Goal: Task Accomplishment & Management: Use online tool/utility

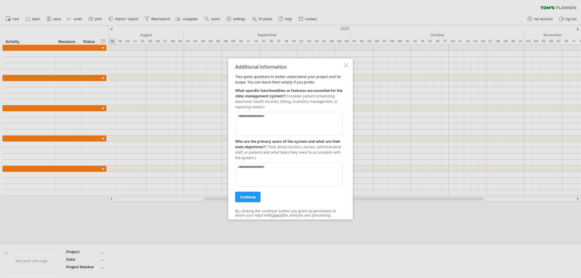
click at [251, 121] on textarea at bounding box center [288, 123] width 107 height 24
type textarea "**********"
click at [262, 171] on textarea at bounding box center [288, 174] width 107 height 24
type textarea "**********"
click at [257, 193] on link "continue" at bounding box center [247, 197] width 25 height 11
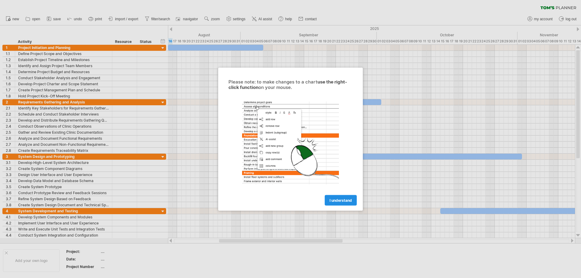
click at [334, 203] on link "I understand" at bounding box center [341, 200] width 32 height 11
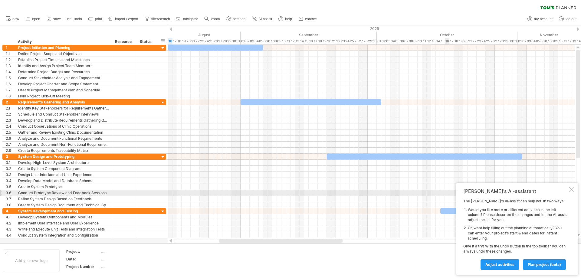
click at [572, 190] on div at bounding box center [571, 189] width 5 height 5
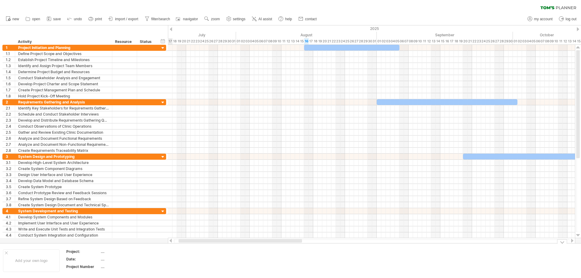
drag, startPoint x: 292, startPoint y: 242, endPoint x: 248, endPoint y: 241, distance: 44.5
click at [249, 241] on div at bounding box center [240, 241] width 123 height 4
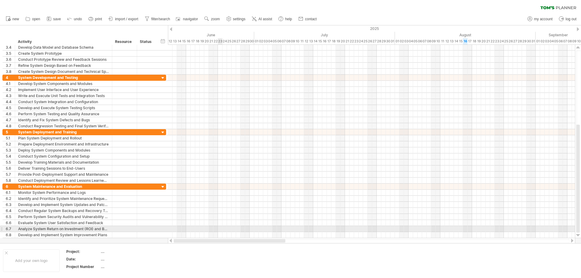
drag, startPoint x: 287, startPoint y: 241, endPoint x: 220, endPoint y: 231, distance: 66.9
click at [220, 231] on div "Trying to reach [DOMAIN_NAME] Connected again... 0% clear filter new 1" at bounding box center [290, 139] width 581 height 278
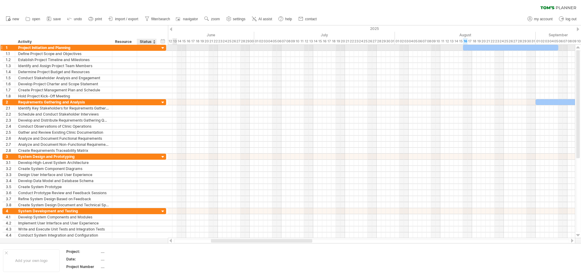
click at [162, 48] on div at bounding box center [163, 48] width 6 height 6
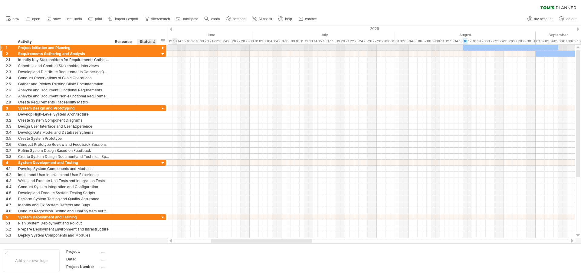
click at [162, 48] on div at bounding box center [163, 48] width 6 height 6
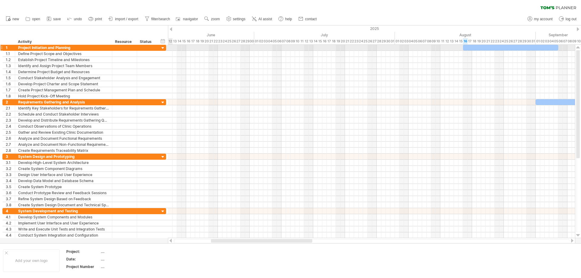
click at [163, 49] on div at bounding box center [163, 48] width 6 height 6
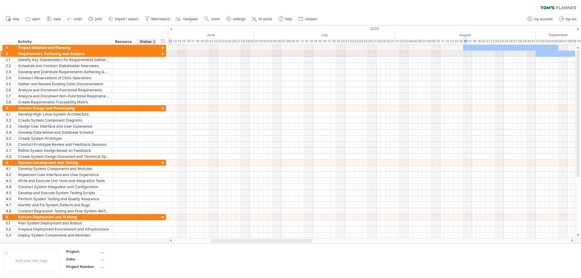
click at [163, 53] on div at bounding box center [163, 54] width 6 height 6
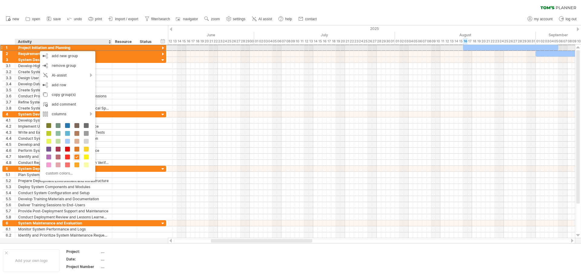
click at [2, 49] on div at bounding box center [1, 47] width 2 height 6
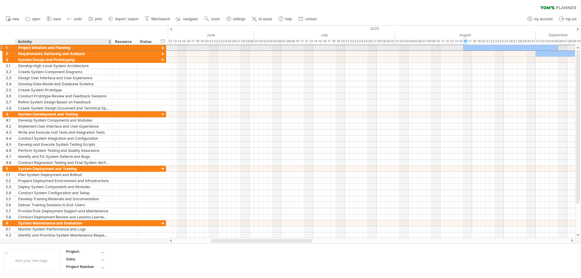
click at [28, 47] on div "Project Initiation and Planning" at bounding box center [63, 48] width 91 height 6
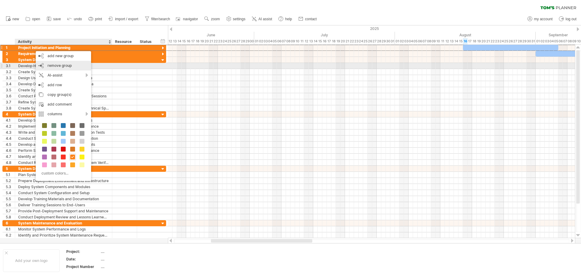
click at [67, 68] on div "remove group remove selected groups" at bounding box center [63, 66] width 55 height 10
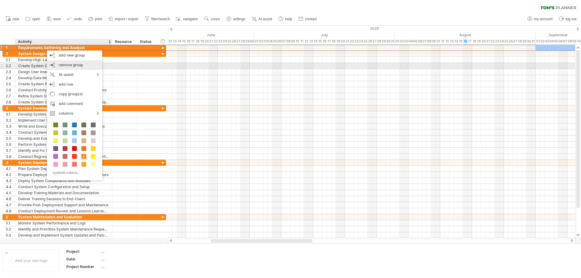
click at [71, 67] on div "remove group remove selected groups" at bounding box center [74, 65] width 55 height 10
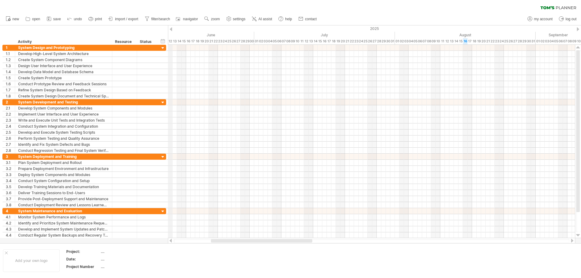
click at [172, 28] on div "2025" at bounding box center [354, 28] width 1471 height 6
click at [171, 28] on div at bounding box center [171, 29] width 2 height 4
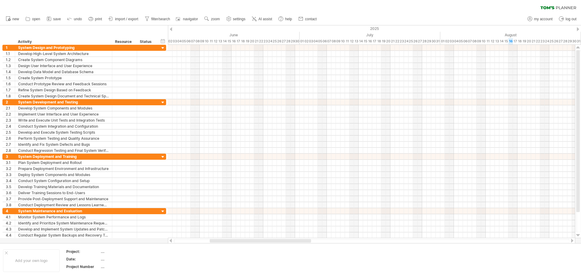
click at [171, 28] on div at bounding box center [171, 29] width 2 height 4
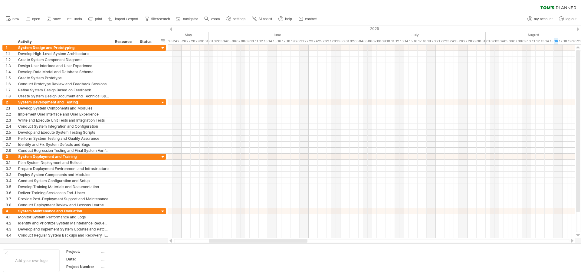
click at [171, 28] on div at bounding box center [171, 29] width 2 height 4
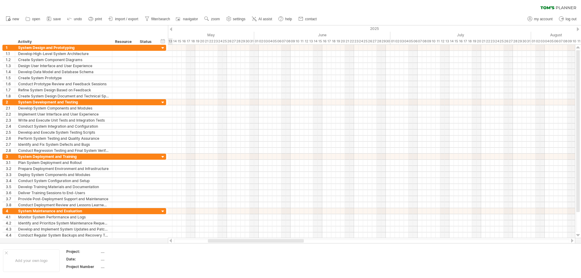
click at [171, 28] on div at bounding box center [171, 29] width 2 height 4
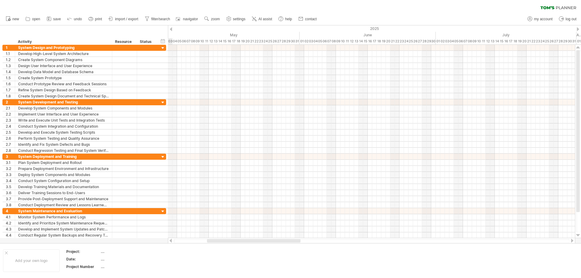
click at [171, 28] on div at bounding box center [171, 29] width 2 height 4
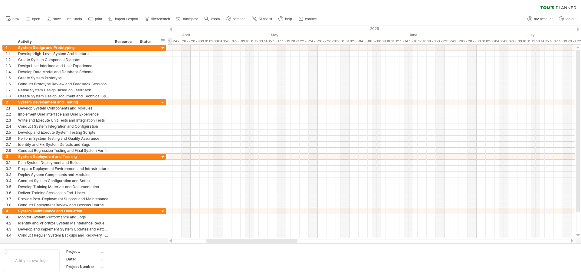
click at [171, 28] on div at bounding box center [171, 29] width 2 height 4
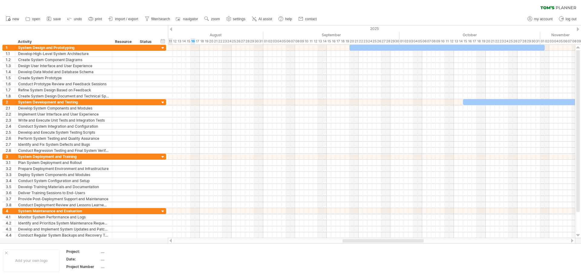
drag, startPoint x: 246, startPoint y: 241, endPoint x: 385, endPoint y: 240, distance: 139.5
click at [385, 240] on div at bounding box center [383, 241] width 81 height 4
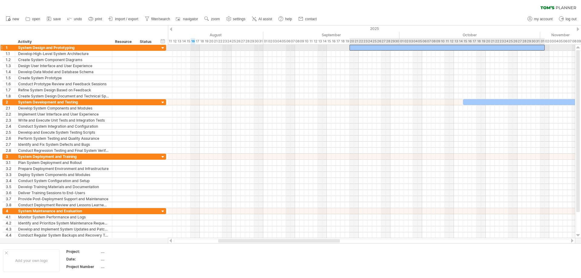
click at [354, 49] on div at bounding box center [447, 48] width 195 height 6
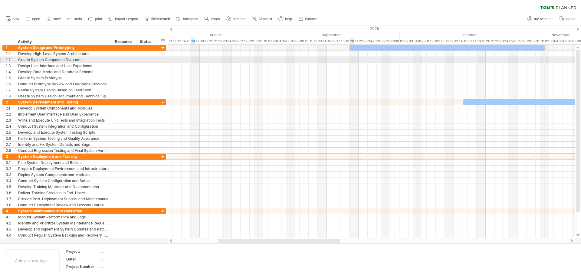
click at [350, 61] on div at bounding box center [371, 60] width 407 height 6
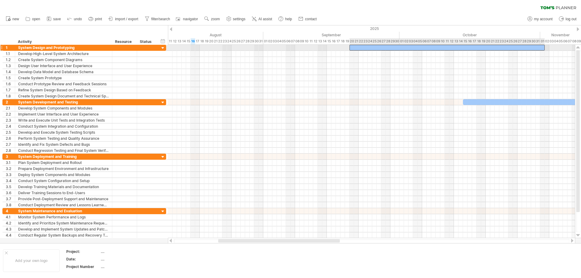
click at [353, 48] on div at bounding box center [447, 48] width 195 height 6
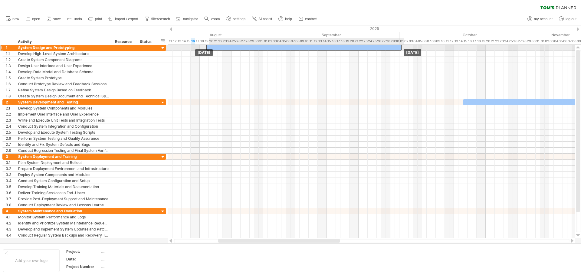
drag, startPoint x: 356, startPoint y: 48, endPoint x: 215, endPoint y: 46, distance: 141.9
click at [215, 46] on div at bounding box center [303, 48] width 195 height 6
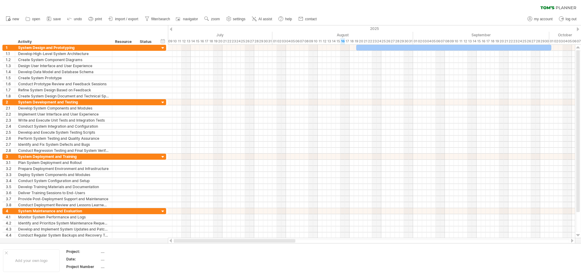
drag, startPoint x: 278, startPoint y: 242, endPoint x: 232, endPoint y: 240, distance: 46.0
click at [232, 240] on div at bounding box center [235, 241] width 122 height 4
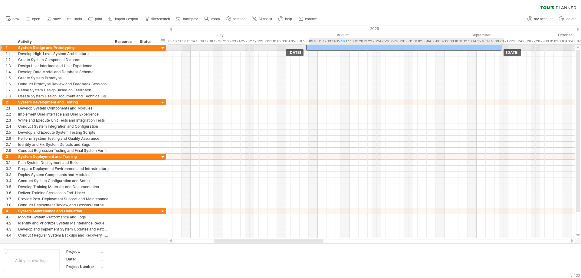
drag, startPoint x: 427, startPoint y: 47, endPoint x: 372, endPoint y: 46, distance: 55.7
click at [372, 46] on div at bounding box center [403, 48] width 195 height 6
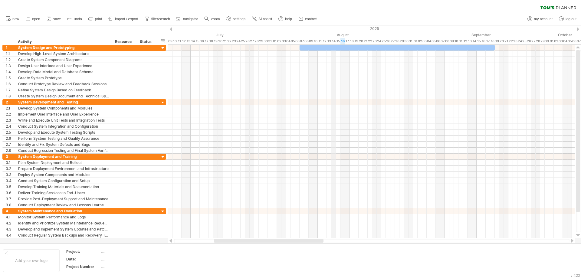
click at [334, 32] on div "August" at bounding box center [342, 35] width 141 height 6
click at [350, 40] on div "timeline settings" at bounding box center [359, 40] width 45 height 10
select select "*"
select select "**"
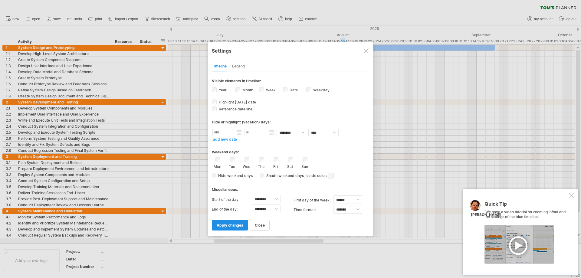
click at [228, 229] on link "apply changes" at bounding box center [230, 225] width 36 height 11
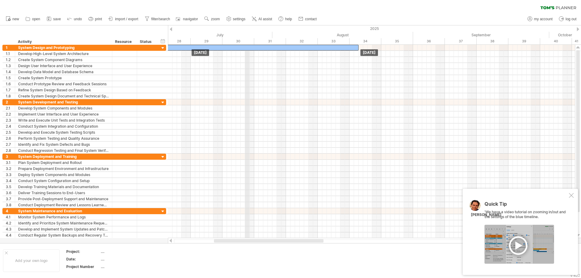
drag, startPoint x: 386, startPoint y: 48, endPoint x: 248, endPoint y: 43, distance: 137.2
click at [248, 43] on div "Trying to reach [DOMAIN_NAME] Connected again... 0% clear filter new 1" at bounding box center [290, 139] width 581 height 278
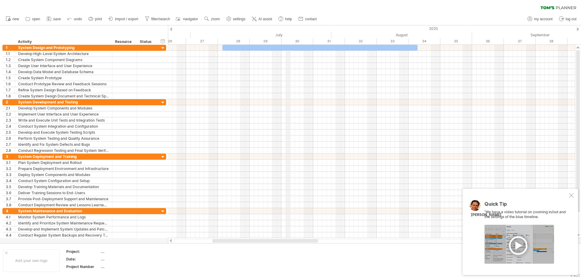
drag, startPoint x: 230, startPoint y: 36, endPoint x: 308, endPoint y: 43, distance: 77.7
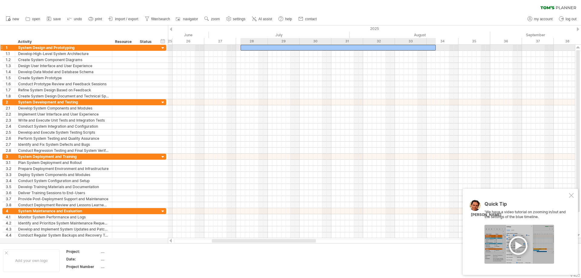
click at [294, 49] on div at bounding box center [338, 48] width 195 height 6
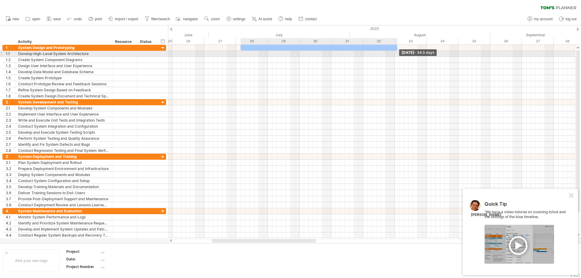
drag, startPoint x: 436, startPoint y: 47, endPoint x: 387, endPoint y: 54, distance: 49.9
click at [397, 56] on div "[DATE] - 34.5 days [DATE]" at bounding box center [371, 141] width 407 height 193
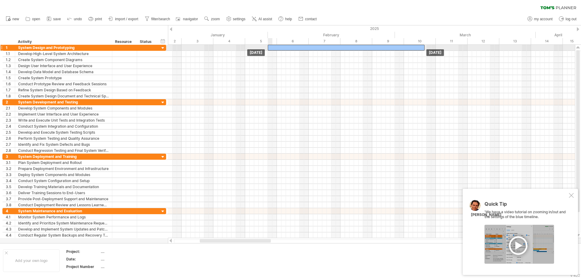
drag, startPoint x: 353, startPoint y: 48, endPoint x: 379, endPoint y: 50, distance: 26.7
click at [379, 50] on div at bounding box center [346, 48] width 157 height 6
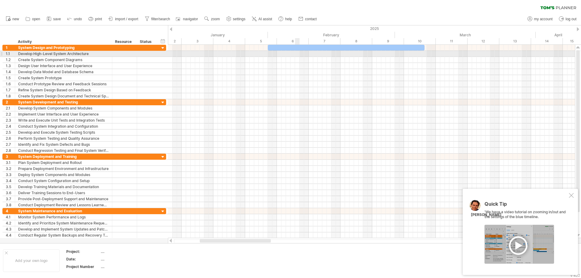
click at [297, 52] on div at bounding box center [371, 54] width 407 height 6
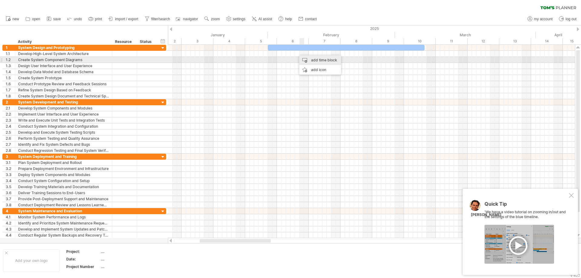
click at [309, 59] on div "add time block" at bounding box center [320, 60] width 42 height 10
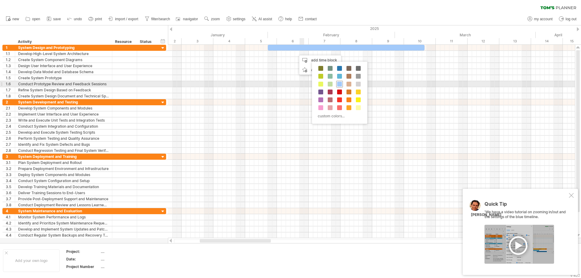
click at [338, 83] on span at bounding box center [339, 84] width 5 height 5
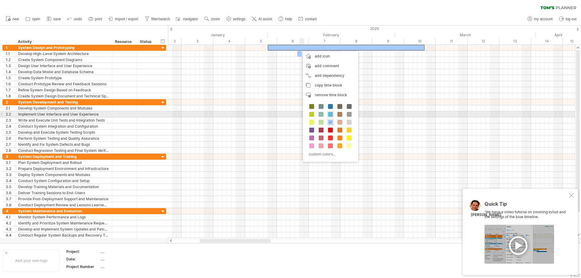
click at [330, 116] on span at bounding box center [330, 114] width 5 height 5
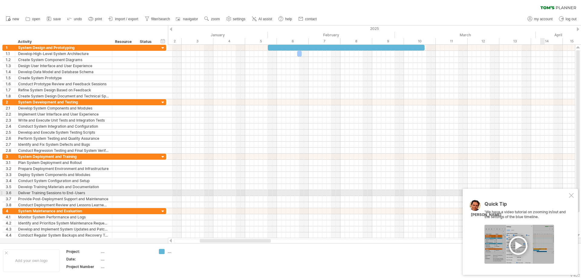
click at [573, 195] on div at bounding box center [571, 195] width 5 height 5
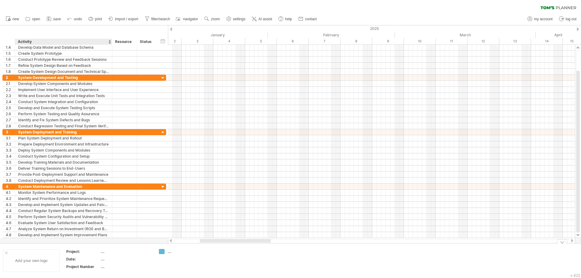
click at [35, 260] on div "Add your own logo" at bounding box center [31, 260] width 57 height 23
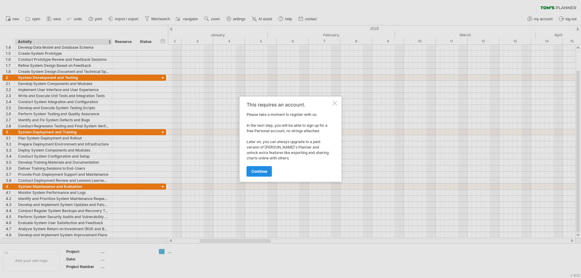
click at [267, 172] on span "continue" at bounding box center [259, 171] width 16 height 5
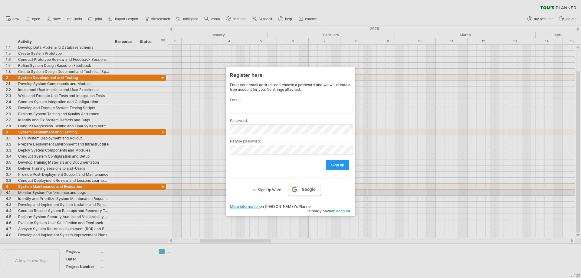
click at [304, 191] on span "Google" at bounding box center [309, 189] width 14 height 5
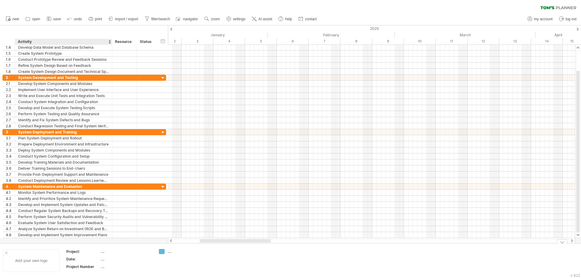
click at [45, 259] on div "Add your own logo" at bounding box center [31, 260] width 57 height 23
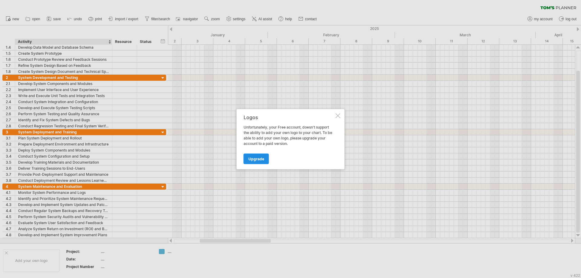
click at [256, 162] on link "Upgrade" at bounding box center [256, 158] width 25 height 11
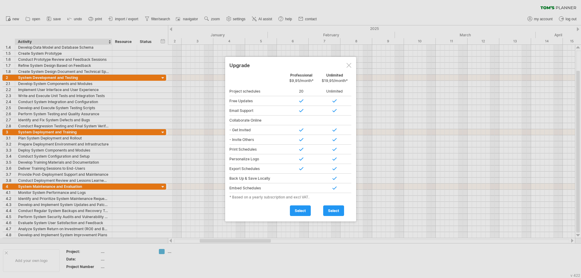
click at [346, 67] on div at bounding box center [348, 65] width 5 height 5
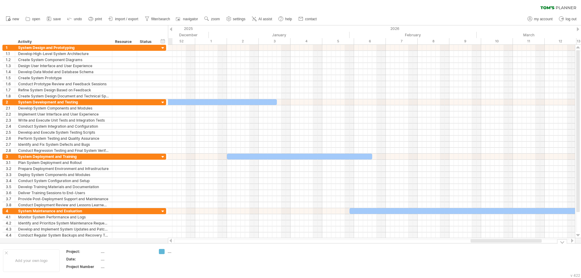
drag, startPoint x: 252, startPoint y: 240, endPoint x: 521, endPoint y: 243, distance: 269.3
click at [521, 243] on div at bounding box center [372, 241] width 396 height 4
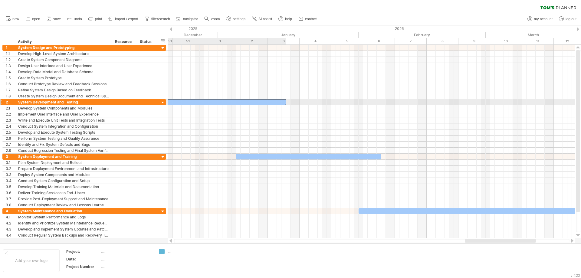
click at [267, 103] on div at bounding box center [75, 102] width 422 height 6
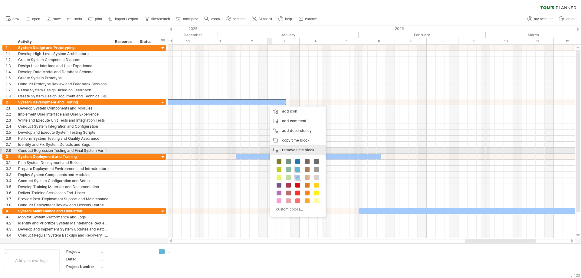
click at [293, 152] on span "remove time block" at bounding box center [298, 150] width 32 height 5
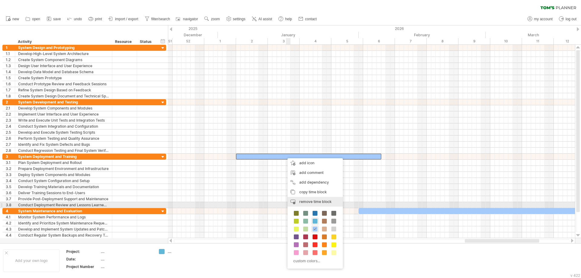
click at [317, 202] on span "remove time block" at bounding box center [315, 201] width 32 height 5
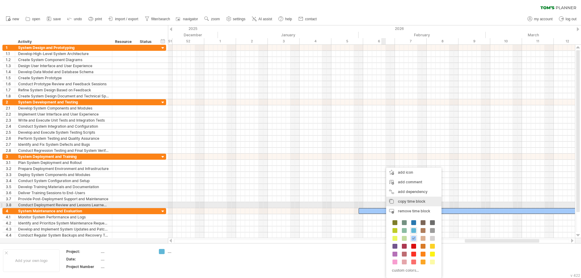
click at [406, 203] on span "copy time block" at bounding box center [412, 201] width 28 height 5
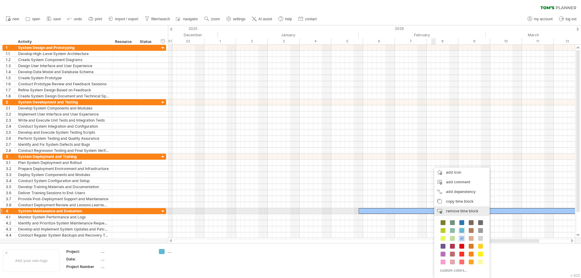
click at [453, 212] on span "remove time block" at bounding box center [462, 211] width 32 height 5
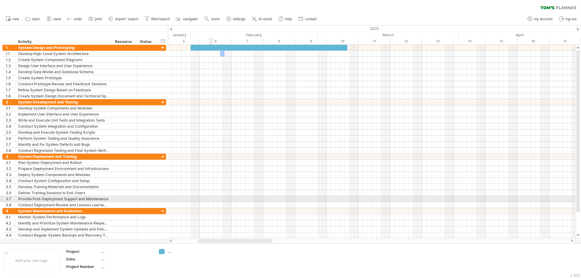
drag, startPoint x: 483, startPoint y: 239, endPoint x: 209, endPoint y: 202, distance: 276.2
click at [209, 202] on div "Trying to reach [DOMAIN_NAME] Connected again... 0% clear filter new 1" at bounding box center [290, 139] width 581 height 278
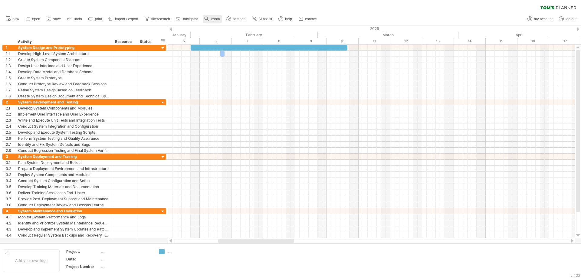
click at [210, 20] on use at bounding box center [207, 19] width 6 height 6
click at [226, 29] on div "Month" at bounding box center [230, 28] width 34 height 10
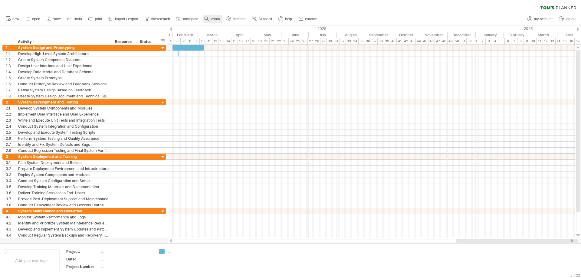
click at [216, 22] on link "zoom" at bounding box center [212, 19] width 19 height 8
click at [228, 38] on div "Week" at bounding box center [236, 40] width 34 height 10
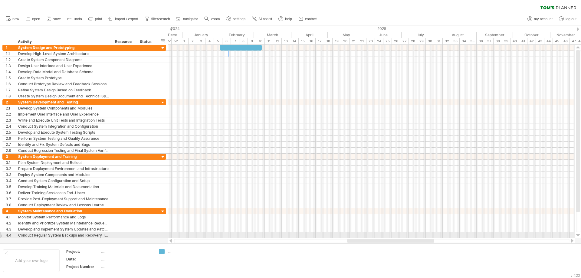
drag, startPoint x: 404, startPoint y: 242, endPoint x: 386, endPoint y: 238, distance: 17.8
click at [386, 238] on div at bounding box center [371, 241] width 407 height 6
click at [228, 55] on span at bounding box center [228, 54] width 2 height 6
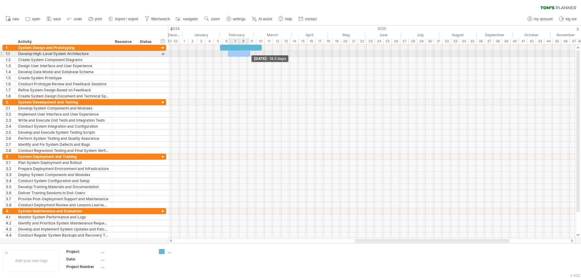
drag, startPoint x: 228, startPoint y: 55, endPoint x: 249, endPoint y: 56, distance: 20.9
click at [249, 56] on span at bounding box center [250, 54] width 2 height 6
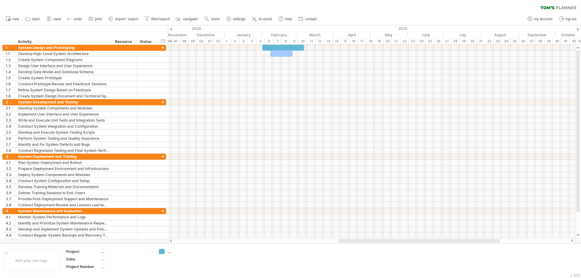
drag, startPoint x: 401, startPoint y: 241, endPoint x: 385, endPoint y: 241, distance: 16.4
click at [385, 241] on div at bounding box center [419, 241] width 161 height 4
click at [277, 45] on div at bounding box center [283, 48] width 42 height 6
drag, startPoint x: 262, startPoint y: 49, endPoint x: 225, endPoint y: 47, distance: 37.9
click at [225, 47] on span at bounding box center [225, 48] width 2 height 6
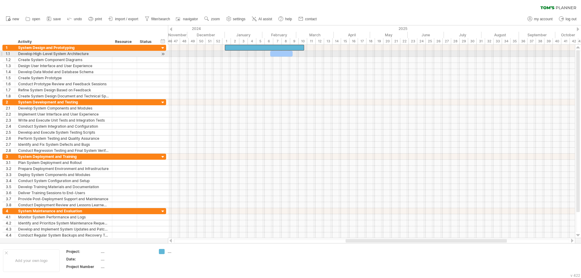
click at [275, 54] on div at bounding box center [281, 54] width 22 height 6
drag, startPoint x: 270, startPoint y: 52, endPoint x: 225, endPoint y: 54, distance: 45.4
click at [225, 54] on span at bounding box center [225, 54] width 2 height 6
click at [213, 18] on span "zoom" at bounding box center [215, 19] width 9 height 4
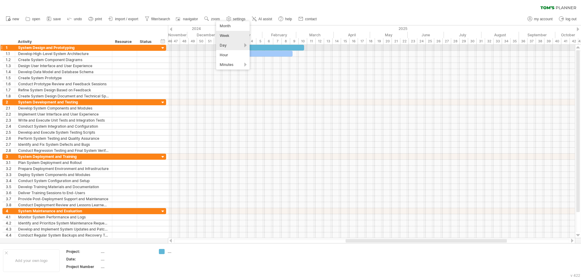
click at [232, 45] on div "Day" at bounding box center [233, 46] width 34 height 10
click at [244, 53] on div "Dense" at bounding box center [252, 53] width 34 height 10
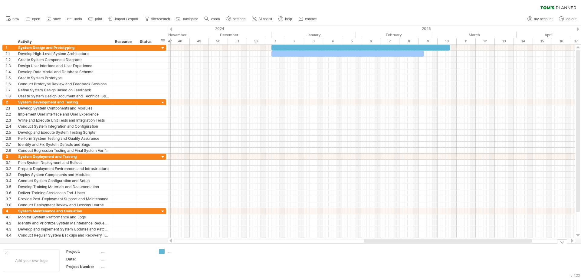
drag, startPoint x: 411, startPoint y: 242, endPoint x: 420, endPoint y: 245, distance: 9.4
click at [420, 245] on div "Trying to reach [DOMAIN_NAME] Connected again... 0% clear filter new 1" at bounding box center [290, 139] width 581 height 278
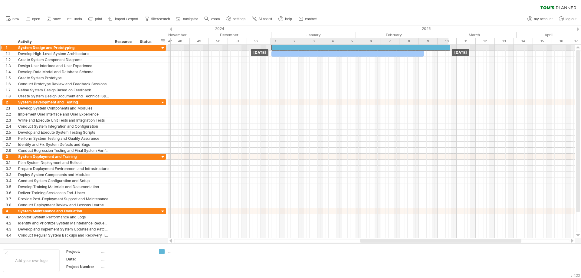
click at [305, 46] on div at bounding box center [360, 48] width 179 height 6
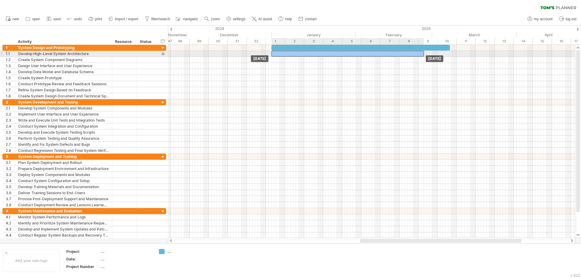
click at [314, 54] on div at bounding box center [347, 54] width 153 height 6
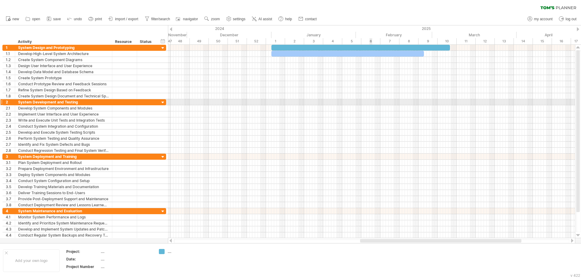
click at [369, 105] on div at bounding box center [371, 102] width 407 height 6
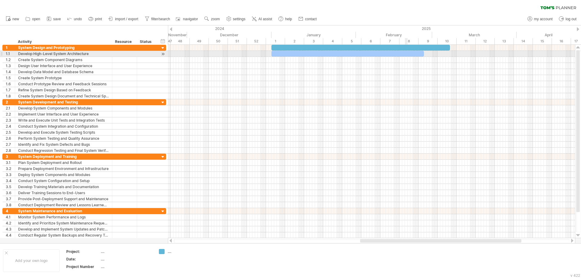
click at [407, 54] on div at bounding box center [347, 54] width 153 height 6
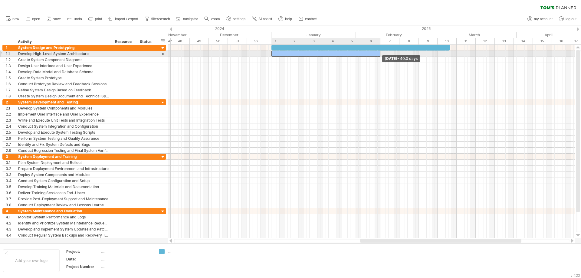
drag, startPoint x: 423, startPoint y: 54, endPoint x: 379, endPoint y: 53, distance: 43.6
click at [379, 53] on span at bounding box center [380, 54] width 2 height 6
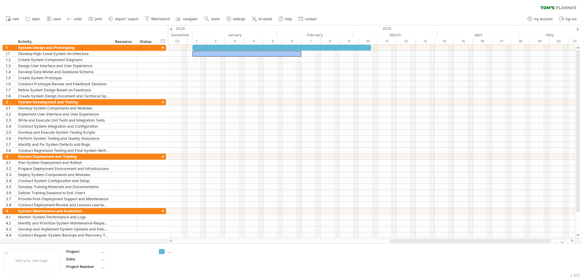
drag, startPoint x: 463, startPoint y: 241, endPoint x: 492, endPoint y: 248, distance: 30.4
click at [492, 248] on div "Trying to reach [DOMAIN_NAME] Connected again... 0% clear filter new 1" at bounding box center [290, 139] width 581 height 278
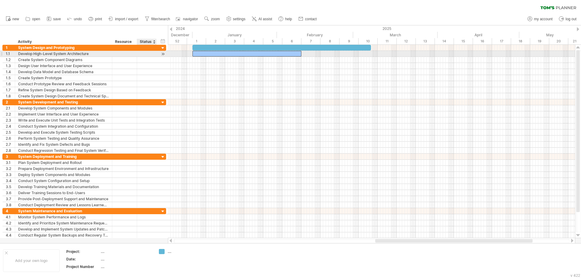
click at [146, 53] on div at bounding box center [146, 54] width 13 height 6
click at [146, 53] on input "text" at bounding box center [146, 54] width 13 height 6
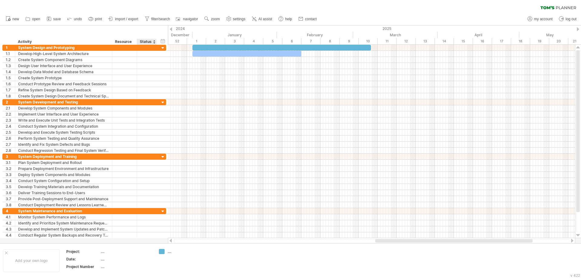
click at [145, 42] on div "Status" at bounding box center [146, 42] width 13 height 6
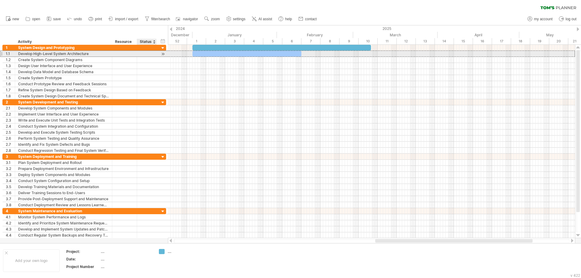
click at [143, 54] on div at bounding box center [146, 54] width 13 height 6
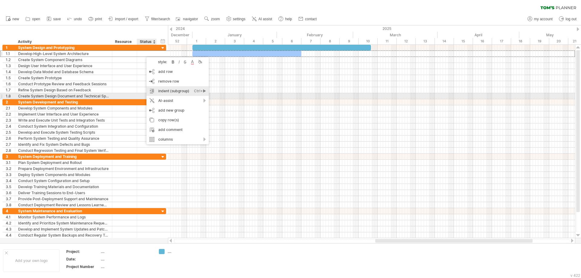
click at [164, 95] on div "indent (subgroup) Ctrl+► Cmd+►" at bounding box center [177, 91] width 62 height 10
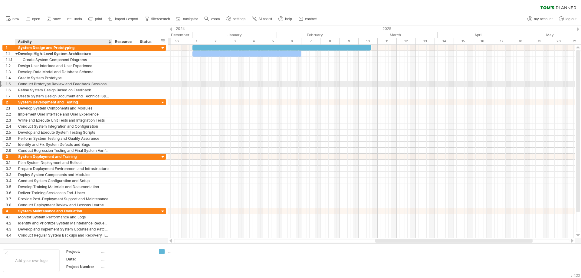
click at [104, 86] on div "Conduct Prototype Review and Feedback Sessions" at bounding box center [63, 84] width 91 height 6
click at [107, 84] on input "**********" at bounding box center [63, 84] width 91 height 6
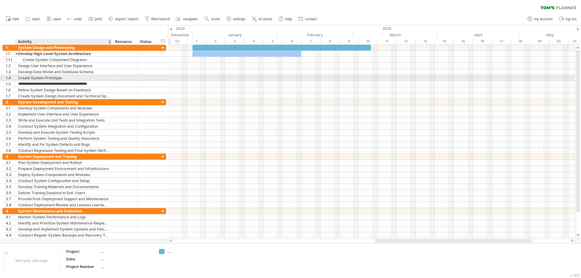
click at [109, 77] on div "**********" at bounding box center [63, 78] width 97 height 6
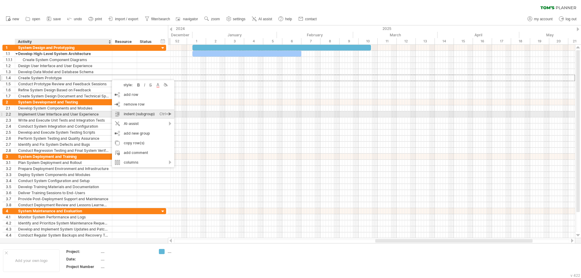
click at [126, 113] on div "indent (subgroup) Ctrl+► Cmd+►" at bounding box center [143, 114] width 62 height 10
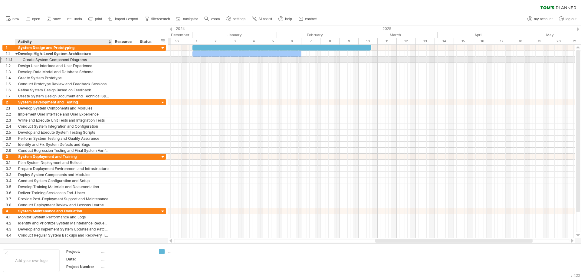
click at [103, 59] on div "Create System Component Diagrams" at bounding box center [63, 60] width 91 height 6
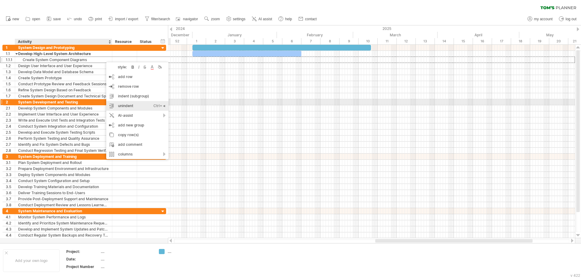
click at [123, 103] on div "unindent Ctrl+◄ Cmd+◄" at bounding box center [137, 106] width 62 height 10
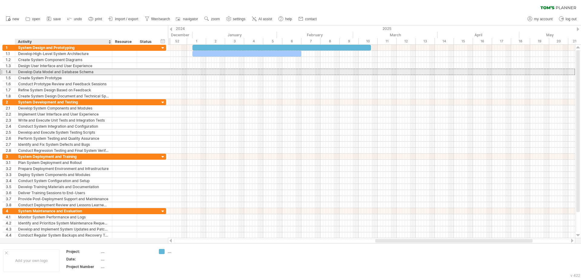
click at [77, 74] on div "Develop Data Model and Database Schema" at bounding box center [63, 72] width 91 height 6
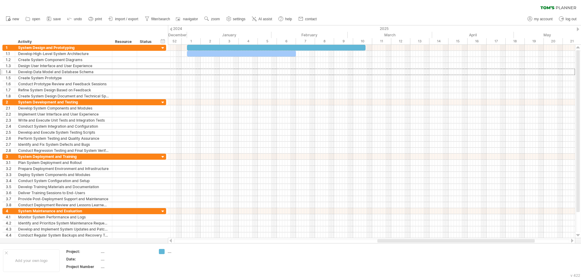
click at [402, 241] on div at bounding box center [455, 241] width 157 height 4
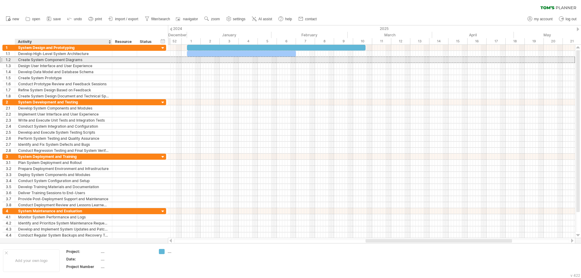
click at [45, 60] on div "Create System Component Diagrams" at bounding box center [63, 60] width 91 height 6
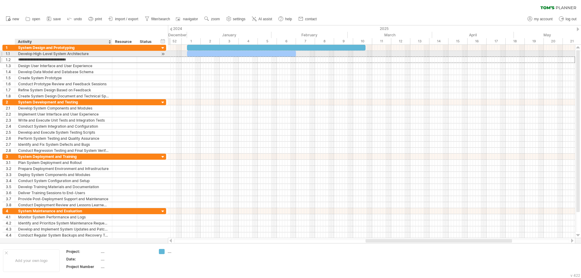
click at [92, 53] on div "Develop High-Level System Architecture" at bounding box center [63, 54] width 91 height 6
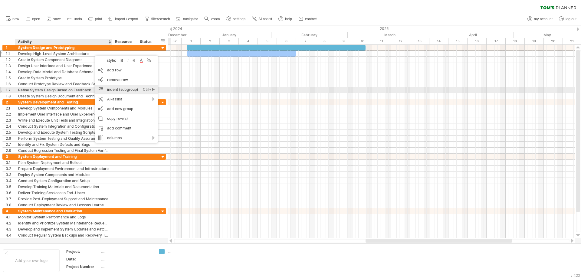
click at [116, 91] on div "indent (subgroup) Ctrl+► Cmd+►" at bounding box center [126, 90] width 62 height 10
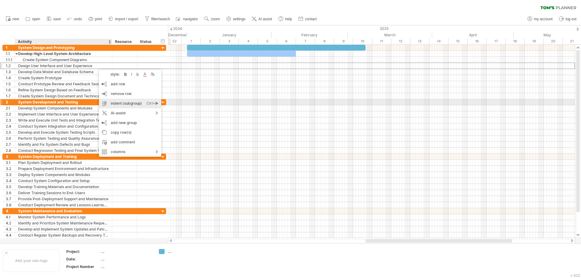
click at [112, 103] on div "indent (subgroup) Ctrl+► Cmd+►" at bounding box center [130, 104] width 62 height 10
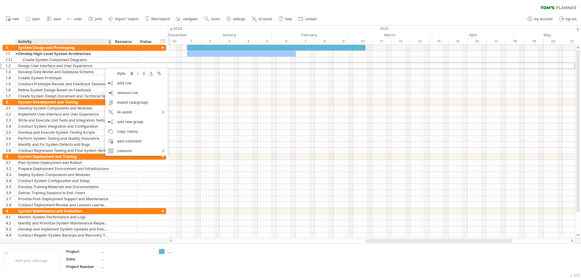
click at [99, 66] on div "Design User Interface and User Experience" at bounding box center [63, 66] width 91 height 6
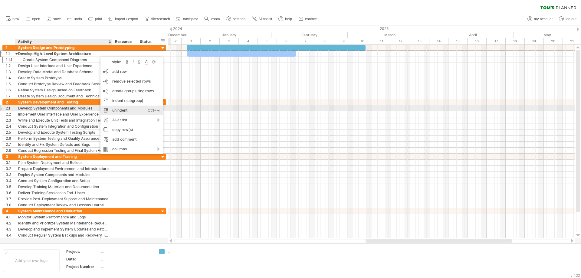
click at [119, 108] on div "unindent Ctrl+◄ Cmd+◄" at bounding box center [131, 111] width 62 height 10
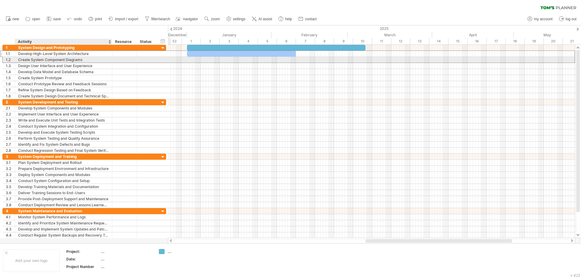
click at [47, 57] on div "Create System Component Diagrams" at bounding box center [63, 60] width 91 height 6
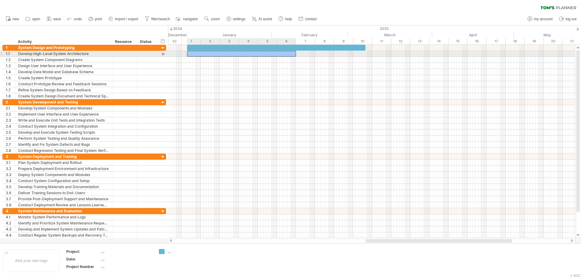
click at [195, 53] on div at bounding box center [241, 54] width 109 height 6
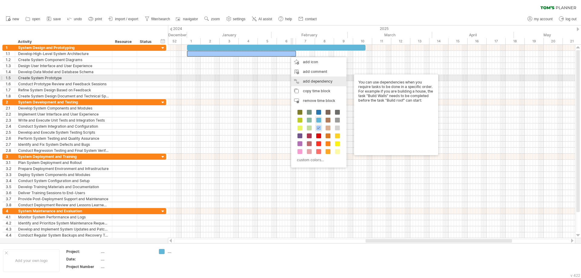
click at [304, 81] on div "add dependency You can use dependencies when you require tasks to be done in a …" at bounding box center [318, 82] width 55 height 10
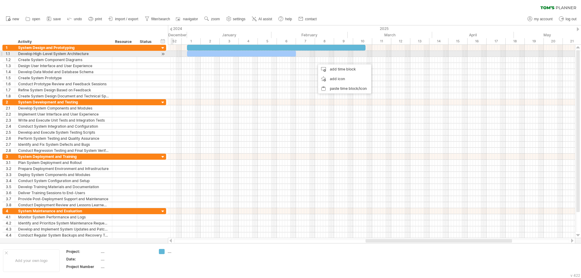
click at [54, 54] on div "Develop High-Level System Architecture" at bounding box center [63, 54] width 91 height 6
click at [19, 54] on input "**********" at bounding box center [63, 54] width 91 height 6
click at [100, 54] on div "Analyse and Develop System Flow From CMagsys" at bounding box center [63, 54] width 91 height 6
click at [102, 53] on input "**********" at bounding box center [63, 54] width 91 height 6
click at [91, 54] on input "**********" at bounding box center [63, 54] width 91 height 6
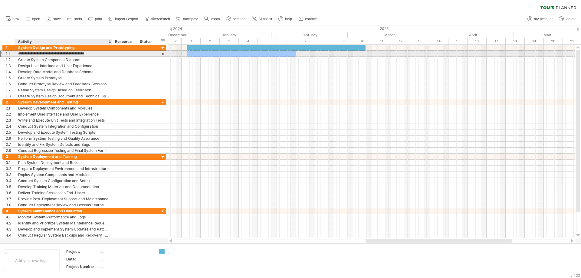
type input "**********"
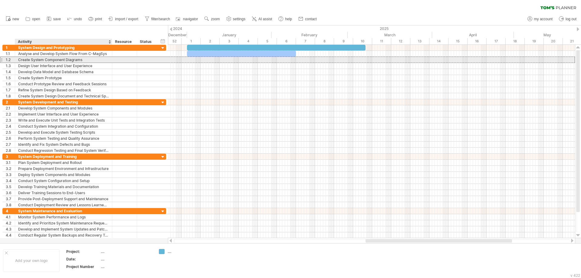
click at [103, 59] on div "Create System Component Diagrams" at bounding box center [63, 60] width 91 height 6
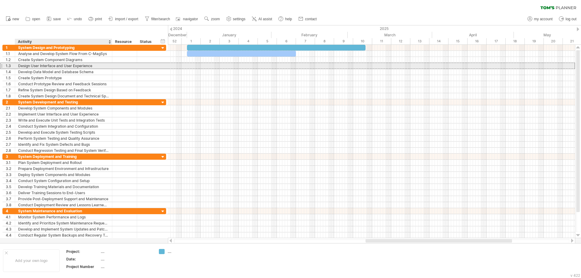
click at [97, 65] on div "Design User Interface and User Experience" at bounding box center [63, 66] width 91 height 6
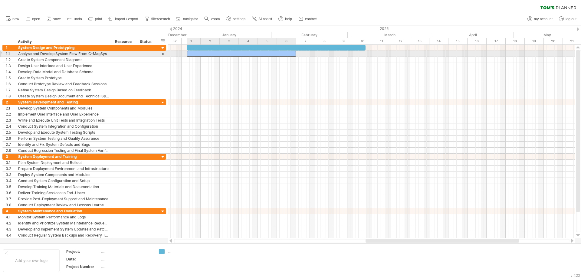
click at [207, 55] on div at bounding box center [241, 54] width 109 height 6
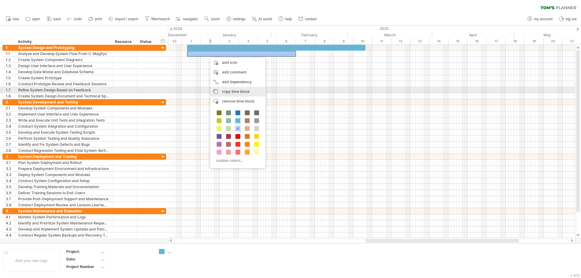
click at [222, 91] on div "copy time block copy time blocks/icons" at bounding box center [237, 92] width 55 height 10
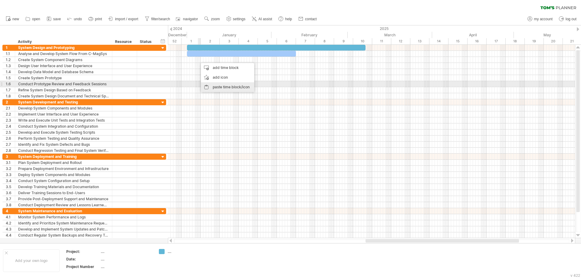
click at [217, 86] on div "paste time block/icon" at bounding box center [227, 87] width 53 height 10
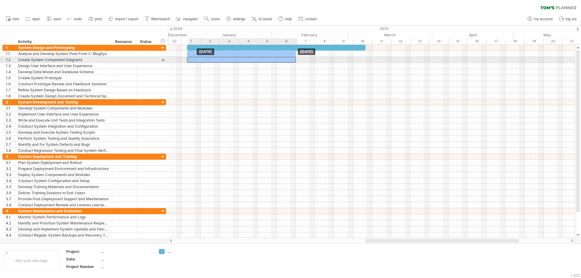
drag, startPoint x: 225, startPoint y: 61, endPoint x: 214, endPoint y: 61, distance: 10.3
click at [214, 61] on div at bounding box center [241, 60] width 109 height 6
click at [288, 61] on div at bounding box center [241, 60] width 109 height 6
drag, startPoint x: 295, startPoint y: 60, endPoint x: 347, endPoint y: 59, distance: 52.1
click at [347, 59] on span at bounding box center [347, 60] width 2 height 6
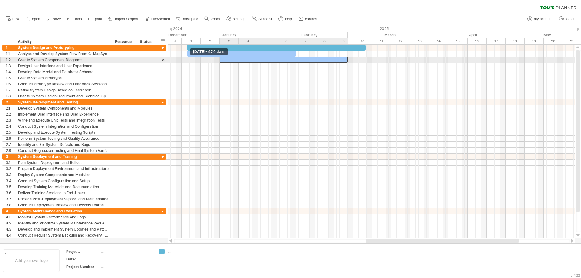
drag, startPoint x: 188, startPoint y: 58, endPoint x: 220, endPoint y: 59, distance: 32.7
click at [220, 59] on span at bounding box center [219, 60] width 2 height 6
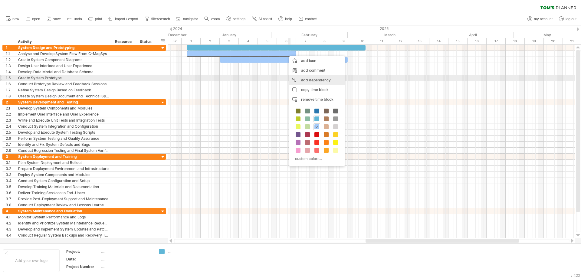
click at [300, 79] on div "add dependency You can use dependencies when you require tasks to be done in a …" at bounding box center [316, 80] width 55 height 10
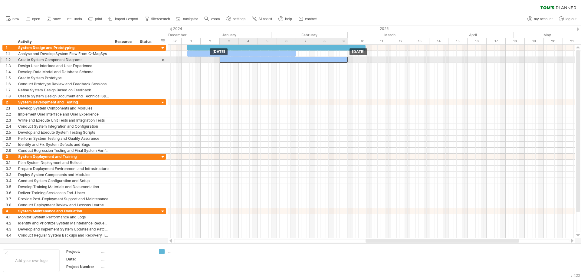
click at [271, 62] on div at bounding box center [284, 60] width 128 height 6
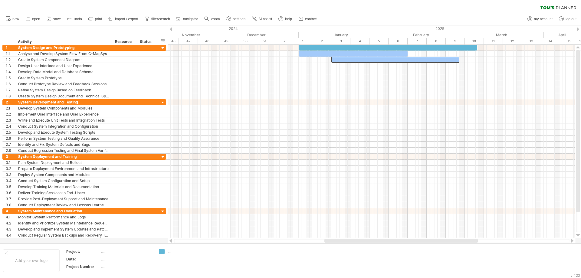
drag, startPoint x: 392, startPoint y: 239, endPoint x: 351, endPoint y: 241, distance: 41.2
click at [351, 241] on div at bounding box center [400, 241] width 153 height 4
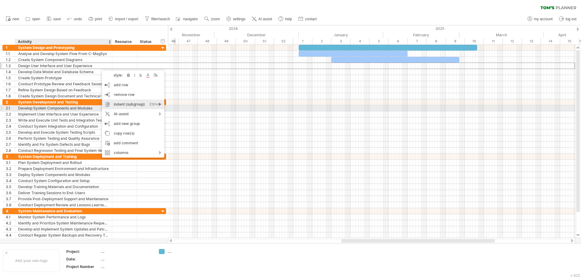
click at [117, 106] on div "indent (subgroup) Ctrl+► Cmd+►" at bounding box center [133, 105] width 62 height 10
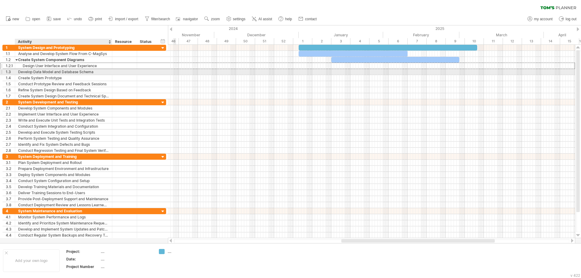
click at [100, 72] on div "Develop Data Model and Database Schema" at bounding box center [63, 72] width 91 height 6
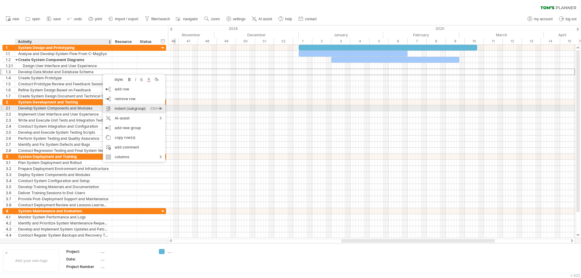
click at [117, 107] on div "indent (subgroup) Ctrl+► Cmd+►" at bounding box center [134, 109] width 62 height 10
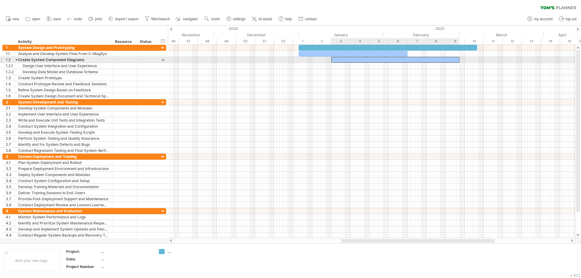
click at [346, 60] on div at bounding box center [395, 60] width 128 height 6
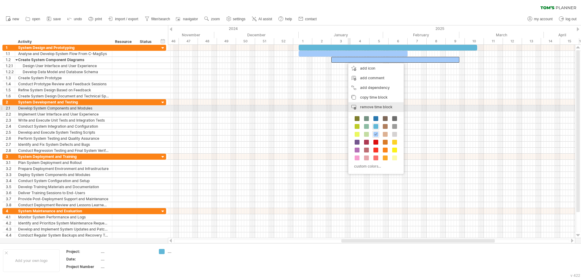
click at [370, 109] on span "remove time block" at bounding box center [376, 107] width 32 height 5
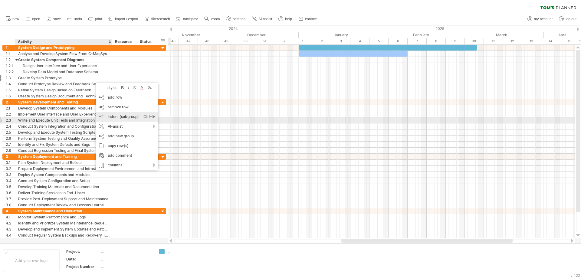
click at [120, 118] on div "indent (subgroup) Ctrl+► Cmd+►" at bounding box center [127, 117] width 62 height 10
click at [109, 120] on div "indent (subgroup) Ctrl+► Cmd+►" at bounding box center [130, 121] width 62 height 10
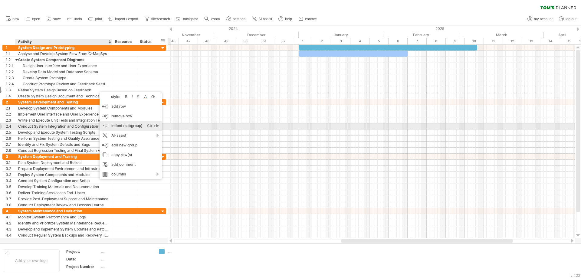
click at [114, 129] on div "indent (subgroup) Ctrl+► Cmd+►" at bounding box center [131, 126] width 62 height 10
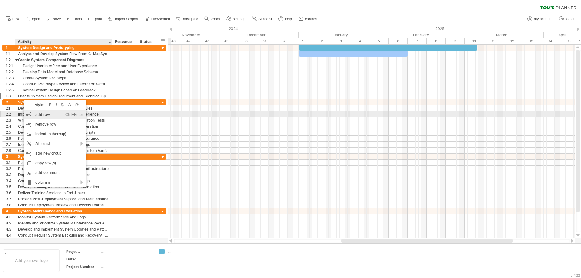
click at [42, 116] on div "add row Ctrl+Enter Cmd+Enter" at bounding box center [55, 115] width 62 height 10
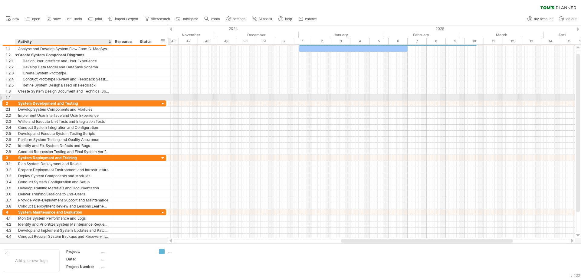
click at [42, 95] on div at bounding box center [63, 97] width 91 height 6
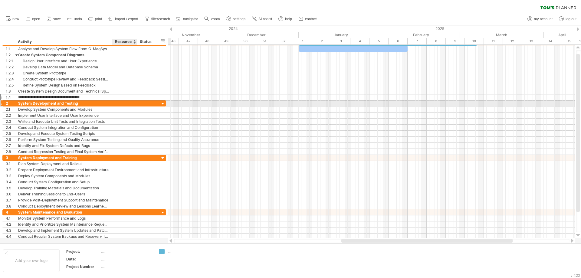
type input "**********"
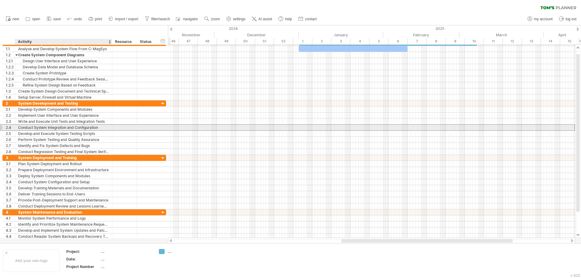
click at [114, 128] on div at bounding box center [124, 128] width 25 height 6
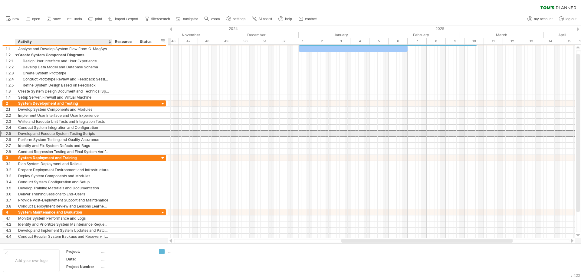
click at [114, 134] on div at bounding box center [124, 134] width 25 height 6
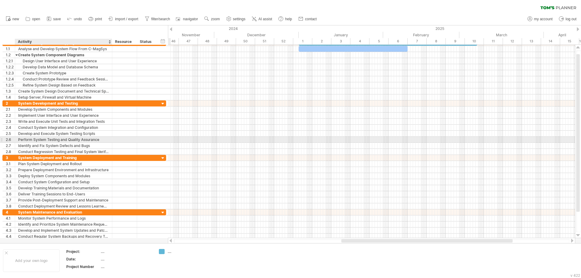
click at [112, 140] on div at bounding box center [111, 140] width 3 height 6
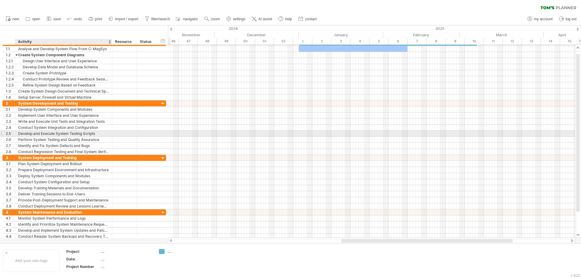
click at [114, 134] on div at bounding box center [124, 134] width 25 height 6
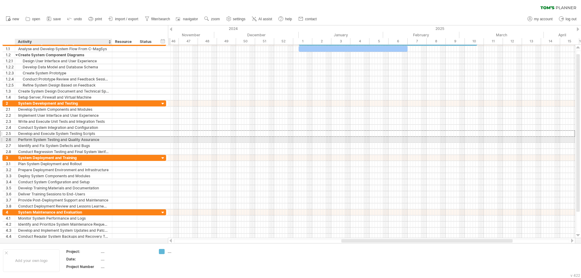
click at [90, 141] on div "Perform System Testing and Quality Assurance" at bounding box center [63, 140] width 91 height 6
click at [98, 140] on input "**********" at bounding box center [63, 140] width 91 height 6
click at [100, 140] on input "**********" at bounding box center [63, 140] width 91 height 6
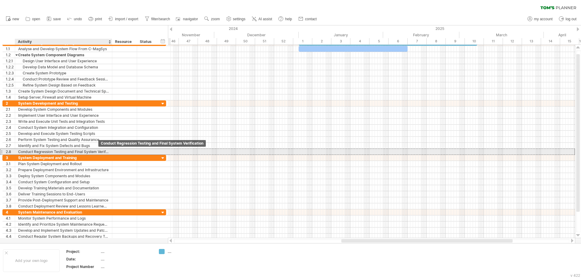
click at [98, 151] on div "Conduct Regression Testing and Final System Verification" at bounding box center [63, 152] width 91 height 6
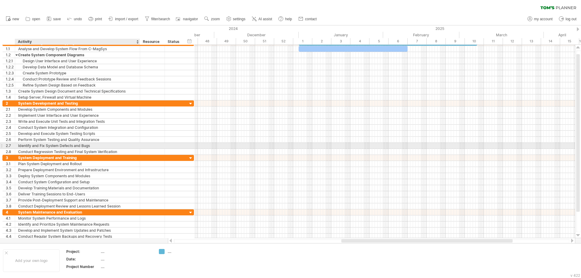
drag, startPoint x: 111, startPoint y: 147, endPoint x: 139, endPoint y: 148, distance: 27.9
click at [139, 148] on div at bounding box center [139, 146] width 3 height 6
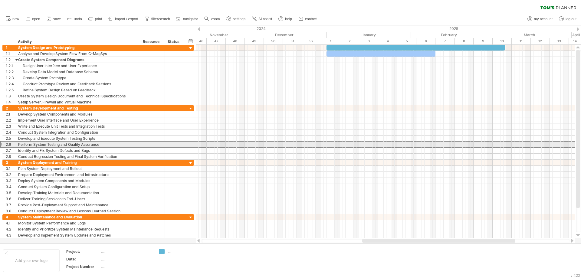
click at [101, 144] on div "Perform System Testing and Quality Assurance" at bounding box center [77, 145] width 119 height 6
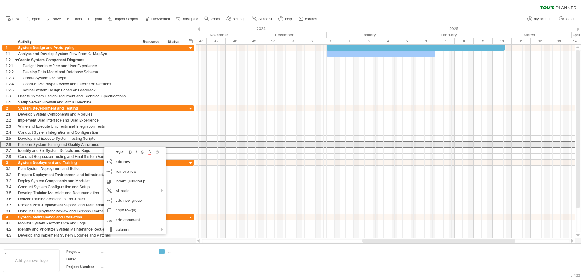
click at [102, 145] on div "Perform System Testing and Quality Assurance" at bounding box center [77, 145] width 119 height 6
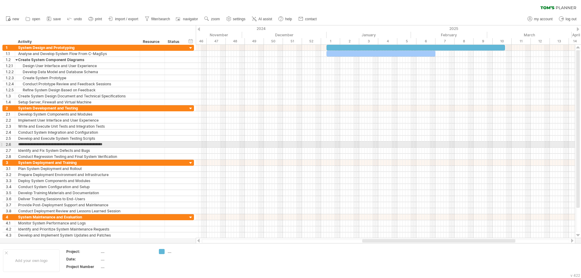
type input "**********"
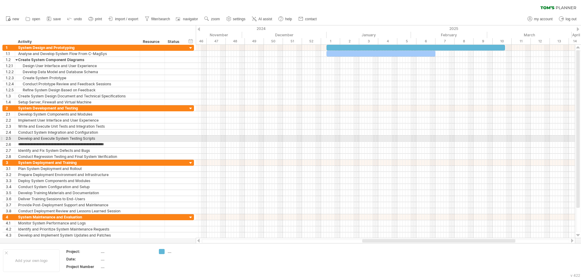
click at [100, 140] on div "Develop and Execute System Testing Scripts" at bounding box center [77, 139] width 119 height 6
type input "**********"
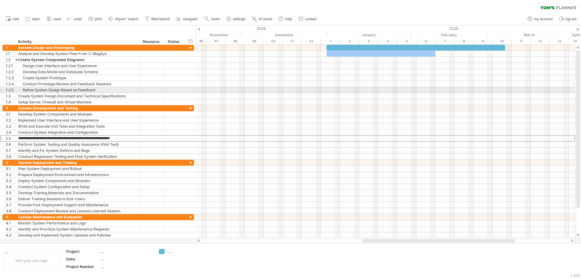
click at [104, 91] on div "Refine System Design Based on Feedback" at bounding box center [77, 90] width 119 height 6
type input "**********"
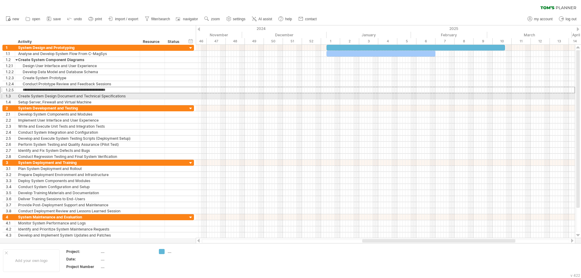
click at [80, 94] on div "Create System Design Document and Technical Specifications" at bounding box center [77, 96] width 119 height 6
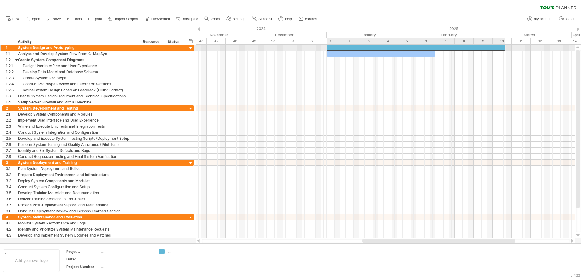
click at [356, 48] on div at bounding box center [416, 48] width 179 height 6
drag, startPoint x: 327, startPoint y: 48, endPoint x: 243, endPoint y: 48, distance: 84.1
click at [243, 48] on span at bounding box center [242, 48] width 2 height 6
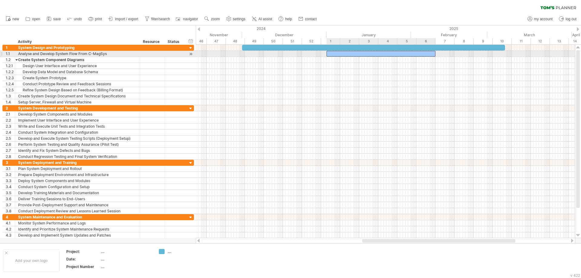
click at [332, 54] on div at bounding box center [381, 54] width 109 height 6
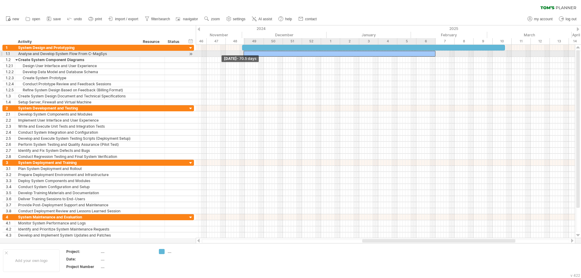
drag, startPoint x: 326, startPoint y: 53, endPoint x: 243, endPoint y: 53, distance: 82.9
click at [243, 53] on span at bounding box center [243, 54] width 2 height 6
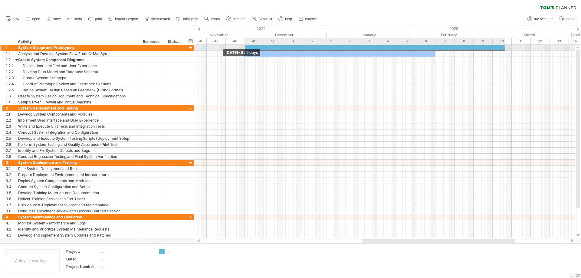
click at [245, 46] on span at bounding box center [245, 48] width 2 height 6
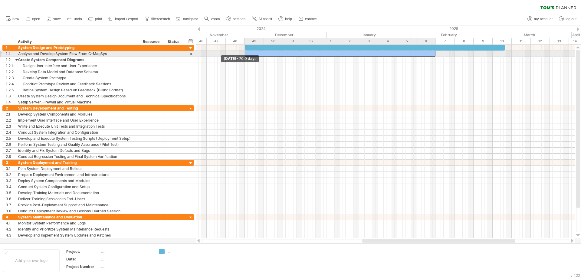
click at [245, 56] on div "[DATE] [DATE] - 70.0 days" at bounding box center [385, 141] width 379 height 193
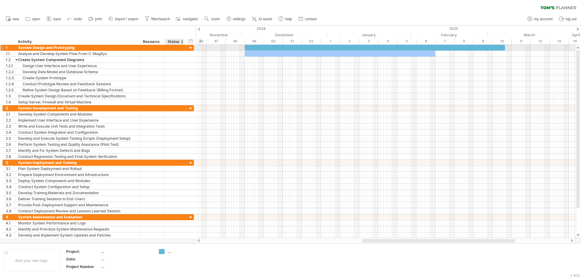
click at [192, 49] on div at bounding box center [191, 48] width 6 height 6
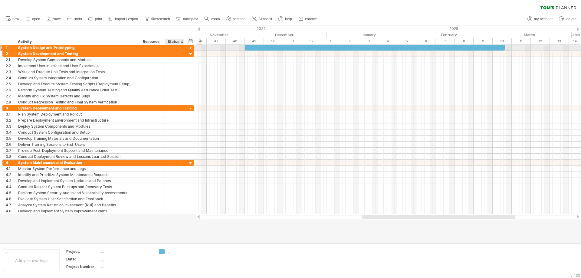
click at [192, 49] on div at bounding box center [191, 48] width 6 height 6
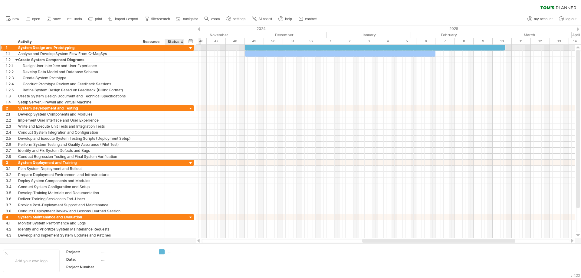
click at [192, 49] on div at bounding box center [191, 48] width 6 height 6
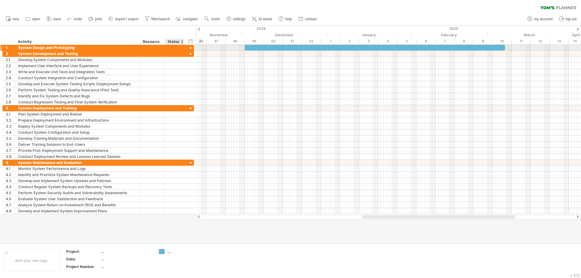
click at [192, 49] on div at bounding box center [191, 48] width 6 height 6
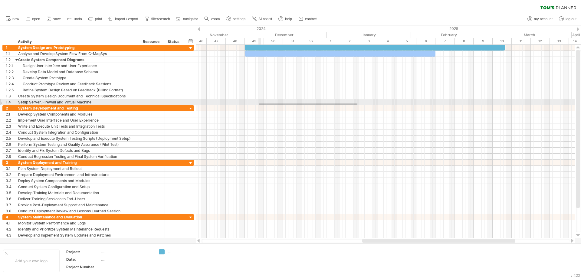
drag, startPoint x: 357, startPoint y: 103, endPoint x: 253, endPoint y: 105, distance: 104.4
click at [253, 105] on div at bounding box center [385, 102] width 379 height 6
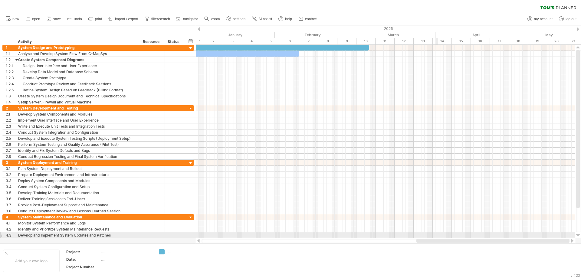
drag, startPoint x: 380, startPoint y: 239, endPoint x: 437, endPoint y: 235, distance: 57.4
click at [437, 235] on div "Trying to reach [DOMAIN_NAME] Connected again... 0% clear filter new 1" at bounding box center [290, 139] width 581 height 278
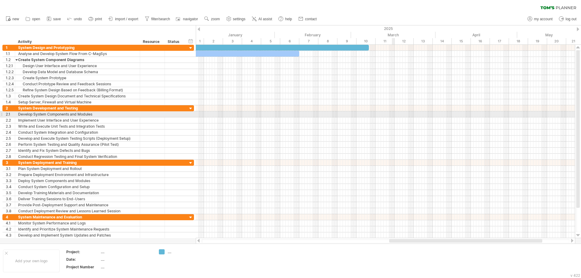
click at [393, 115] on div at bounding box center [385, 114] width 379 height 6
click at [419, 112] on div "add time block" at bounding box center [429, 111] width 53 height 10
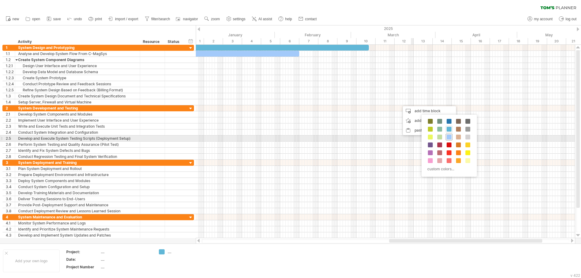
click at [447, 138] on span at bounding box center [449, 137] width 5 height 5
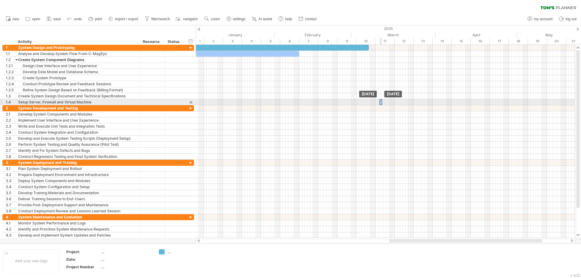
drag, startPoint x: 399, startPoint y: 103, endPoint x: 381, endPoint y: 103, distance: 18.5
click at [381, 103] on div at bounding box center [380, 102] width 3 height 6
drag, startPoint x: 382, startPoint y: 103, endPoint x: 416, endPoint y: 100, distance: 33.4
click at [412, 100] on span at bounding box center [411, 102] width 2 height 6
drag, startPoint x: 380, startPoint y: 102, endPoint x: 397, endPoint y: 103, distance: 17.3
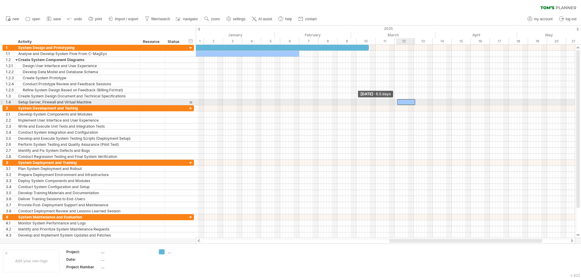
click at [397, 103] on span at bounding box center [397, 102] width 2 height 6
drag, startPoint x: 415, startPoint y: 101, endPoint x: 405, endPoint y: 103, distance: 10.1
click at [405, 103] on span at bounding box center [405, 102] width 2 height 6
drag, startPoint x: 405, startPoint y: 103, endPoint x: 415, endPoint y: 104, distance: 10.4
click at [415, 104] on span at bounding box center [416, 102] width 2 height 6
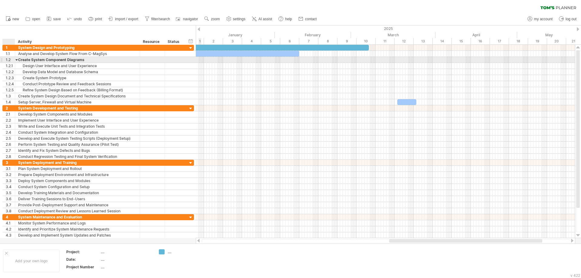
click at [17, 59] on div at bounding box center [16, 60] width 3 height 6
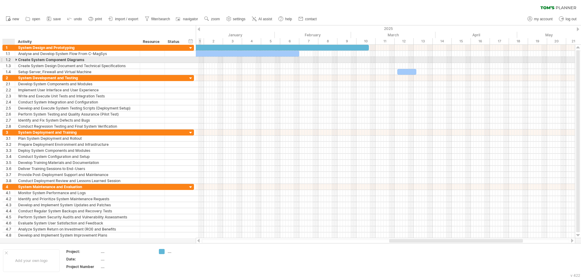
click at [17, 59] on div at bounding box center [16, 60] width 3 height 6
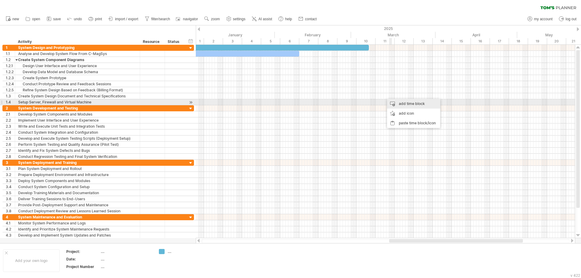
click at [394, 102] on div "add time block" at bounding box center [413, 104] width 53 height 10
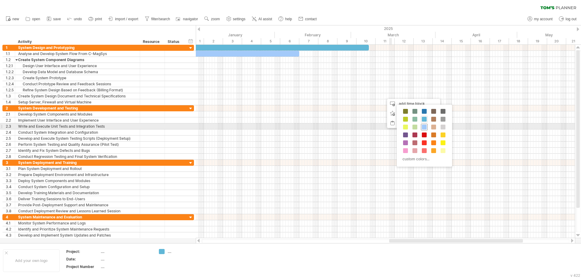
click at [423, 127] on span at bounding box center [424, 127] width 5 height 5
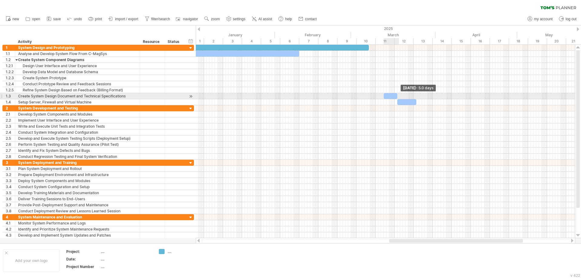
drag, startPoint x: 387, startPoint y: 97, endPoint x: 398, endPoint y: 99, distance: 11.7
click at [398, 99] on span at bounding box center [397, 96] width 2 height 6
drag, startPoint x: 383, startPoint y: 96, endPoint x: 356, endPoint y: 96, distance: 27.8
click at [356, 96] on span at bounding box center [356, 96] width 2 height 6
click at [395, 96] on span at bounding box center [394, 96] width 2 height 6
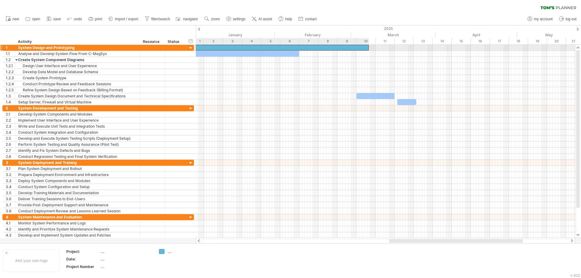
click at [348, 48] on div at bounding box center [239, 48] width 260 height 6
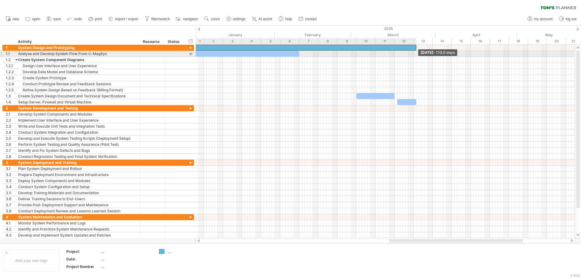
drag, startPoint x: 368, startPoint y: 47, endPoint x: 415, endPoint y: 52, distance: 47.5
click at [415, 52] on div "[DATE] - 113.0 days [DATE]" at bounding box center [385, 141] width 379 height 193
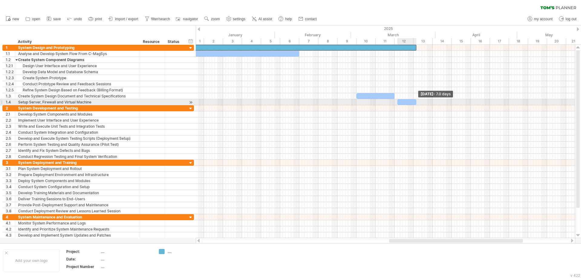
click at [416, 102] on span at bounding box center [416, 102] width 2 height 6
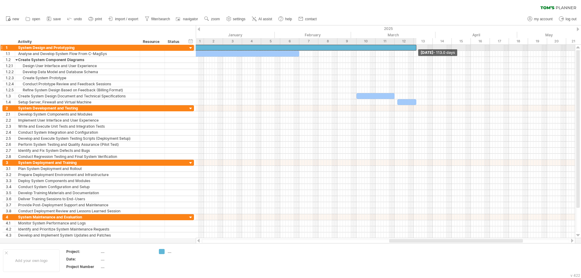
click at [415, 49] on span at bounding box center [416, 48] width 2 height 6
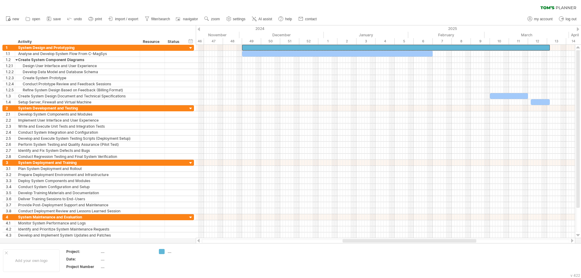
drag, startPoint x: 399, startPoint y: 241, endPoint x: 353, endPoint y: 240, distance: 46.6
click at [353, 241] on div at bounding box center [410, 241] width 134 height 4
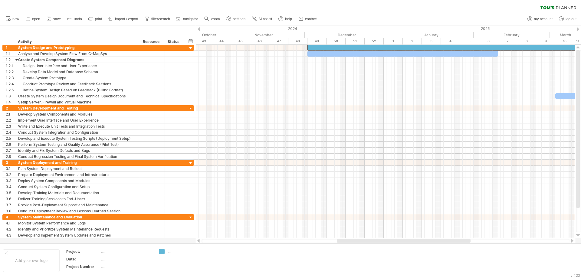
drag, startPoint x: 398, startPoint y: 241, endPoint x: 372, endPoint y: 241, distance: 26.0
click at [372, 241] on div at bounding box center [404, 241] width 134 height 4
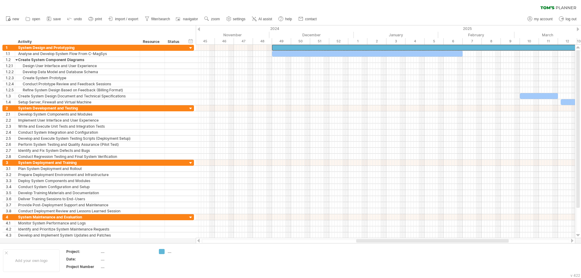
drag, startPoint x: 359, startPoint y: 240, endPoint x: 373, endPoint y: 241, distance: 14.6
click at [373, 241] on div at bounding box center [432, 241] width 153 height 4
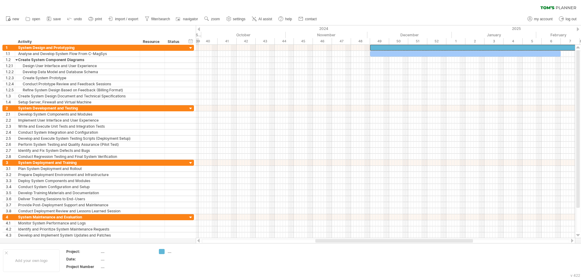
drag, startPoint x: 435, startPoint y: 241, endPoint x: 395, endPoint y: 241, distance: 40.6
click at [395, 241] on div at bounding box center [394, 241] width 158 height 4
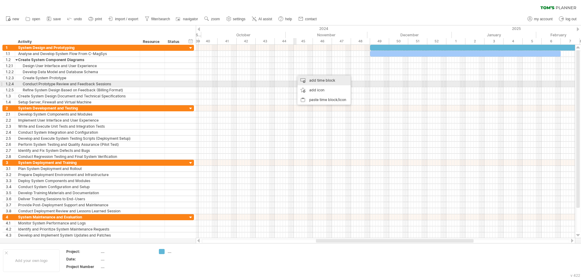
click at [316, 82] on div "add time block" at bounding box center [323, 81] width 53 height 10
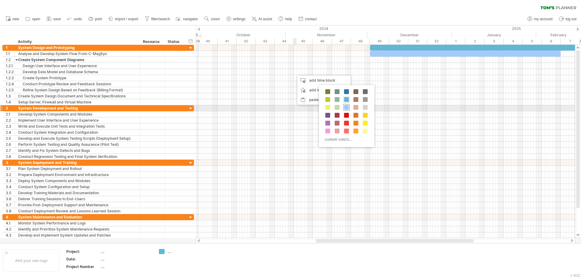
click at [347, 109] on span at bounding box center [346, 107] width 5 height 5
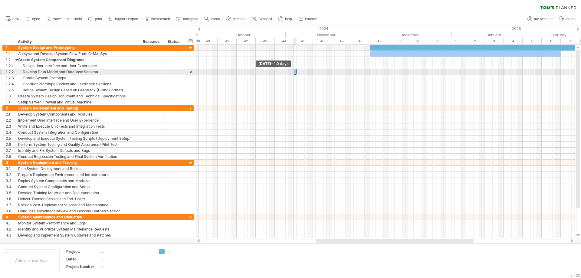
click at [294, 73] on span at bounding box center [294, 72] width 2 height 6
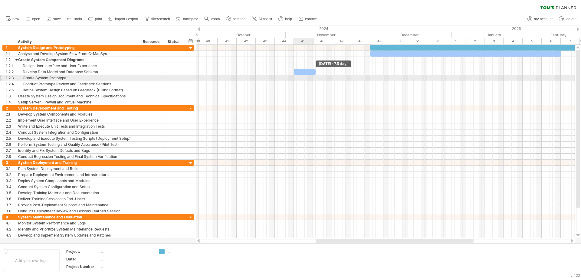
drag, startPoint x: 297, startPoint y: 72, endPoint x: 317, endPoint y: 76, distance: 19.7
click at [317, 76] on div "[DATE] - 7.5 days [DATE] - 1.0 days" at bounding box center [385, 141] width 379 height 193
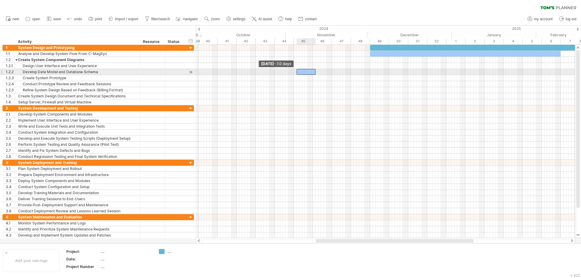
click at [297, 72] on span at bounding box center [296, 72] width 2 height 6
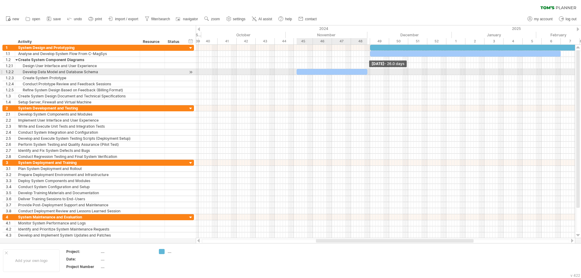
drag, startPoint x: 315, startPoint y: 72, endPoint x: 367, endPoint y: 74, distance: 51.8
click at [367, 74] on span at bounding box center [367, 72] width 2 height 6
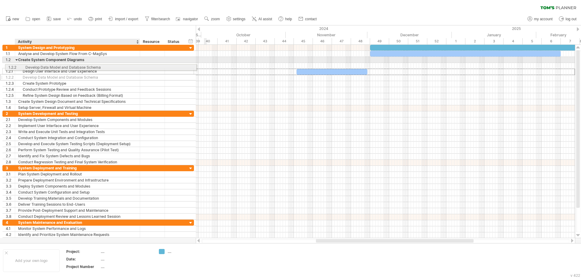
drag, startPoint x: 83, startPoint y: 72, endPoint x: 85, endPoint y: 66, distance: 6.1
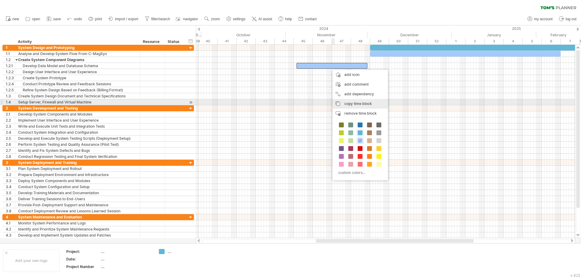
click at [353, 104] on span "copy time block" at bounding box center [358, 103] width 28 height 5
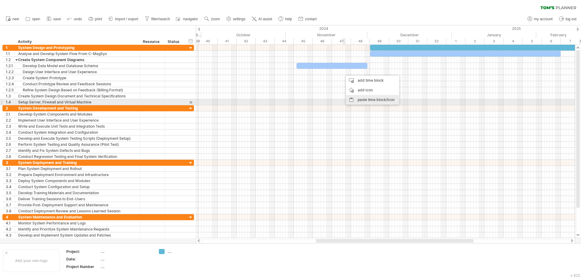
click at [366, 102] on div "paste time block/icon" at bounding box center [372, 100] width 53 height 10
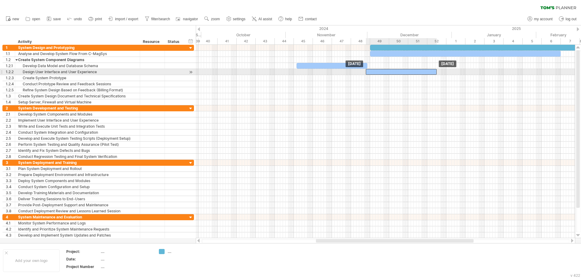
drag, startPoint x: 362, startPoint y: 72, endPoint x: 386, endPoint y: 71, distance: 23.3
click at [386, 71] on div at bounding box center [401, 72] width 71 height 6
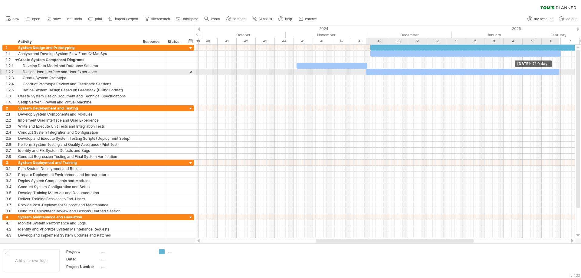
drag, startPoint x: 436, startPoint y: 73, endPoint x: 558, endPoint y: 75, distance: 122.3
click at [558, 75] on div "[DATE] - 71.0 days [DATE]" at bounding box center [385, 141] width 379 height 193
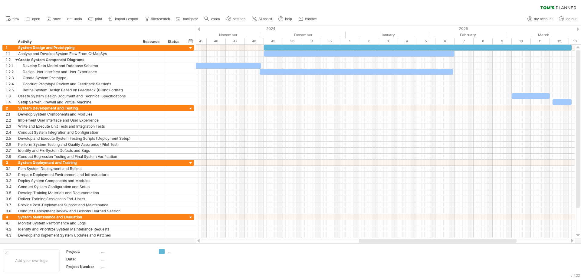
drag, startPoint x: 426, startPoint y: 241, endPoint x: 469, endPoint y: 242, distance: 43.0
click at [469, 242] on div at bounding box center [438, 241] width 158 height 4
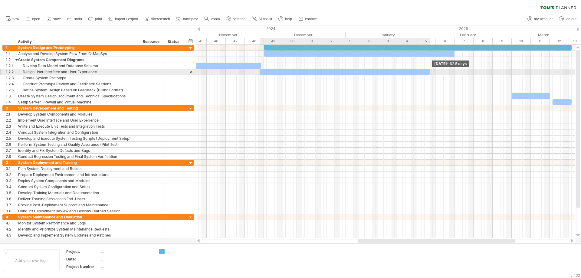
drag, startPoint x: 453, startPoint y: 73, endPoint x: 430, endPoint y: 72, distance: 23.0
click at [430, 72] on span at bounding box center [430, 72] width 2 height 6
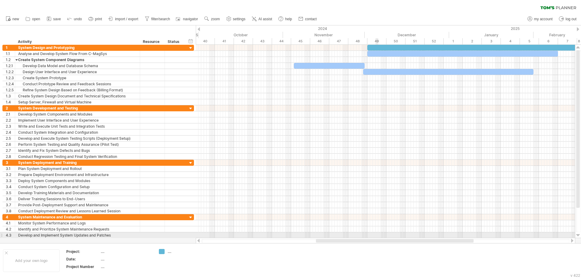
drag, startPoint x: 418, startPoint y: 241, endPoint x: 376, endPoint y: 236, distance: 42.1
click at [376, 236] on div "Trying to reach [DOMAIN_NAME] Connected again... 0% clear filter new 1" at bounding box center [290, 139] width 581 height 278
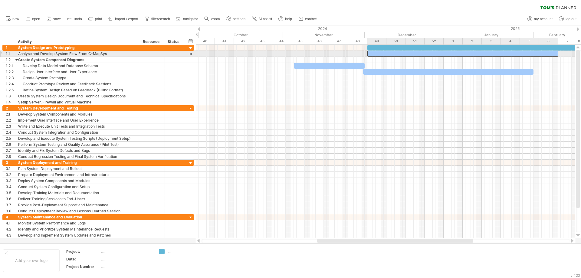
click at [376, 53] on div at bounding box center [462, 54] width 191 height 6
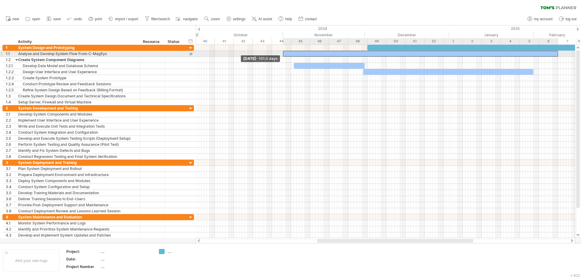
drag, startPoint x: 368, startPoint y: 54, endPoint x: 283, endPoint y: 56, distance: 85.1
click at [283, 56] on span at bounding box center [283, 54] width 2 height 6
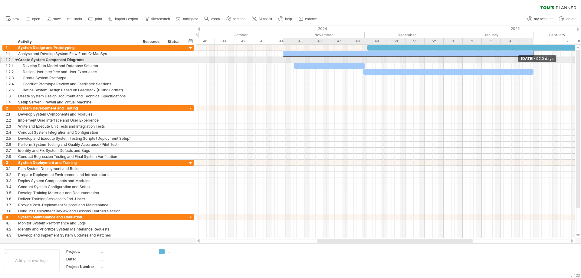
drag, startPoint x: 557, startPoint y: 54, endPoint x: 533, endPoint y: 61, distance: 25.2
click at [533, 61] on div "[DATE] - 92.0 days [DATE] - 101.0 days" at bounding box center [385, 141] width 379 height 193
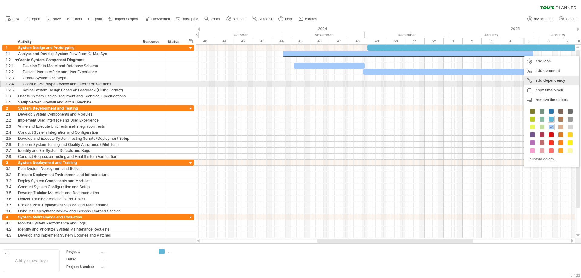
click at [544, 83] on div "add dependency You can use dependencies when you require tasks to be done in a …" at bounding box center [551, 81] width 55 height 10
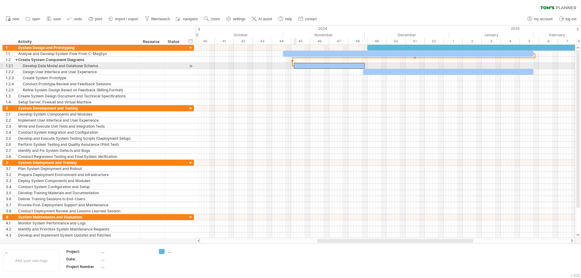
click at [296, 65] on div at bounding box center [329, 66] width 71 height 6
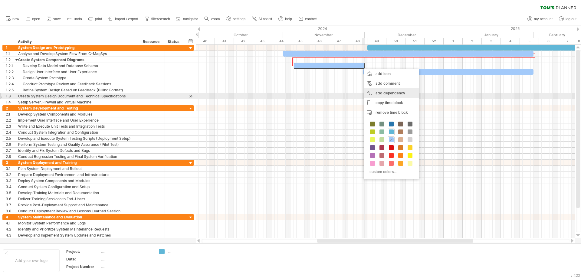
click at [382, 94] on div "add dependency You can use dependencies when you require tasks to be done in a …" at bounding box center [391, 93] width 55 height 10
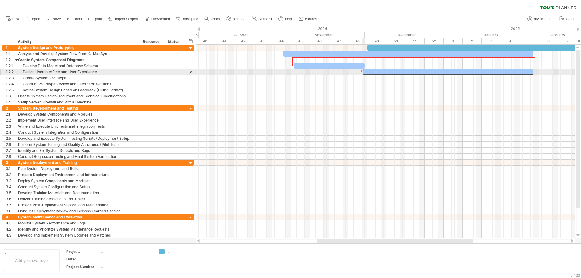
click at [363, 73] on span at bounding box center [363, 72] width 2 height 6
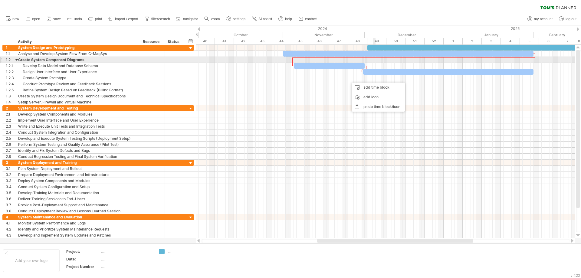
click at [374, 58] on div "[DATE] [DATE] - 62.5 days" at bounding box center [385, 141] width 379 height 193
click at [374, 57] on div at bounding box center [414, 58] width 243 height 2
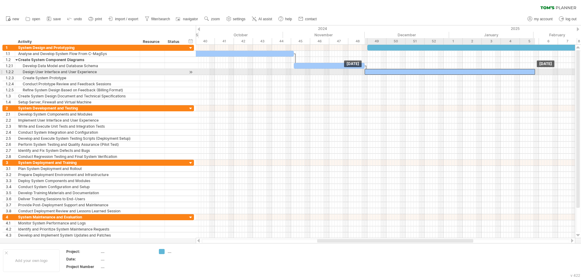
click at [379, 74] on div at bounding box center [450, 72] width 170 height 6
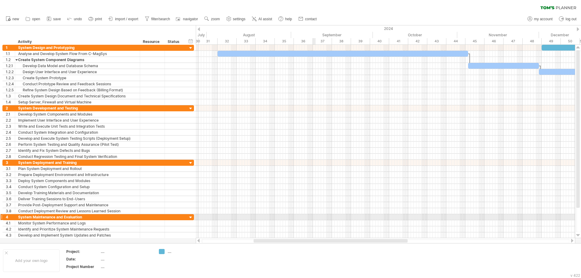
drag, startPoint x: 385, startPoint y: 239, endPoint x: 315, endPoint y: 217, distance: 73.1
click at [315, 217] on div "Trying to reach [DOMAIN_NAME] Connected again... 0% clear filter new 1" at bounding box center [290, 139] width 581 height 278
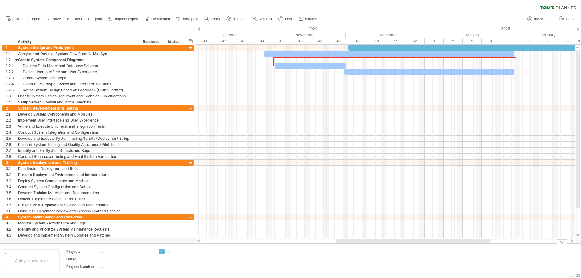
drag, startPoint x: 354, startPoint y: 239, endPoint x: 429, endPoint y: 244, distance: 75.8
click at [429, 244] on div "Trying to reach [DOMAIN_NAME] Connected again... 0% clear filter new 1" at bounding box center [290, 139] width 581 height 278
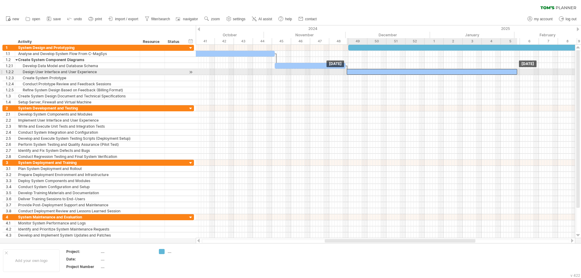
click at [366, 73] on div at bounding box center [432, 72] width 170 height 6
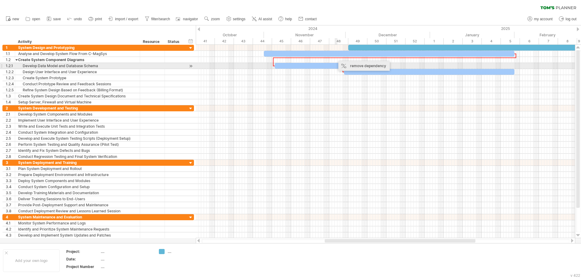
click at [341, 63] on div "remove dependency" at bounding box center [363, 66] width 51 height 10
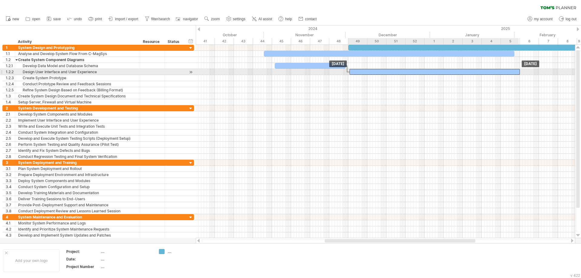
drag, startPoint x: 354, startPoint y: 72, endPoint x: 359, endPoint y: 73, distance: 4.9
click at [359, 73] on div at bounding box center [435, 72] width 170 height 6
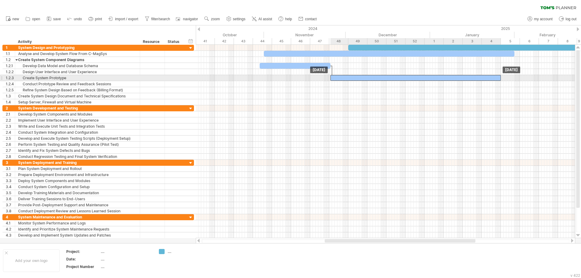
drag, startPoint x: 368, startPoint y: 72, endPoint x: 349, endPoint y: 78, distance: 20.2
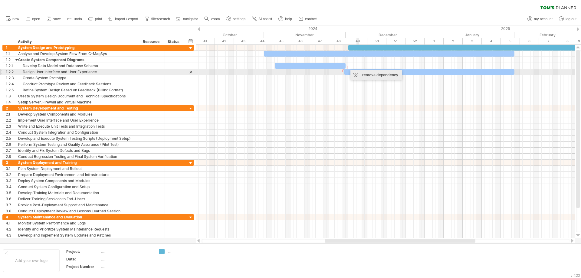
click at [362, 73] on div "remove dependency" at bounding box center [375, 75] width 51 height 10
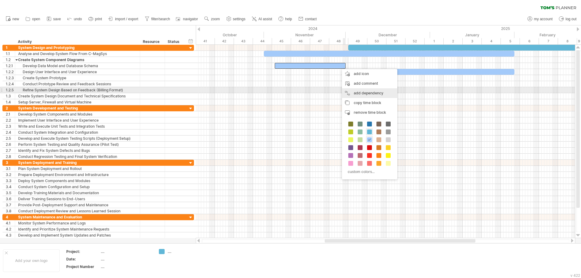
drag, startPoint x: 368, startPoint y: 93, endPoint x: 380, endPoint y: 87, distance: 13.7
click at [369, 93] on div "add dependency You can use dependencies when you require tasks to be done in a …" at bounding box center [369, 93] width 55 height 10
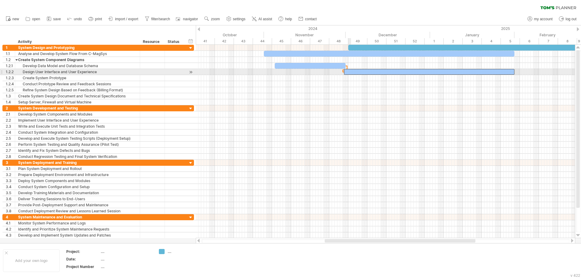
click at [348, 70] on div at bounding box center [429, 72] width 170 height 6
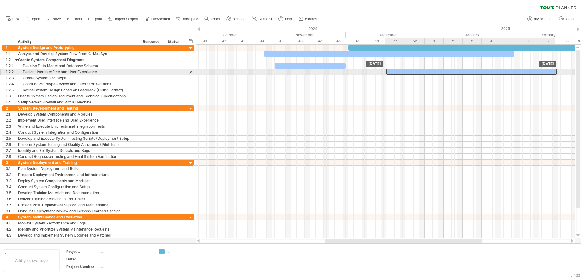
drag, startPoint x: 366, startPoint y: 72, endPoint x: 408, endPoint y: 73, distance: 41.8
click at [408, 73] on div at bounding box center [471, 72] width 170 height 6
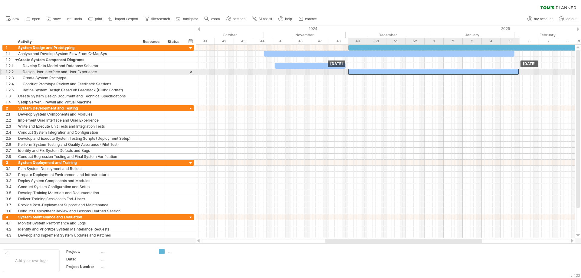
drag, startPoint x: 414, startPoint y: 72, endPoint x: 376, endPoint y: 74, distance: 38.2
click at [376, 74] on div at bounding box center [433, 72] width 170 height 6
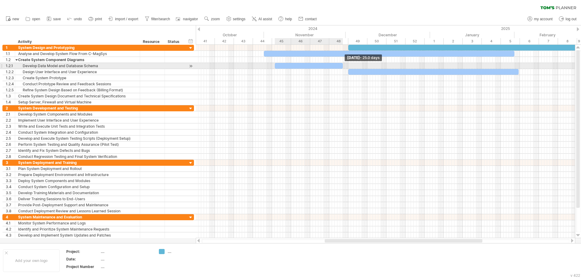
click at [343, 66] on span at bounding box center [343, 66] width 2 height 6
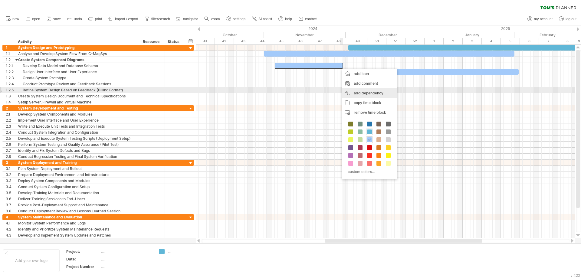
click at [353, 92] on div "add dependency You can use dependencies when you require tasks to be done in a …" at bounding box center [369, 93] width 55 height 10
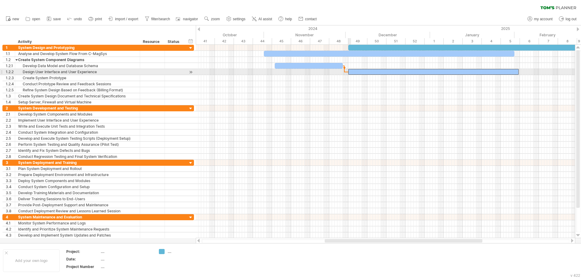
click at [348, 72] on span at bounding box center [348, 72] width 2 height 6
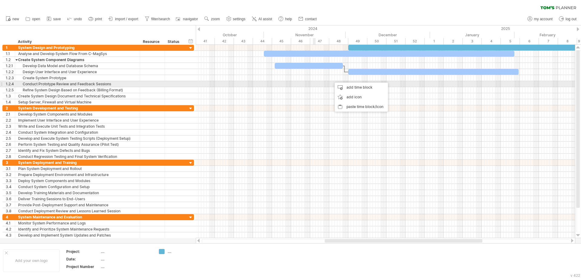
click at [315, 86] on div at bounding box center [385, 84] width 379 height 6
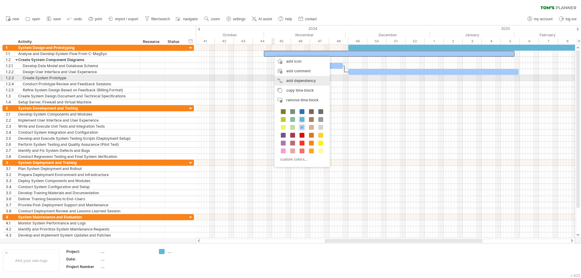
click at [289, 81] on div "add dependency You can use dependencies when you require tasks to be done in a …" at bounding box center [301, 81] width 55 height 10
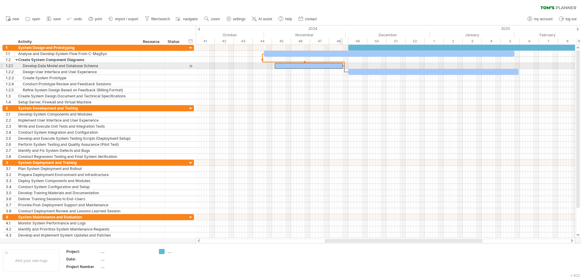
click at [342, 66] on span at bounding box center [343, 66] width 2 height 6
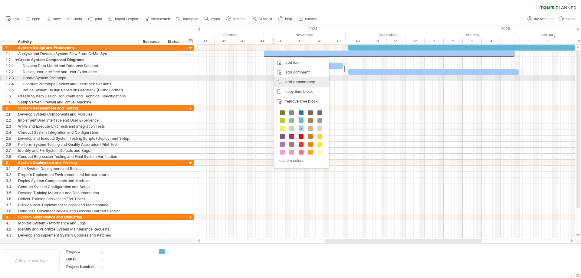
click at [292, 78] on div "add dependency You can use dependencies when you require tasks to be done in a …" at bounding box center [301, 82] width 55 height 10
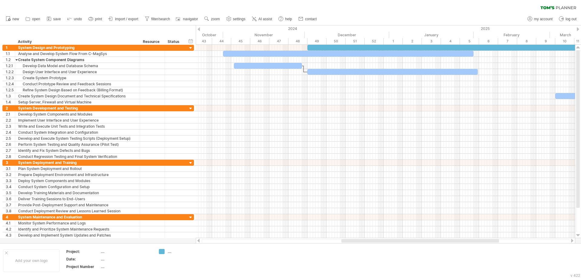
drag, startPoint x: 416, startPoint y: 241, endPoint x: 433, endPoint y: 241, distance: 16.6
click at [433, 241] on div at bounding box center [420, 241] width 158 height 4
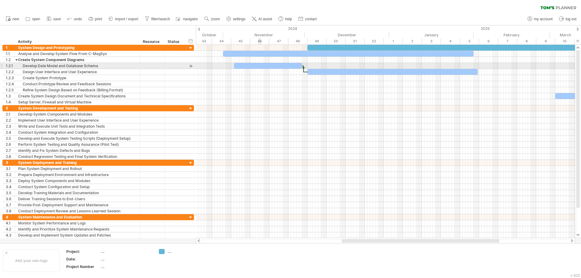
click at [259, 66] on div at bounding box center [268, 66] width 68 height 6
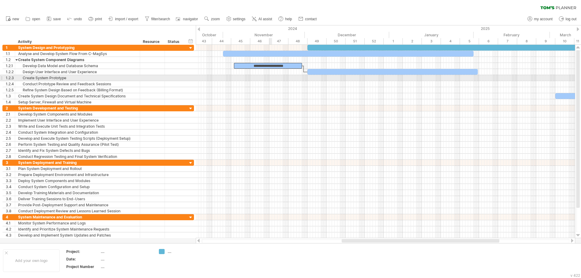
click at [282, 85] on div at bounding box center [385, 84] width 379 height 6
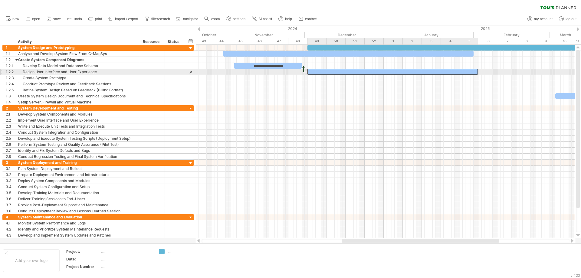
click at [365, 71] on div at bounding box center [392, 72] width 170 height 6
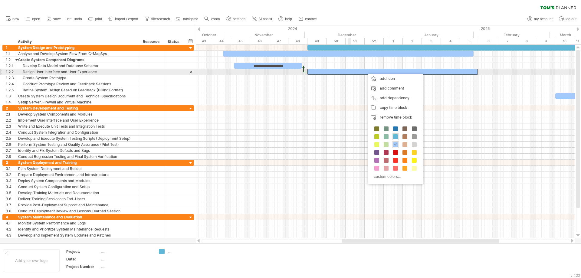
click at [351, 71] on div at bounding box center [392, 72] width 170 height 6
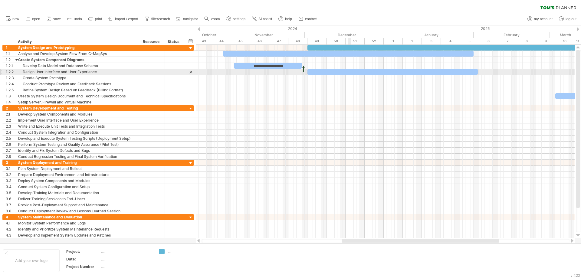
click at [351, 71] on div at bounding box center [392, 72] width 170 height 6
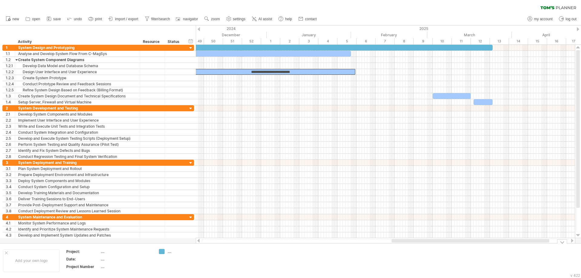
drag, startPoint x: 427, startPoint y: 242, endPoint x: 477, endPoint y: 244, distance: 50.0
click at [477, 244] on div "Trying to reach [DOMAIN_NAME] Connected again... 0% clear filter new 1" at bounding box center [290, 139] width 581 height 278
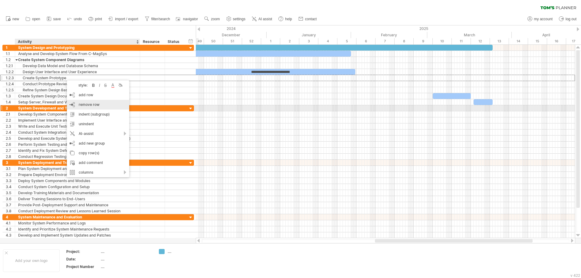
click at [80, 106] on span "remove row" at bounding box center [89, 104] width 21 height 5
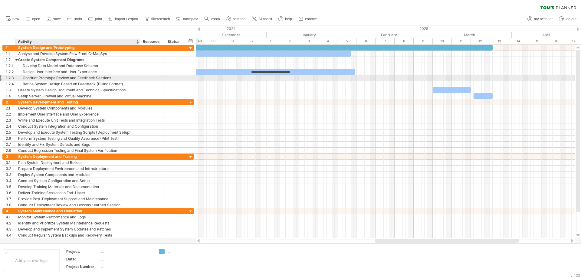
click at [52, 77] on div "Conduct Prototype Review and Feedback Sessions" at bounding box center [77, 78] width 119 height 6
click at [55, 76] on input "**********" at bounding box center [77, 78] width 119 height 6
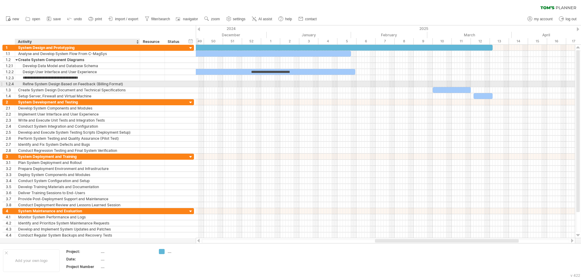
type input "**********"
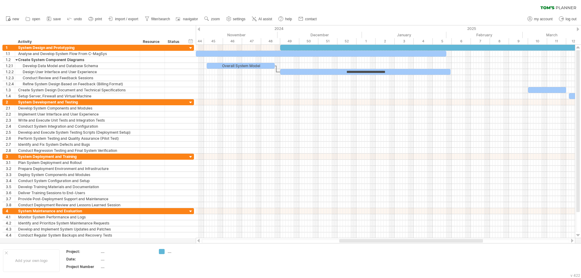
drag, startPoint x: 397, startPoint y: 241, endPoint x: 361, endPoint y: 241, distance: 35.7
click at [361, 241] on div at bounding box center [411, 241] width 144 height 4
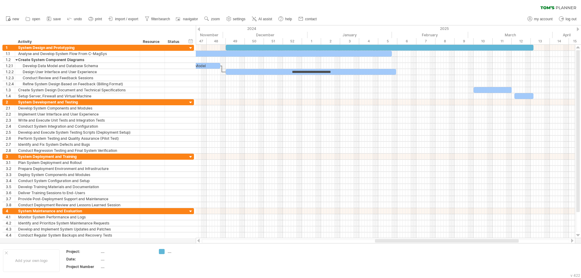
drag, startPoint x: 390, startPoint y: 240, endPoint x: 412, endPoint y: 239, distance: 22.1
click at [412, 239] on div at bounding box center [447, 241] width 144 height 4
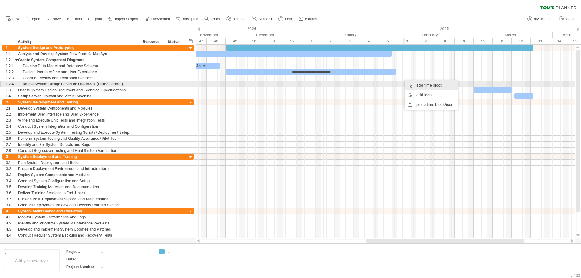
click at [425, 87] on div "add time block" at bounding box center [431, 85] width 53 height 10
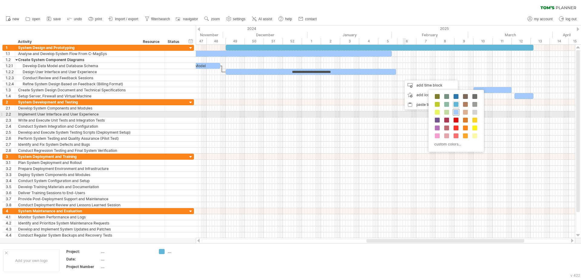
click at [454, 112] on span at bounding box center [456, 112] width 5 height 5
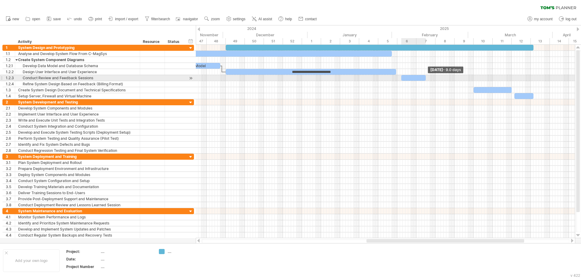
drag, startPoint x: 403, startPoint y: 79, endPoint x: 424, endPoint y: 80, distance: 21.2
click at [424, 80] on div at bounding box center [413, 78] width 25 height 6
drag, startPoint x: 409, startPoint y: 78, endPoint x: 405, endPoint y: 78, distance: 4.2
click at [405, 78] on div at bounding box center [409, 78] width 25 height 6
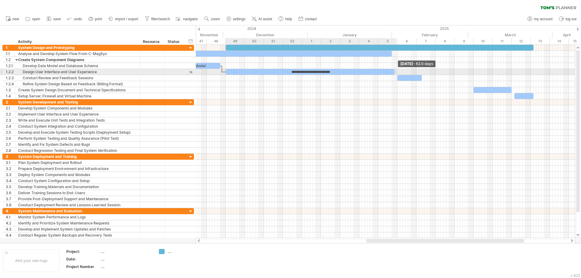
click at [394, 72] on span at bounding box center [394, 72] width 2 height 6
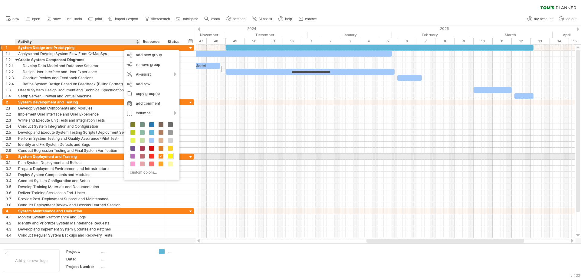
click at [168, 157] on span at bounding box center [170, 156] width 5 height 5
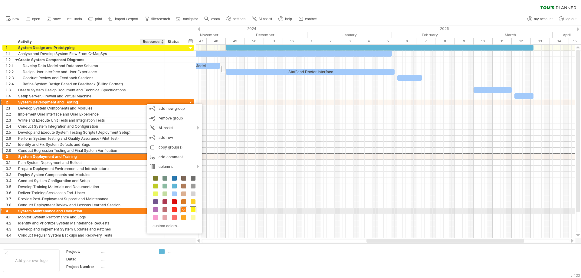
click at [192, 209] on span at bounding box center [193, 209] width 5 height 5
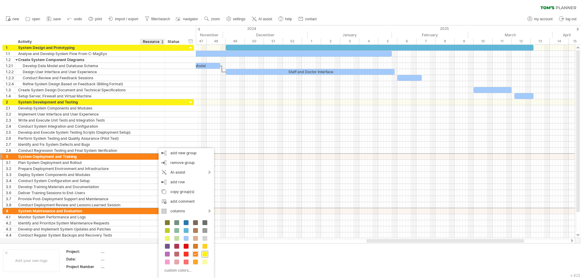
click at [204, 254] on span at bounding box center [204, 254] width 5 height 5
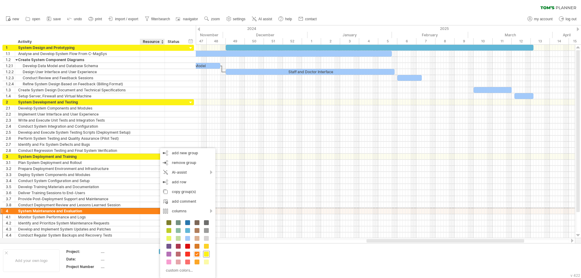
click at [206, 254] on span at bounding box center [206, 254] width 5 height 5
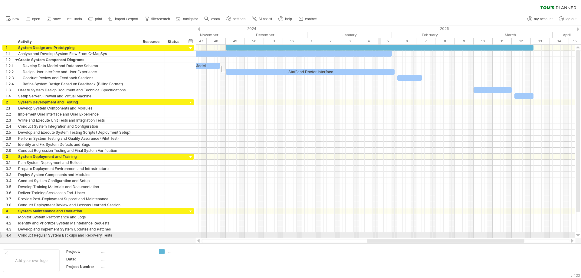
drag, startPoint x: 378, startPoint y: 241, endPoint x: 378, endPoint y: 237, distance: 3.9
click at [378, 237] on div "Trying to reach [DOMAIN_NAME] Connected again... 0% clear filter new 1" at bounding box center [290, 139] width 581 height 278
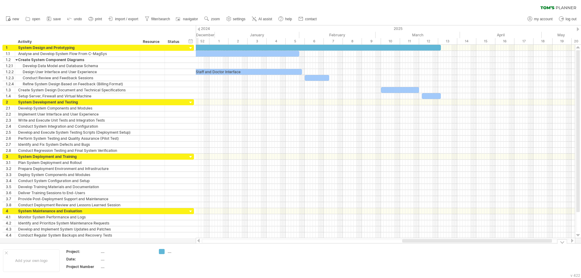
drag, startPoint x: 410, startPoint y: 241, endPoint x: 446, endPoint y: 245, distance: 35.9
click at [446, 245] on div "Trying to reach [DOMAIN_NAME] Connected again... 0% clear filter new 1" at bounding box center [290, 139] width 581 height 278
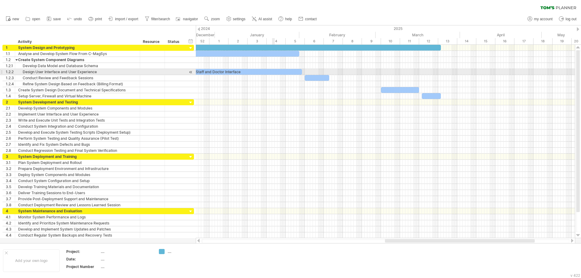
click at [274, 72] on div "Staff and Doctor Interface" at bounding box center [217, 72] width 169 height 6
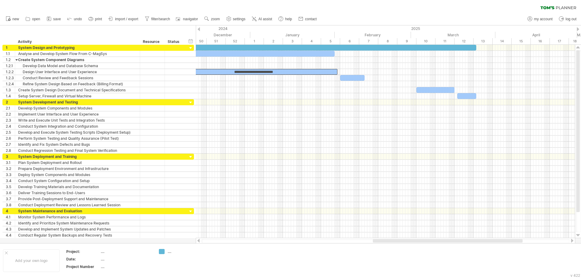
drag, startPoint x: 409, startPoint y: 241, endPoint x: 393, endPoint y: 238, distance: 16.6
click at [393, 238] on div at bounding box center [385, 241] width 379 height 6
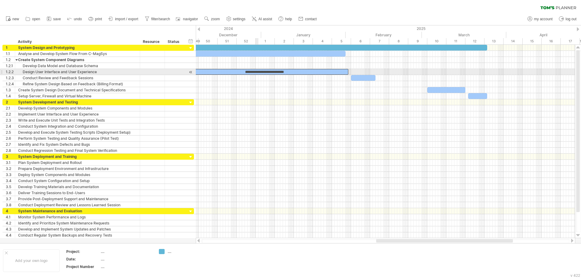
click at [257, 73] on div "**********" at bounding box center [263, 72] width 169 height 6
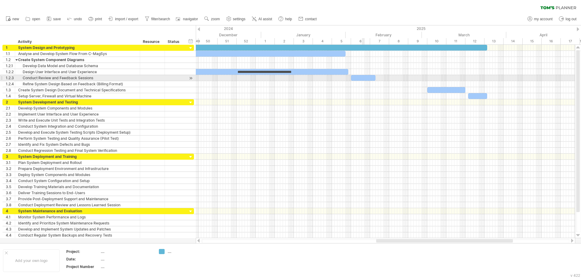
click at [364, 78] on div at bounding box center [363, 78] width 25 height 6
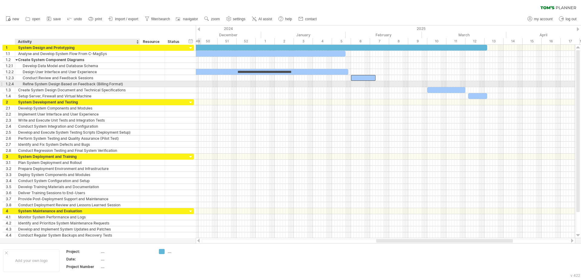
click at [126, 85] on div "Refine System Design Based on Feedback (Billing Format)" at bounding box center [77, 84] width 119 height 6
drag, startPoint x: 125, startPoint y: 84, endPoint x: 96, endPoint y: 84, distance: 29.4
click at [96, 84] on input "**********" at bounding box center [77, 84] width 119 height 6
type input "**********"
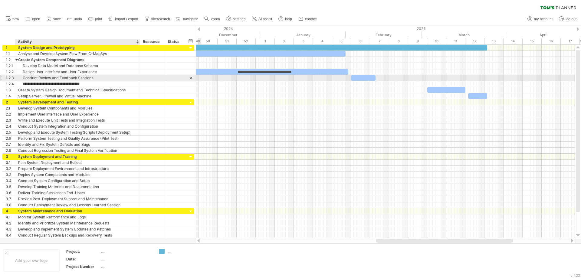
click at [96, 77] on div "Conduct Review and Feedback Sessions" at bounding box center [77, 78] width 119 height 6
paste input "**********"
type input "**********"
click at [365, 78] on div at bounding box center [363, 78] width 25 height 6
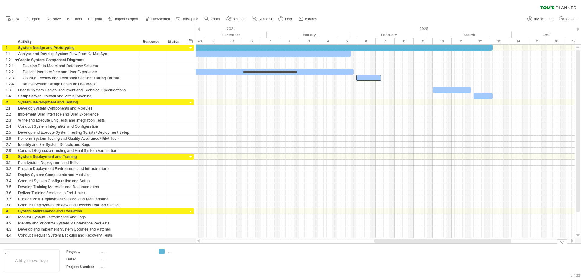
drag, startPoint x: 418, startPoint y: 241, endPoint x: 416, endPoint y: 244, distance: 3.8
click at [416, 244] on div "Trying to reach [DOMAIN_NAME] Connected again... 0% clear filter new 1" at bounding box center [290, 139] width 581 height 278
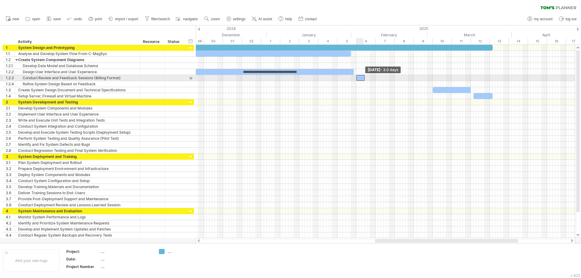
drag, startPoint x: 380, startPoint y: 77, endPoint x: 363, endPoint y: 79, distance: 17.0
click at [363, 79] on div at bounding box center [360, 78] width 8 height 6
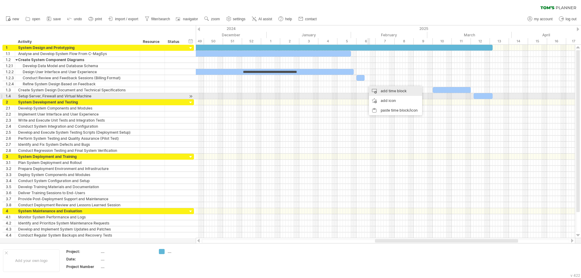
click at [385, 94] on div "add time block" at bounding box center [395, 91] width 53 height 10
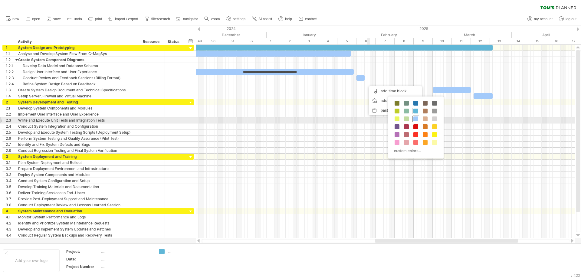
click at [415, 120] on span at bounding box center [415, 119] width 5 height 5
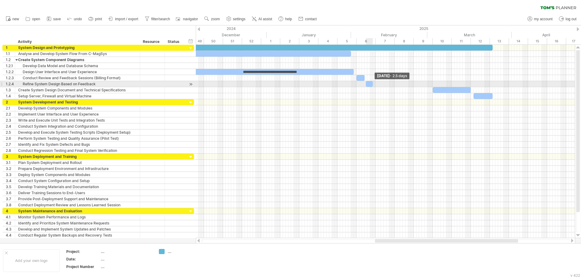
drag, startPoint x: 368, startPoint y: 84, endPoint x: 371, endPoint y: 86, distance: 4.1
click at [372, 86] on span at bounding box center [373, 84] width 2 height 6
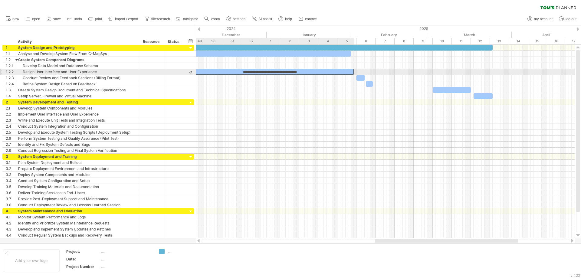
click at [348, 73] on div "**********" at bounding box center [269, 72] width 169 height 6
drag, startPoint x: 353, startPoint y: 71, endPoint x: 317, endPoint y: 74, distance: 36.1
click at [317, 74] on span at bounding box center [318, 72] width 2 height 6
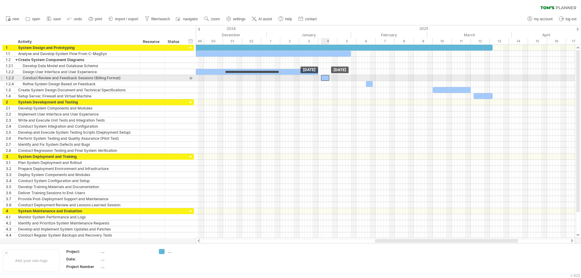
drag, startPoint x: 360, startPoint y: 79, endPoint x: 324, endPoint y: 77, distance: 35.8
click at [324, 77] on div at bounding box center [325, 78] width 8 height 6
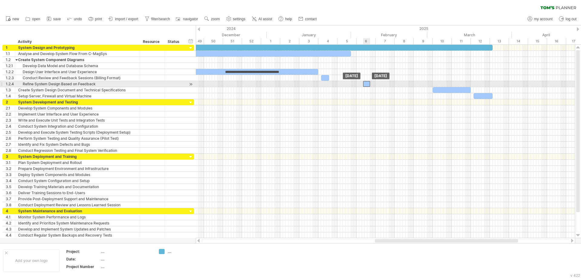
click at [366, 84] on div at bounding box center [366, 84] width 7 height 6
drag, startPoint x: 364, startPoint y: 84, endPoint x: 330, endPoint y: 82, distance: 33.6
click at [330, 82] on div at bounding box center [349, 84] width 41 height 6
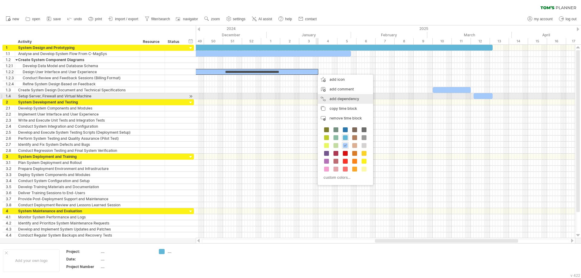
click at [334, 98] on div "add dependency You can use dependencies when you require tasks to be done in a …" at bounding box center [345, 99] width 55 height 10
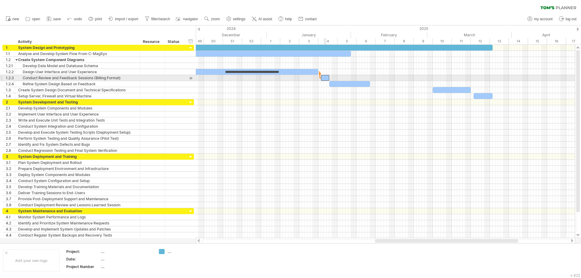
click at [324, 78] on div at bounding box center [325, 78] width 8 height 6
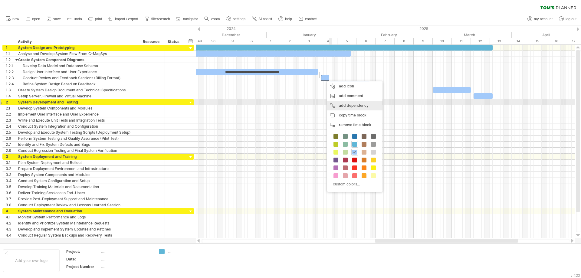
click at [343, 105] on div "add dependency You can use dependencies when you require tasks to be done in a …" at bounding box center [354, 106] width 55 height 10
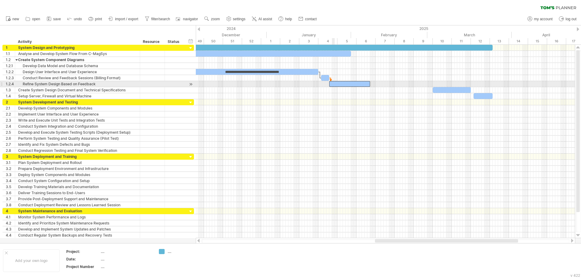
click at [333, 85] on div at bounding box center [349, 84] width 41 height 6
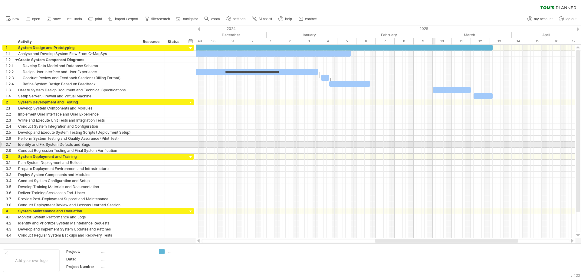
click at [434, 142] on div at bounding box center [385, 145] width 379 height 6
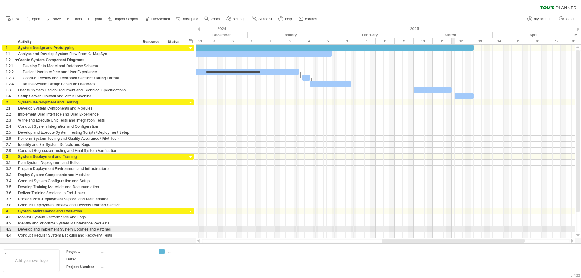
drag, startPoint x: 446, startPoint y: 240, endPoint x: 453, endPoint y: 231, distance: 11.3
click at [453, 231] on div "Trying to reach [DOMAIN_NAME] Connected again... 0% clear filter new 1" at bounding box center [290, 139] width 581 height 278
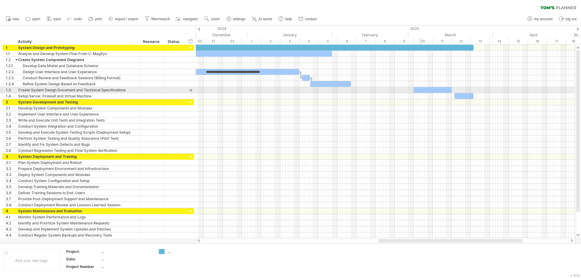
click at [421, 89] on div at bounding box center [433, 90] width 38 height 6
drag, startPoint x: 414, startPoint y: 89, endPoint x: 351, endPoint y: 91, distance: 62.7
click at [351, 91] on span at bounding box center [351, 90] width 2 height 6
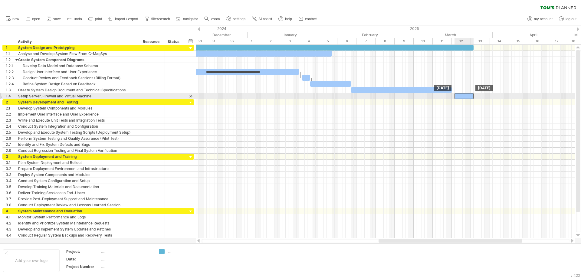
click at [465, 95] on div at bounding box center [464, 96] width 19 height 6
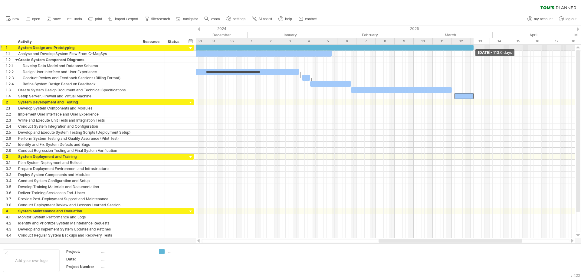
click at [474, 48] on span at bounding box center [473, 48] width 2 height 6
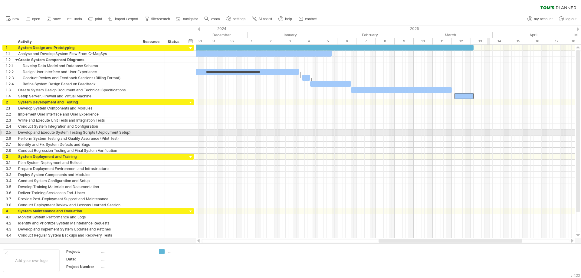
click at [487, 137] on div at bounding box center [385, 139] width 379 height 6
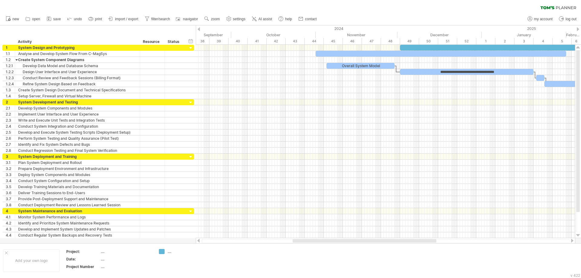
drag, startPoint x: 428, startPoint y: 241, endPoint x: 342, endPoint y: 242, distance: 86.0
click at [342, 242] on div at bounding box center [365, 241] width 144 height 4
click at [415, 48] on div at bounding box center [554, 48] width 308 height 6
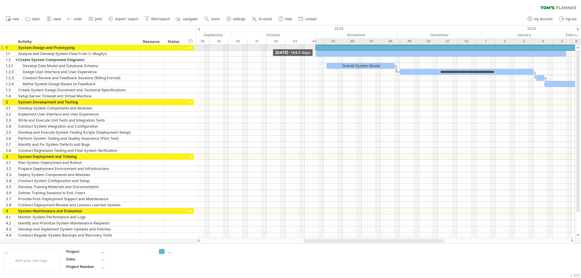
drag, startPoint x: 400, startPoint y: 48, endPoint x: 316, endPoint y: 49, distance: 84.1
click at [316, 49] on span at bounding box center [315, 48] width 2 height 6
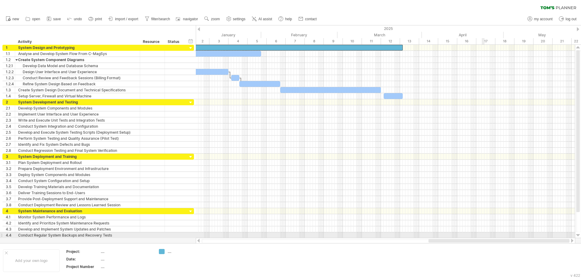
drag, startPoint x: 353, startPoint y: 242, endPoint x: 482, endPoint y: 237, distance: 129.6
click at [482, 237] on div "Trying to reach [DOMAIN_NAME] Connected again... 0% clear filter new 1" at bounding box center [290, 139] width 581 height 278
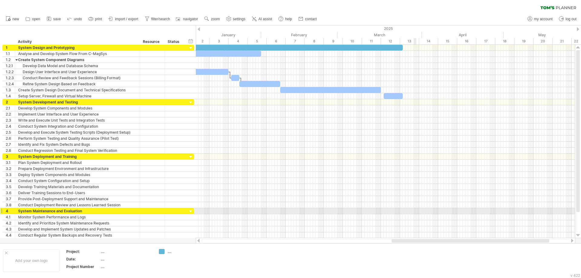
drag, startPoint x: 415, startPoint y: 213, endPoint x: 408, endPoint y: 211, distance: 6.8
click at [414, 213] on div at bounding box center [385, 211] width 379 height 6
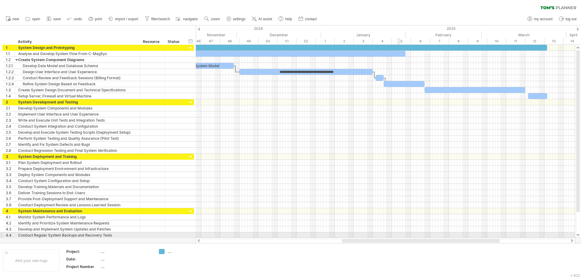
drag, startPoint x: 448, startPoint y: 239, endPoint x: 398, endPoint y: 234, distance: 49.9
click at [398, 234] on div "Trying to reach [DOMAIN_NAME] Connected again... 0% clear filter new 1" at bounding box center [290, 139] width 581 height 278
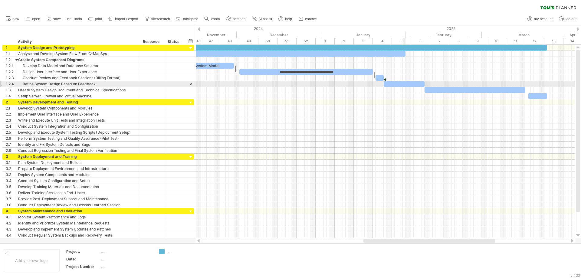
click at [405, 84] on div at bounding box center [404, 84] width 41 height 6
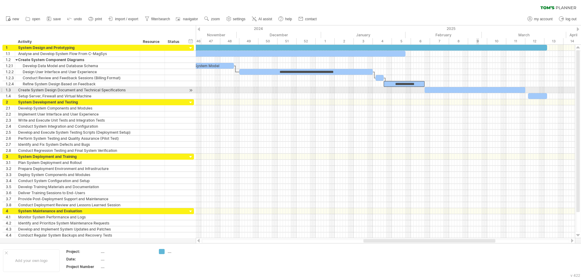
click at [479, 91] on div at bounding box center [475, 90] width 101 height 6
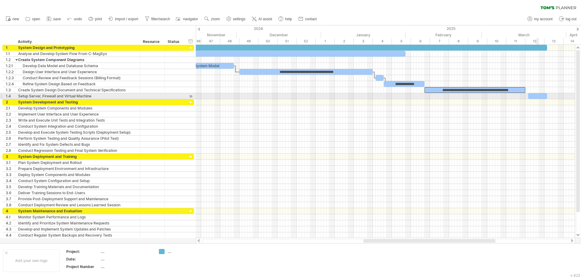
click at [537, 96] on div at bounding box center [537, 96] width 19 height 6
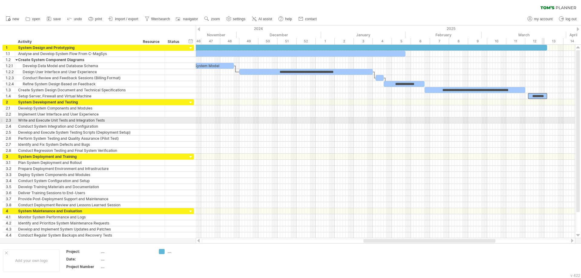
click at [543, 122] on div at bounding box center [385, 120] width 379 height 6
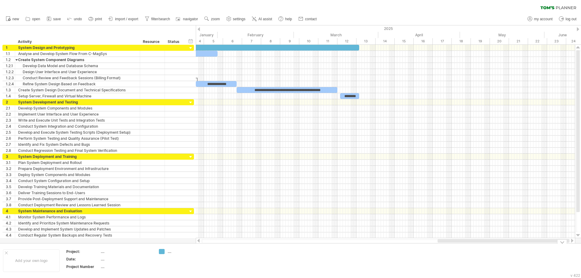
drag, startPoint x: 401, startPoint y: 242, endPoint x: 532, endPoint y: 247, distance: 130.8
click at [532, 247] on div "Trying to reach [DOMAIN_NAME] Connected again... 0% clear filter new 1" at bounding box center [290, 139] width 581 height 278
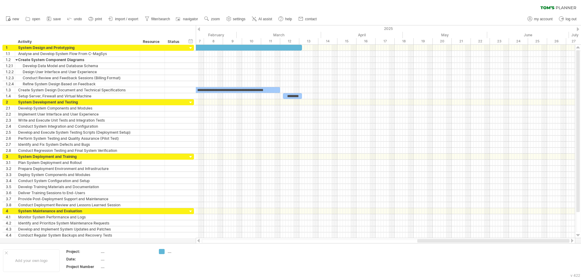
drag, startPoint x: 503, startPoint y: 241, endPoint x: 547, endPoint y: 240, distance: 44.8
click at [547, 240] on div at bounding box center [493, 241] width 152 height 4
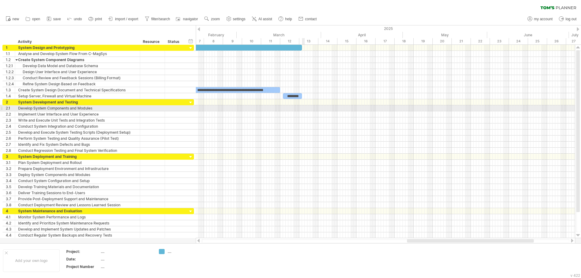
click at [304, 109] on div at bounding box center [385, 108] width 379 height 6
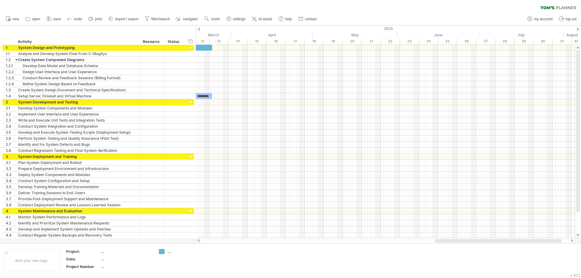
drag, startPoint x: 427, startPoint y: 241, endPoint x: 455, endPoint y: 241, distance: 27.8
click at [455, 241] on div at bounding box center [498, 241] width 127 height 4
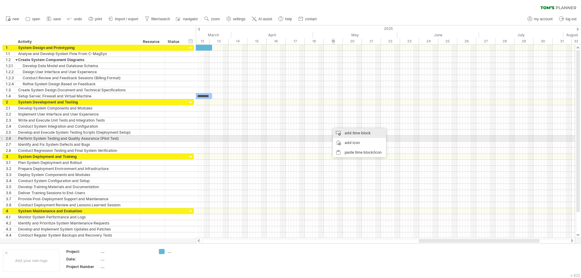
click at [354, 136] on div "add time block" at bounding box center [359, 133] width 53 height 10
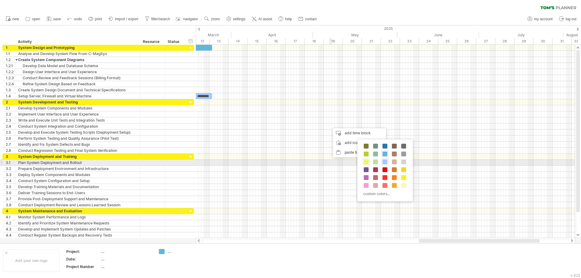
click at [366, 163] on span at bounding box center [366, 161] width 5 height 5
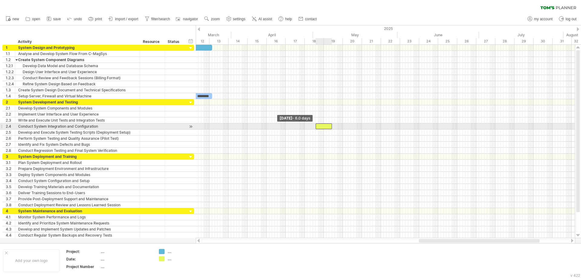
drag, startPoint x: 330, startPoint y: 128, endPoint x: 317, endPoint y: 128, distance: 13.6
click at [317, 128] on span at bounding box center [315, 126] width 2 height 6
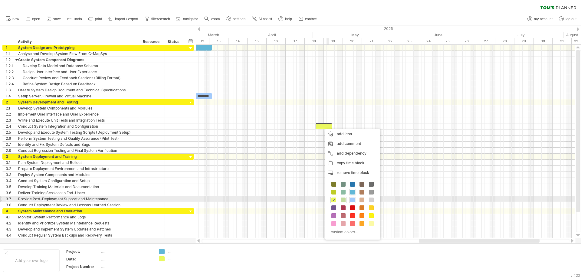
click at [342, 201] on span at bounding box center [343, 200] width 5 height 5
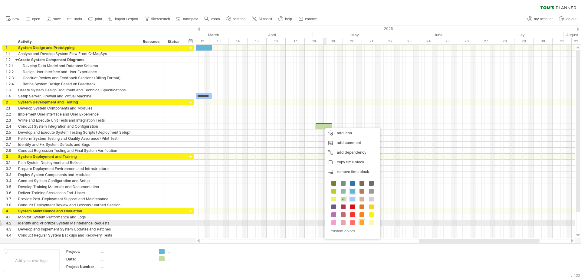
click at [363, 221] on span at bounding box center [361, 222] width 5 height 5
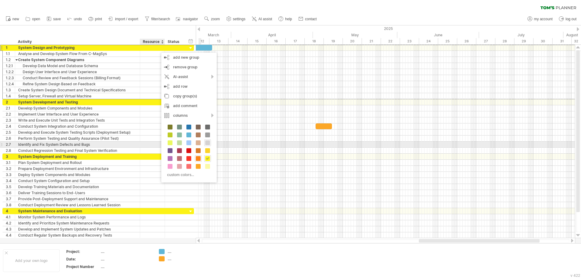
click at [208, 144] on span at bounding box center [207, 142] width 5 height 5
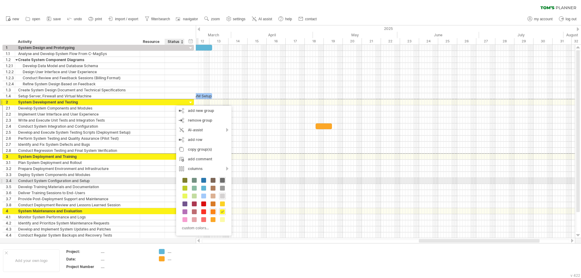
click at [222, 181] on span at bounding box center [222, 180] width 5 height 5
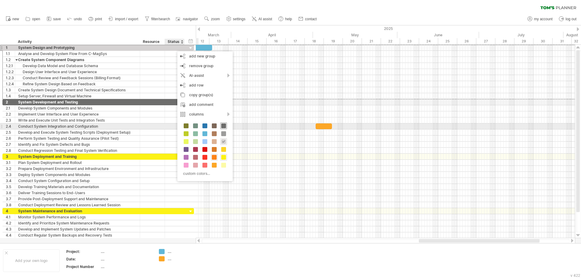
click at [223, 127] on span at bounding box center [223, 125] width 5 height 5
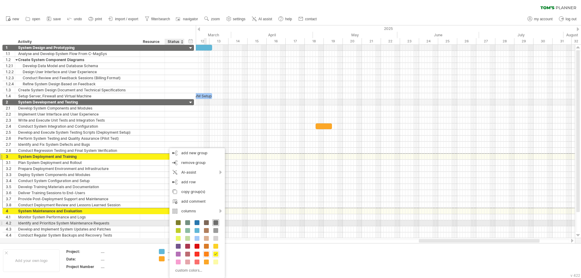
click at [215, 223] on span at bounding box center [215, 222] width 5 height 5
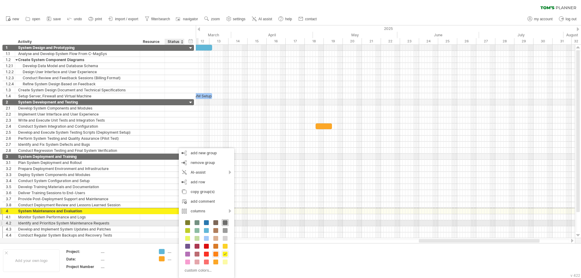
click at [224, 224] on span at bounding box center [225, 222] width 5 height 5
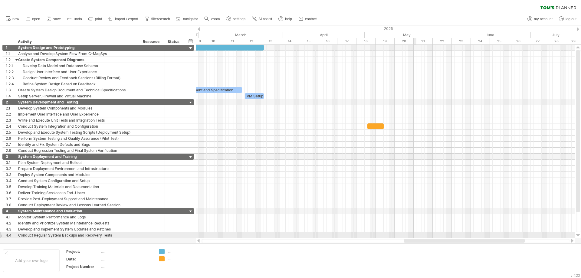
drag, startPoint x: 430, startPoint y: 242, endPoint x: 415, endPoint y: 237, distance: 15.7
click at [415, 237] on div "Trying to reach [DOMAIN_NAME] Connected again... 0% clear filter new 1" at bounding box center [290, 139] width 581 height 278
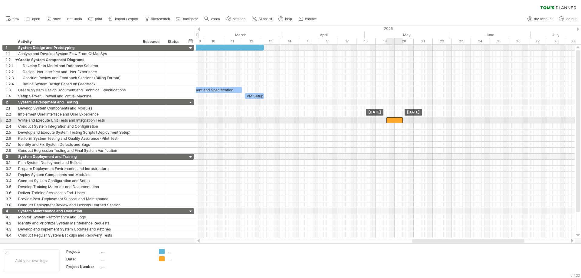
drag, startPoint x: 373, startPoint y: 126, endPoint x: 392, endPoint y: 120, distance: 19.6
drag, startPoint x: 386, startPoint y: 120, endPoint x: 337, endPoint y: 122, distance: 49.0
click at [337, 122] on span at bounding box center [337, 120] width 2 height 6
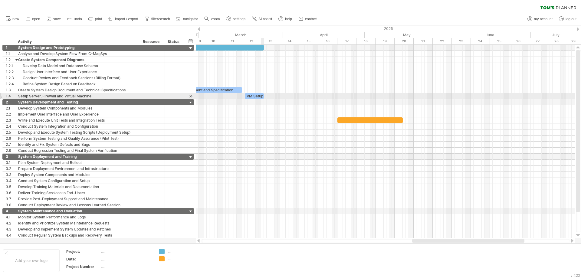
click at [261, 97] on div "VM Setup" at bounding box center [254, 96] width 19 height 6
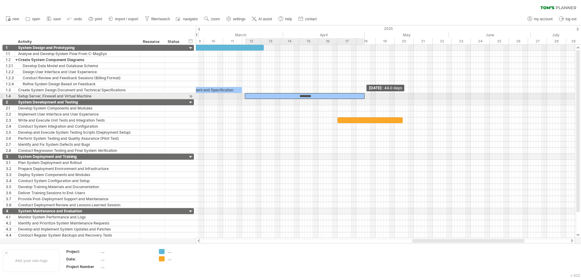
drag, startPoint x: 263, startPoint y: 97, endPoint x: 364, endPoint y: 96, distance: 101.1
click at [364, 96] on span at bounding box center [364, 96] width 2 height 6
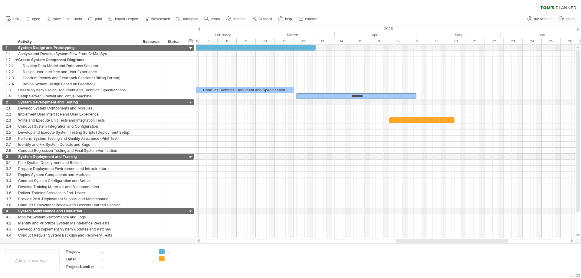
drag, startPoint x: 450, startPoint y: 241, endPoint x: 434, endPoint y: 239, distance: 16.1
click at [434, 239] on div at bounding box center [385, 241] width 379 height 6
click at [169, 260] on div "...." at bounding box center [184, 258] width 33 height 5
click at [169, 252] on div "...." at bounding box center [184, 251] width 33 height 5
click at [221, 256] on td at bounding box center [228, 260] width 48 height 23
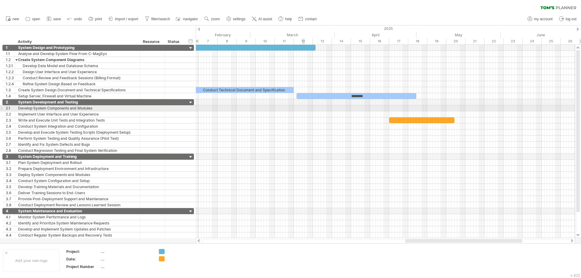
click at [304, 109] on div at bounding box center [385, 108] width 379 height 6
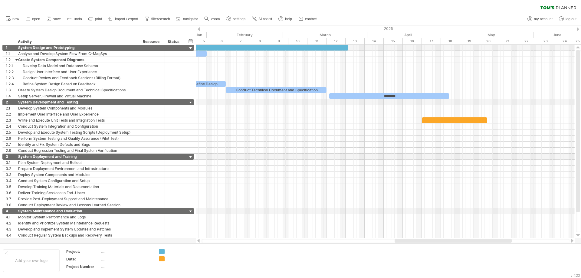
drag, startPoint x: 440, startPoint y: 240, endPoint x: 430, endPoint y: 240, distance: 10.6
click at [430, 240] on div at bounding box center [453, 241] width 117 height 4
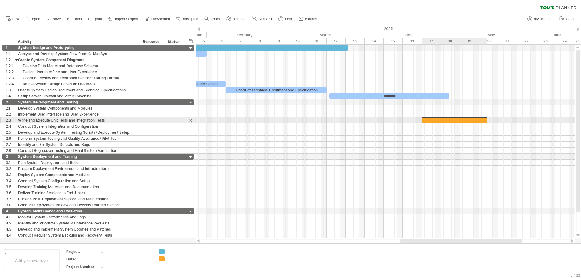
click at [426, 119] on div at bounding box center [454, 120] width 65 height 6
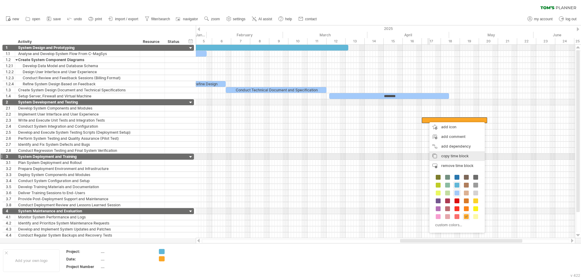
click at [445, 156] on span "copy time block" at bounding box center [455, 156] width 28 height 5
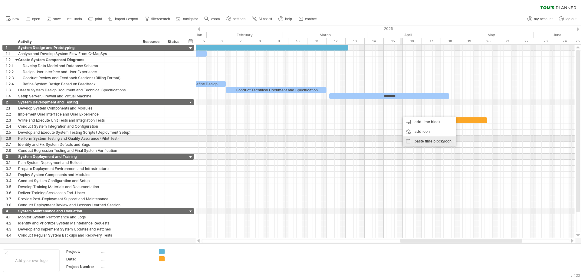
click at [414, 141] on div "paste time block/icon" at bounding box center [429, 141] width 53 height 10
click at [418, 137] on div "paste time block/icon" at bounding box center [427, 136] width 53 height 10
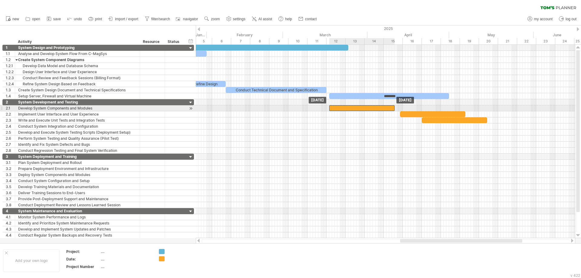
drag, startPoint x: 428, startPoint y: 107, endPoint x: 359, endPoint y: 109, distance: 69.3
click at [359, 109] on div at bounding box center [361, 108] width 65 height 6
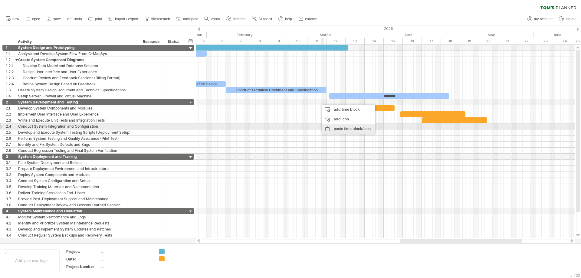
click at [336, 129] on div "paste time block/icon" at bounding box center [348, 129] width 53 height 10
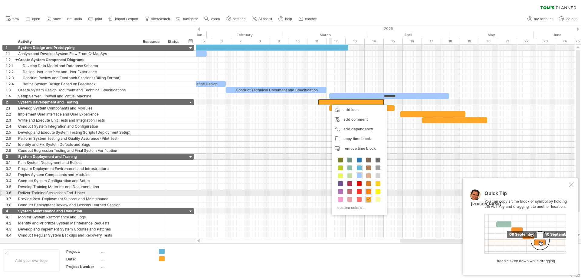
click at [367, 190] on span at bounding box center [368, 191] width 5 height 5
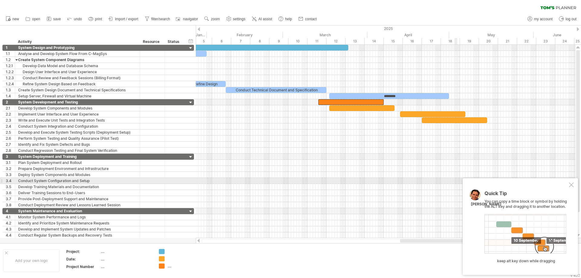
click at [573, 184] on div at bounding box center [571, 184] width 5 height 5
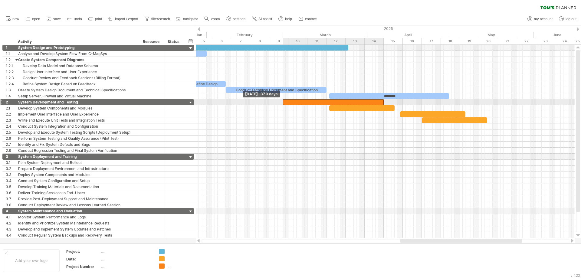
drag, startPoint x: 319, startPoint y: 103, endPoint x: 283, endPoint y: 100, distance: 35.8
click at [283, 100] on span at bounding box center [283, 102] width 2 height 6
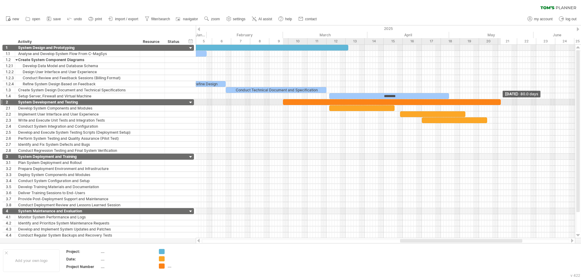
drag, startPoint x: 383, startPoint y: 103, endPoint x: 501, endPoint y: 103, distance: 117.4
click at [501, 103] on span at bounding box center [501, 102] width 2 height 6
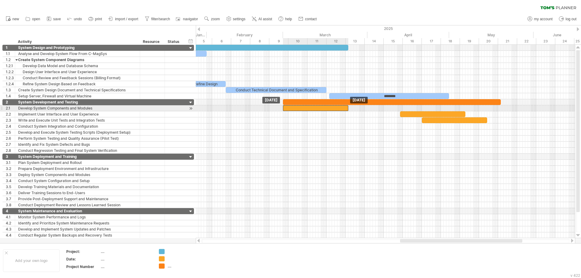
drag, startPoint x: 356, startPoint y: 108, endPoint x: 309, endPoint y: 109, distance: 46.3
click at [309, 109] on div at bounding box center [315, 108] width 65 height 6
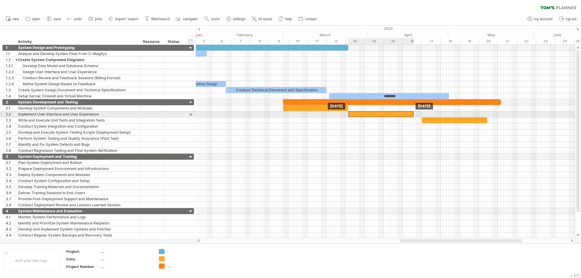
drag, startPoint x: 421, startPoint y: 113, endPoint x: 369, endPoint y: 114, distance: 52.1
click at [369, 114] on div at bounding box center [380, 114] width 65 height 6
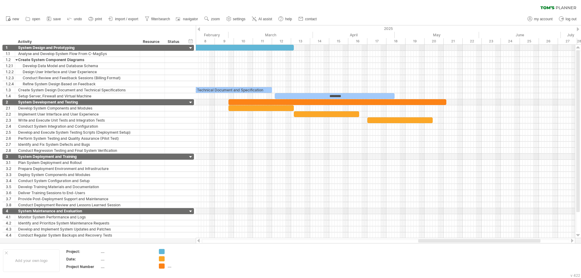
drag, startPoint x: 474, startPoint y: 242, endPoint x: 492, endPoint y: 243, distance: 18.2
click at [492, 243] on div at bounding box center [386, 241] width 368 height 4
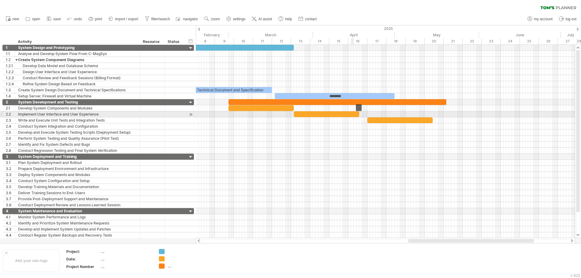
click at [351, 115] on div at bounding box center [326, 114] width 65 height 6
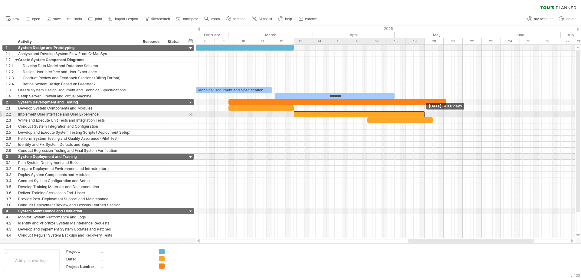
drag, startPoint x: 359, startPoint y: 114, endPoint x: 425, endPoint y: 115, distance: 65.7
click at [425, 115] on span at bounding box center [424, 114] width 2 height 6
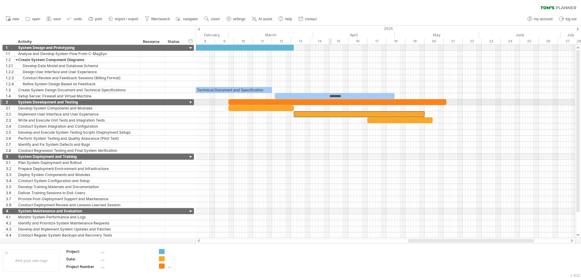
click at [330, 101] on div at bounding box center [337, 102] width 218 height 6
click at [295, 159] on div at bounding box center [385, 157] width 379 height 6
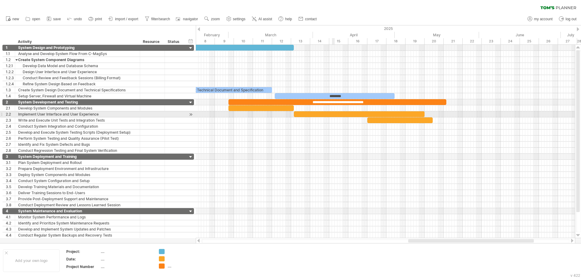
click at [333, 113] on div at bounding box center [359, 114] width 131 height 6
drag, startPoint x: 424, startPoint y: 113, endPoint x: 367, endPoint y: 115, distance: 57.5
click at [367, 115] on span at bounding box center [367, 114] width 2 height 6
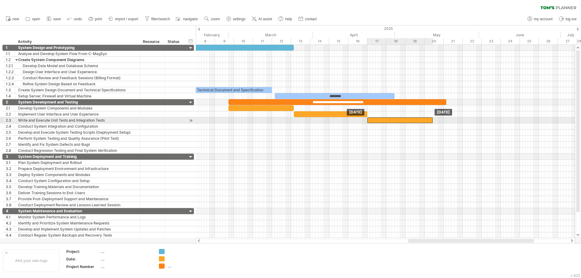
click at [396, 121] on div at bounding box center [399, 120] width 65 height 6
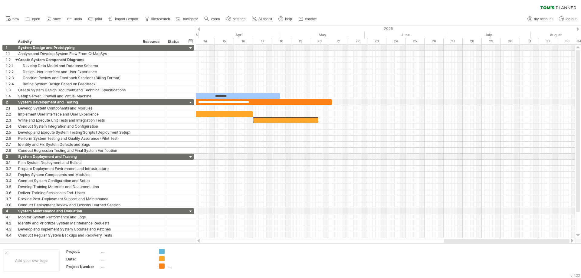
drag, startPoint x: 475, startPoint y: 240, endPoint x: 534, endPoint y: 241, distance: 58.4
click at [534, 241] on div at bounding box center [507, 241] width 126 height 4
click at [579, 29] on div "2025" at bounding box center [450, 28] width 994 height 6
click at [578, 29] on div at bounding box center [578, 29] width 2 height 4
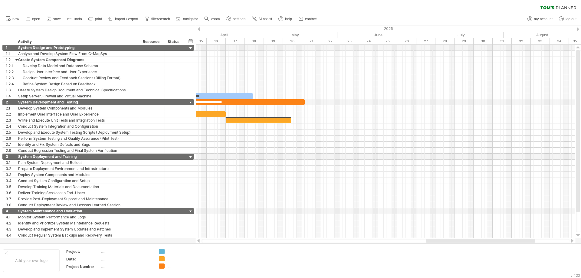
click at [578, 29] on div at bounding box center [578, 29] width 2 height 4
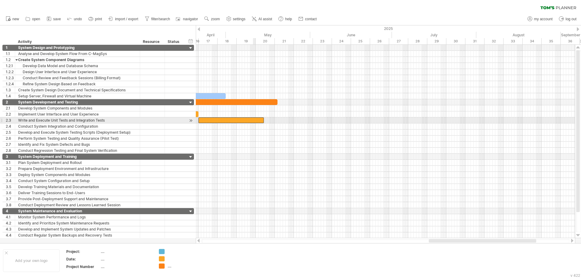
click at [254, 120] on div at bounding box center [231, 120] width 65 height 6
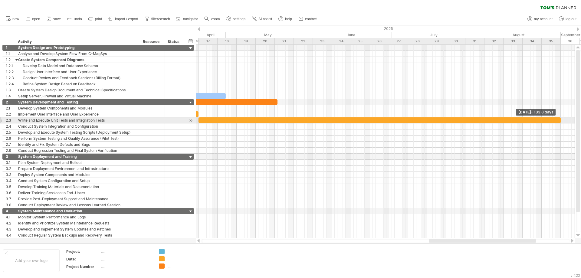
drag, startPoint x: 264, startPoint y: 120, endPoint x: 561, endPoint y: 120, distance: 296.9
click at [561, 120] on span at bounding box center [561, 120] width 2 height 6
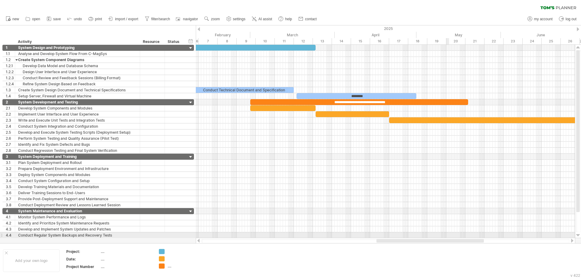
drag, startPoint x: 500, startPoint y: 241, endPoint x: 447, endPoint y: 234, distance: 52.9
click at [447, 234] on div "Trying to reach [DOMAIN_NAME] Connected again... 0% clear filter new 1" at bounding box center [290, 139] width 581 height 278
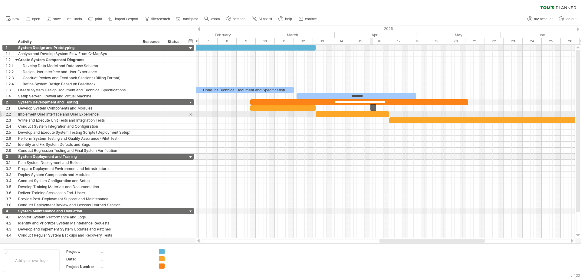
click at [373, 115] on div at bounding box center [353, 114] width 74 height 6
click at [388, 115] on span at bounding box center [389, 114] width 2 height 6
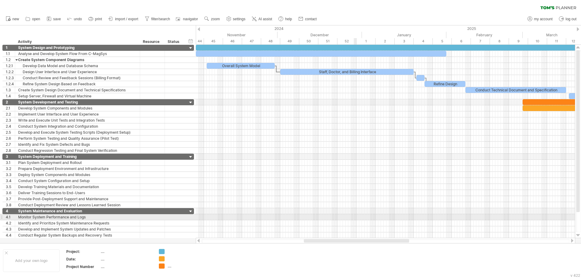
drag, startPoint x: 430, startPoint y: 240, endPoint x: 352, endPoint y: 215, distance: 81.8
click at [353, 215] on div "Trying to reach [DOMAIN_NAME] Connected again... 0% clear filter new 1" at bounding box center [290, 139] width 581 height 278
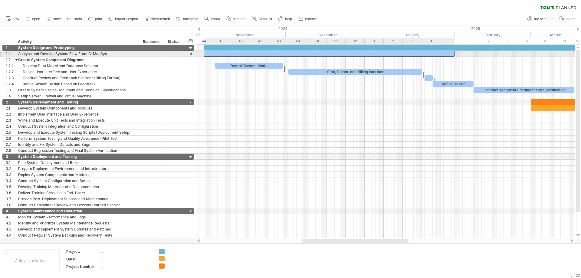
click at [332, 54] on div at bounding box center [329, 54] width 251 height 6
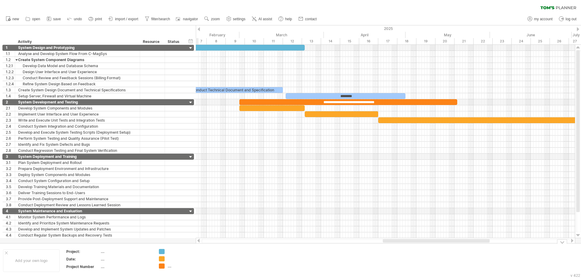
drag, startPoint x: 356, startPoint y: 240, endPoint x: 437, endPoint y: 249, distance: 81.6
click at [437, 249] on div "Trying to reach [DOMAIN_NAME] Connected again... 0% clear filter new 1" at bounding box center [290, 139] width 581 height 278
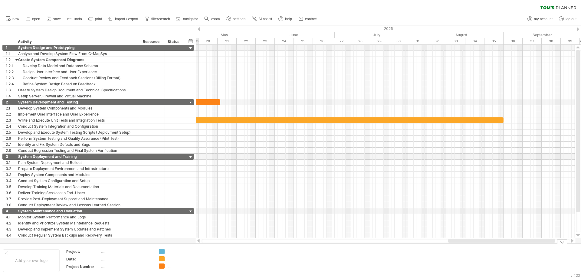
drag, startPoint x: 454, startPoint y: 242, endPoint x: 519, endPoint y: 254, distance: 66.8
click at [519, 254] on div "Trying to reach [DOMAIN_NAME] Connected again... 0% clear filter new 1" at bounding box center [290, 139] width 581 height 278
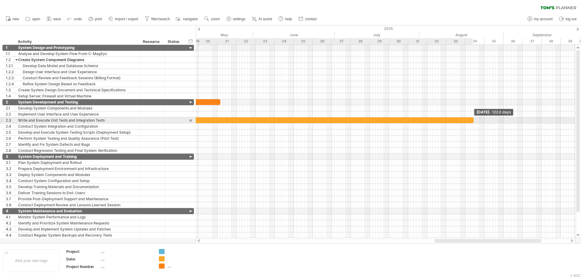
drag, startPoint x: 503, startPoint y: 122, endPoint x: 472, endPoint y: 122, distance: 30.6
click at [472, 122] on span at bounding box center [473, 120] width 2 height 6
drag, startPoint x: 474, startPoint y: 120, endPoint x: 484, endPoint y: 122, distance: 11.1
click at [484, 122] on span at bounding box center [484, 120] width 2 height 6
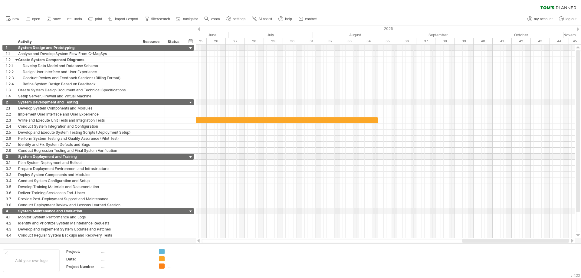
drag, startPoint x: 464, startPoint y: 241, endPoint x: 492, endPoint y: 242, distance: 27.6
click at [492, 242] on div at bounding box center [515, 241] width 107 height 4
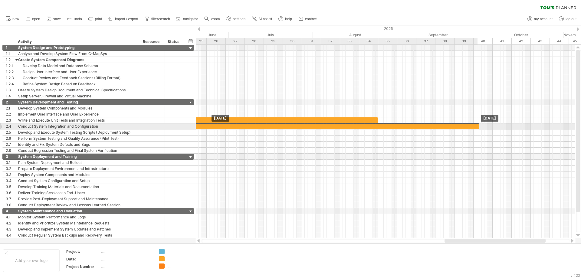
drag, startPoint x: 367, startPoint y: 121, endPoint x: 468, endPoint y: 126, distance: 100.3
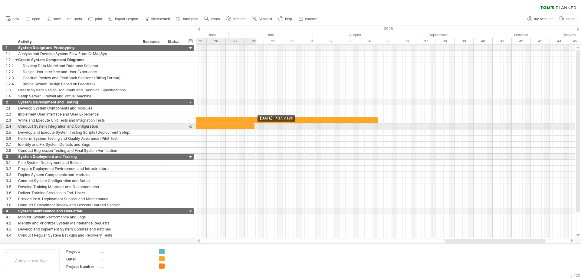
drag, startPoint x: 479, startPoint y: 126, endPoint x: 247, endPoint y: 128, distance: 232.1
click at [253, 129] on span at bounding box center [254, 126] width 2 height 6
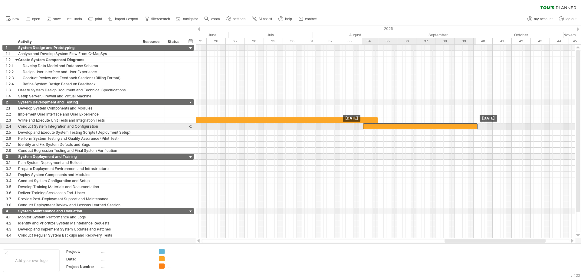
drag, startPoint x: 235, startPoint y: 126, endPoint x: 463, endPoint y: 124, distance: 227.3
click at [463, 124] on div at bounding box center [420, 126] width 114 height 6
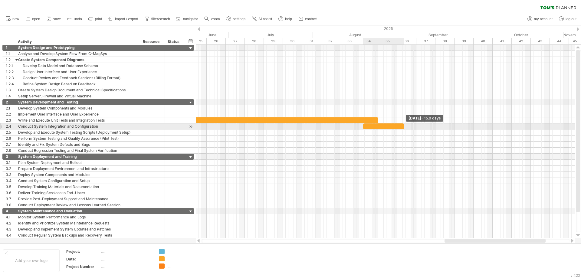
drag, startPoint x: 478, startPoint y: 126, endPoint x: 404, endPoint y: 126, distance: 73.2
click at [404, 126] on span at bounding box center [404, 126] width 2 height 6
drag, startPoint x: 385, startPoint y: 127, endPoint x: 400, endPoint y: 128, distance: 15.5
click at [400, 128] on div at bounding box center [398, 126] width 41 height 6
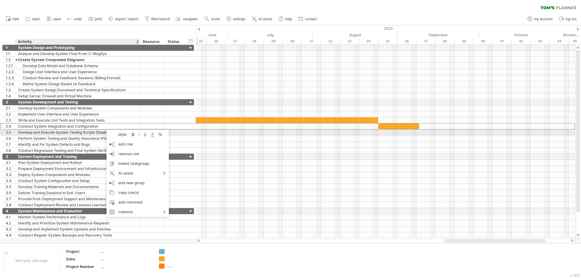
click at [94, 132] on div "Develop and Execute System Testing Scripts (Deployment Setup)" at bounding box center [77, 133] width 119 height 6
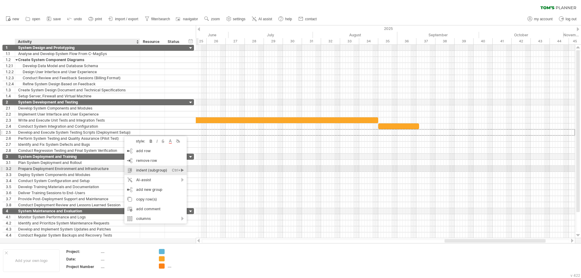
click at [141, 169] on div "indent (subgroup) Ctrl+► Cmd+►" at bounding box center [155, 171] width 62 height 10
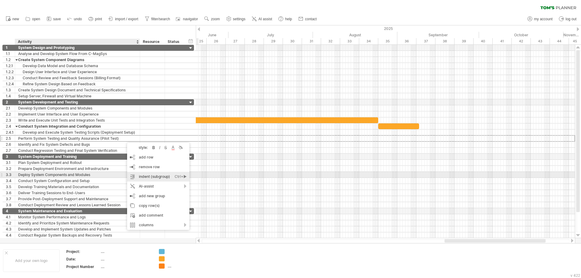
click at [150, 173] on div "indent (subgroup) Ctrl+► Cmd+►" at bounding box center [158, 177] width 62 height 10
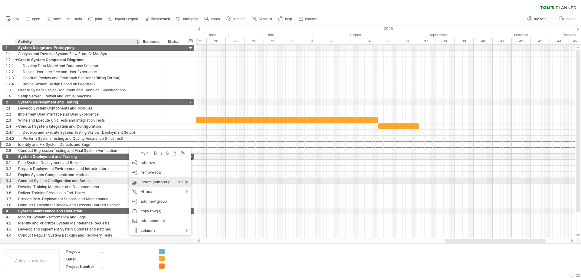
click at [146, 182] on div "indent (subgroup) Ctrl+► Cmd+►" at bounding box center [160, 182] width 62 height 10
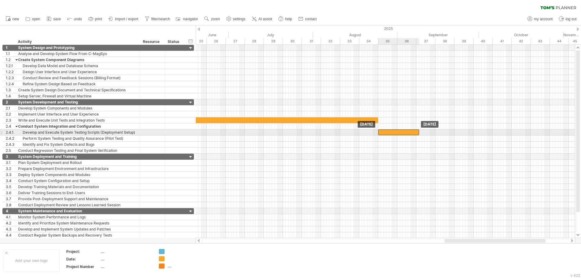
drag, startPoint x: 393, startPoint y: 128, endPoint x: 394, endPoint y: 133, distance: 4.9
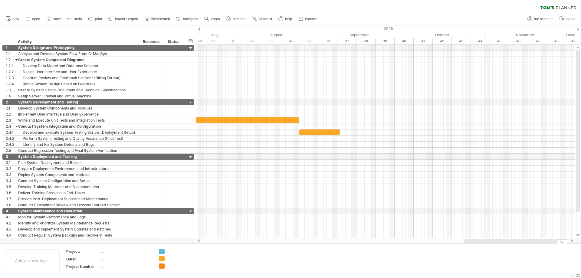
drag, startPoint x: 472, startPoint y: 242, endPoint x: 491, endPoint y: 244, distance: 19.5
click at [491, 244] on div "Trying to reach [DOMAIN_NAME] Connected again... 0% clear filter new 1" at bounding box center [290, 139] width 581 height 278
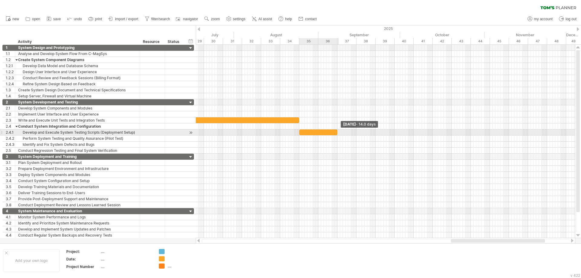
click at [338, 133] on span at bounding box center [337, 133] width 2 height 6
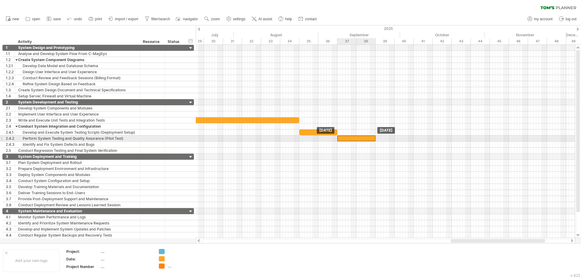
drag, startPoint x: 315, startPoint y: 134, endPoint x: 353, endPoint y: 140, distance: 38.4
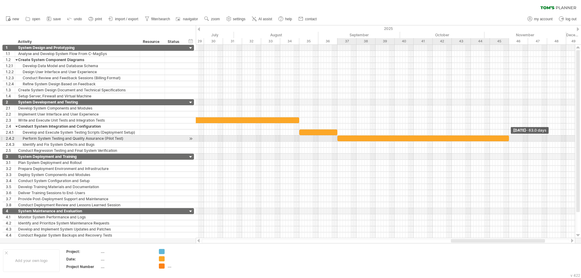
drag, startPoint x: 376, startPoint y: 139, endPoint x: 509, endPoint y: 140, distance: 133.5
click at [509, 140] on span at bounding box center [509, 139] width 2 height 6
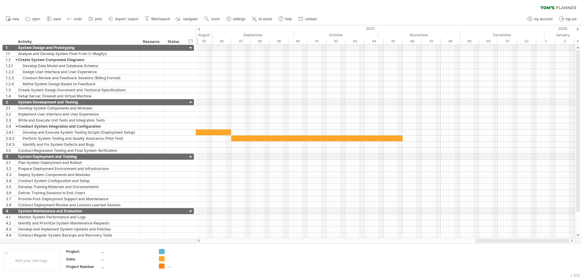
drag, startPoint x: 499, startPoint y: 242, endPoint x: 529, endPoint y: 243, distance: 30.0
click at [529, 243] on div at bounding box center [386, 241] width 368 height 4
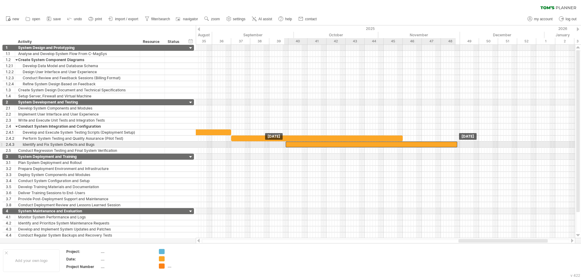
drag, startPoint x: 394, startPoint y: 138, endPoint x: 448, endPoint y: 144, distance: 54.3
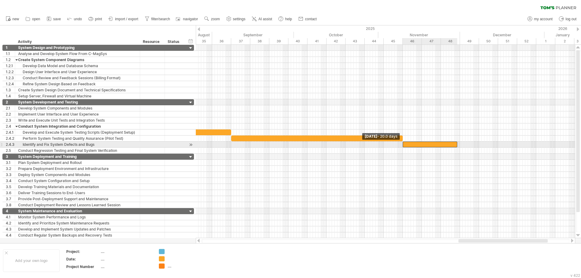
drag, startPoint x: 286, startPoint y: 144, endPoint x: 403, endPoint y: 143, distance: 117.7
click at [403, 143] on span at bounding box center [403, 145] width 2 height 6
click at [461, 145] on span at bounding box center [460, 145] width 2 height 6
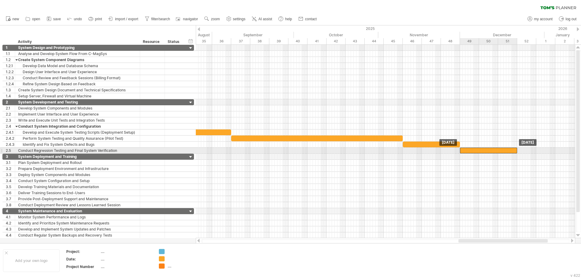
drag, startPoint x: 417, startPoint y: 145, endPoint x: 474, endPoint y: 151, distance: 58.1
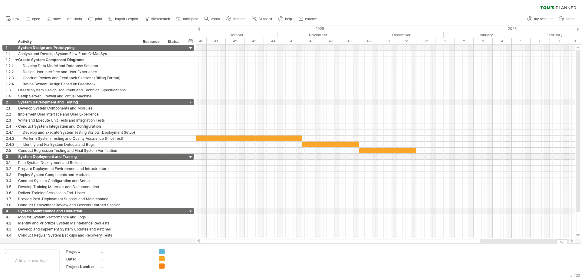
drag, startPoint x: 490, startPoint y: 240, endPoint x: 528, endPoint y: 246, distance: 38.7
click at [528, 246] on div "Trying to reach [DOMAIN_NAME] Connected again... 0% clear filter new 1" at bounding box center [290, 139] width 581 height 278
drag, startPoint x: 415, startPoint y: 150, endPoint x: 442, endPoint y: 155, distance: 27.3
click at [442, 155] on div "**********" at bounding box center [385, 141] width 379 height 193
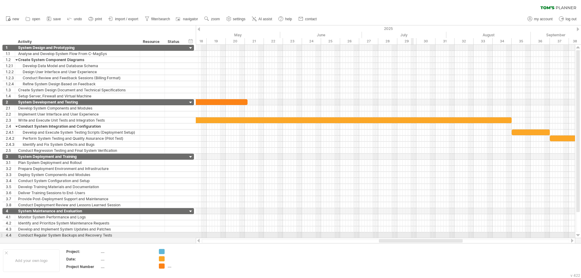
drag, startPoint x: 497, startPoint y: 240, endPoint x: 406, endPoint y: 235, distance: 90.9
click at [407, 235] on div "Trying to reach [DOMAIN_NAME] Connected again... 0% clear filter new 1" at bounding box center [290, 139] width 581 height 278
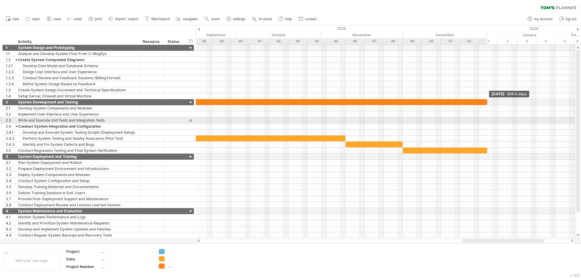
drag, startPoint x: 266, startPoint y: 102, endPoint x: 487, endPoint y: 120, distance: 221.3
click at [487, 120] on div "**********" at bounding box center [385, 141] width 379 height 193
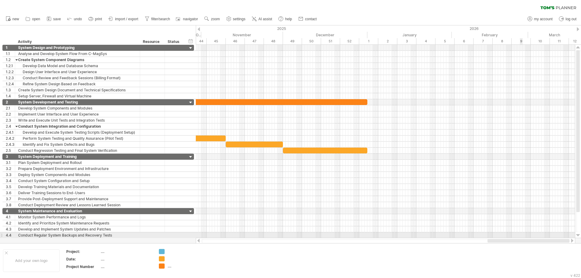
drag, startPoint x: 493, startPoint y: 242, endPoint x: 520, endPoint y: 235, distance: 27.9
click at [520, 235] on div "Trying to reach [DOMAIN_NAME] Connected again... 0% clear filter new 1" at bounding box center [290, 139] width 581 height 278
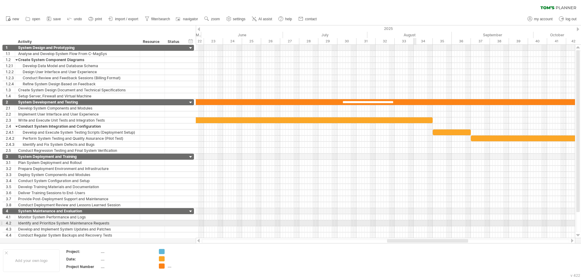
drag, startPoint x: 497, startPoint y: 239, endPoint x: 415, endPoint y: 222, distance: 84.2
click at [415, 222] on div "Trying to reach [DOMAIN_NAME] Connected again... 0% clear filter new 1" at bounding box center [290, 139] width 581 height 278
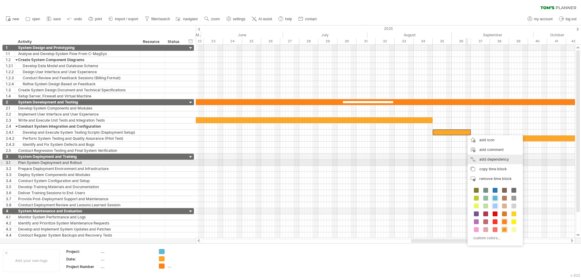
click at [480, 161] on div "add dependency You can use dependencies when you require tasks to be done in a …" at bounding box center [495, 160] width 55 height 10
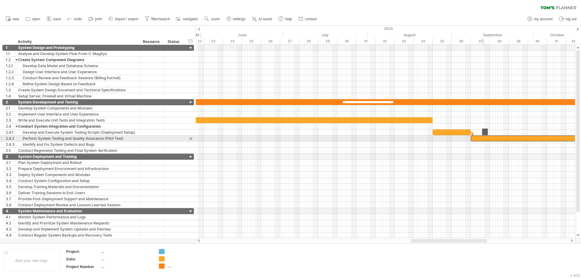
click at [482, 140] on div at bounding box center [557, 139] width 172 height 6
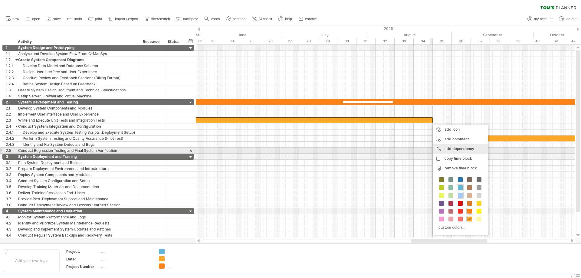
click at [449, 149] on div "add dependency You can use dependencies when you require tasks to be done in a …" at bounding box center [460, 149] width 55 height 10
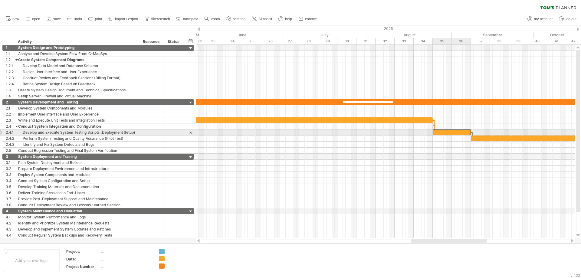
click at [435, 133] on div at bounding box center [452, 133] width 38 height 6
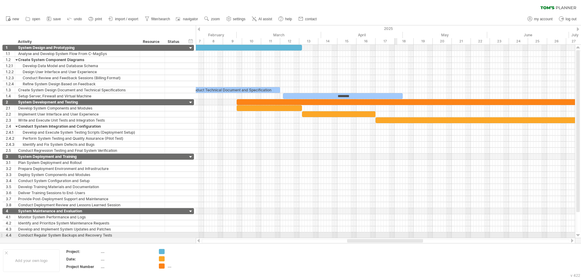
drag, startPoint x: 461, startPoint y: 239, endPoint x: 397, endPoint y: 235, distance: 64.0
click at [397, 235] on div "Trying to reach [DOMAIN_NAME] Connected again... 0% clear filter new 1" at bounding box center [290, 139] width 581 height 278
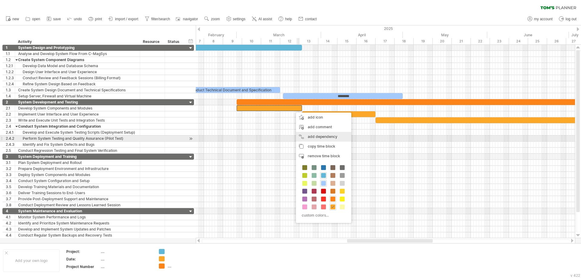
click at [311, 139] on div "add dependency You can use dependencies when you require tasks to be done in a …" at bounding box center [323, 137] width 55 height 10
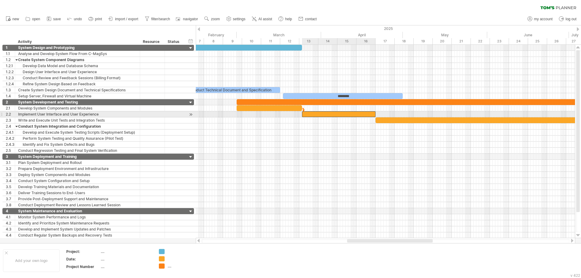
click at [311, 112] on div at bounding box center [339, 114] width 74 height 6
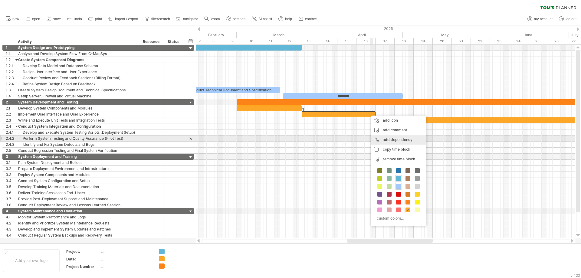
click at [380, 141] on div "add dependency You can use dependencies when you require tasks to be done in a …" at bounding box center [398, 140] width 55 height 10
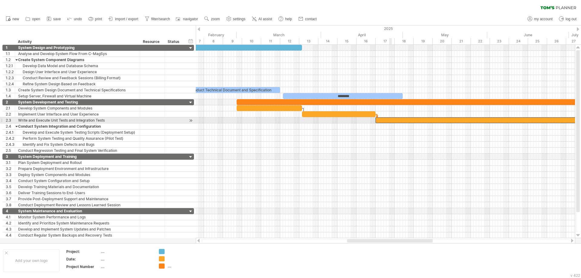
click at [389, 119] on div at bounding box center [547, 120] width 343 height 6
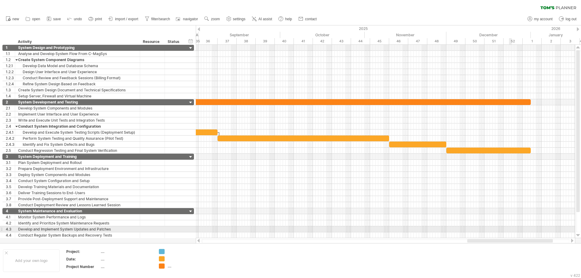
drag, startPoint x: 391, startPoint y: 240, endPoint x: 505, endPoint y: 218, distance: 115.9
click at [511, 230] on div "Trying to reach [DOMAIN_NAME] Connected again... 0% clear filter new 1" at bounding box center [290, 139] width 581 height 278
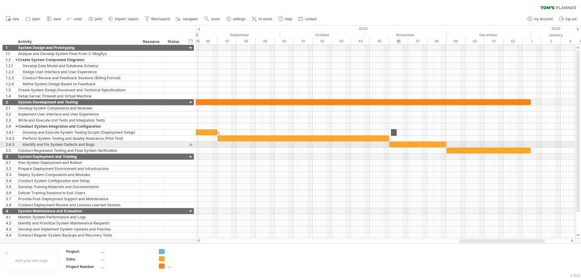
click at [398, 145] on div at bounding box center [417, 145] width 57 height 6
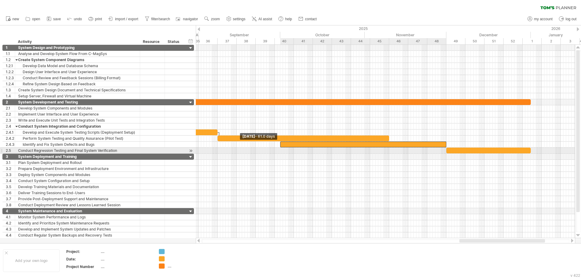
drag, startPoint x: 389, startPoint y: 144, endPoint x: 281, endPoint y: 151, distance: 109.2
click at [281, 151] on div "**********" at bounding box center [385, 141] width 379 height 193
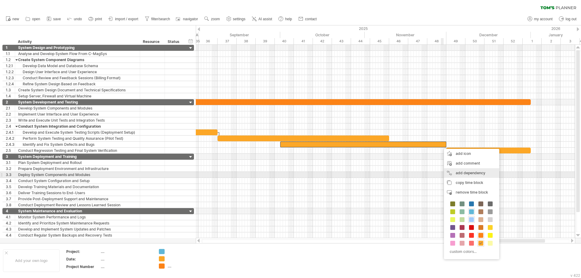
drag, startPoint x: 451, startPoint y: 176, endPoint x: 454, endPoint y: 164, distance: 12.3
click at [451, 175] on div "add dependency You can use dependencies when you require tasks to be done in a …" at bounding box center [471, 173] width 55 height 10
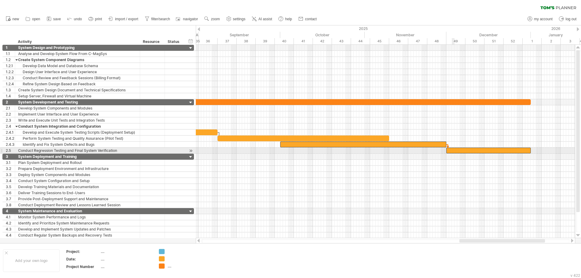
click at [454, 148] on div at bounding box center [488, 151] width 84 height 6
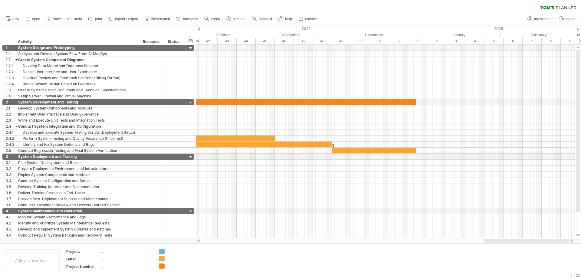
drag, startPoint x: 471, startPoint y: 242, endPoint x: 500, endPoint y: 240, distance: 29.4
click at [500, 240] on div at bounding box center [527, 241] width 86 height 4
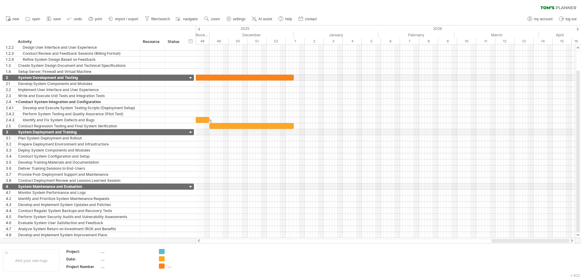
drag, startPoint x: 474, startPoint y: 242, endPoint x: 521, endPoint y: 242, distance: 46.6
click at [521, 242] on div at bounding box center [530, 241] width 78 height 4
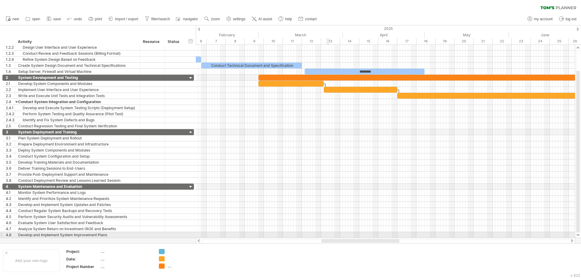
drag, startPoint x: 480, startPoint y: 241, endPoint x: 328, endPoint y: 235, distance: 152.0
click at [328, 235] on div "Trying to reach [DOMAIN_NAME] Connected again... 0% clear filter new 1" at bounding box center [290, 139] width 581 height 278
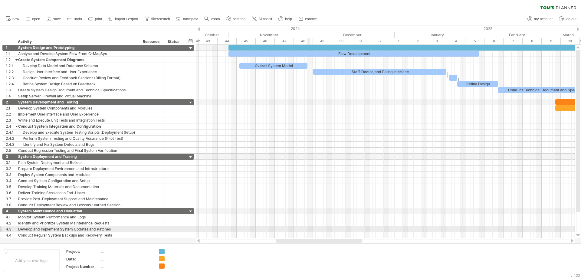
drag, startPoint x: 374, startPoint y: 240, endPoint x: 308, endPoint y: 231, distance: 66.5
click at [308, 231] on div "Trying to reach [DOMAIN_NAME] Connected again... 0% clear filter new 1" at bounding box center [290, 139] width 581 height 278
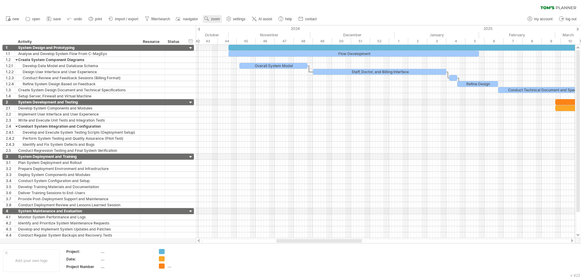
click at [213, 21] on span "zoom" at bounding box center [215, 19] width 9 height 4
click at [234, 37] on div "Week" at bounding box center [233, 38] width 34 height 10
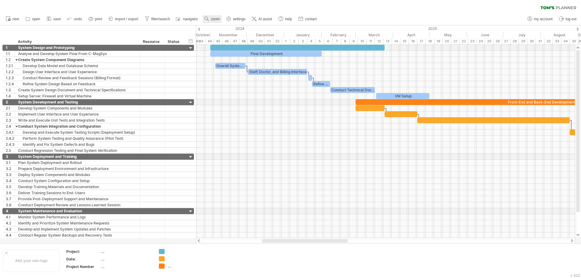
click at [214, 22] on link "zoom" at bounding box center [212, 19] width 19 height 8
click at [225, 31] on div "Month" at bounding box center [234, 30] width 34 height 10
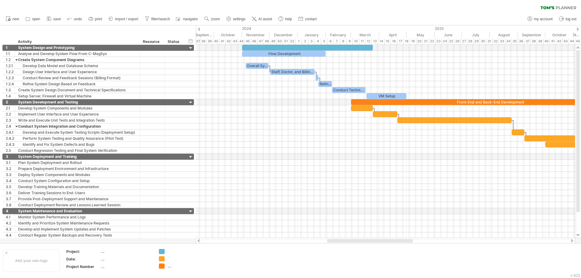
drag, startPoint x: 372, startPoint y: 240, endPoint x: 357, endPoint y: 240, distance: 15.1
click at [357, 240] on div at bounding box center [370, 241] width 86 height 4
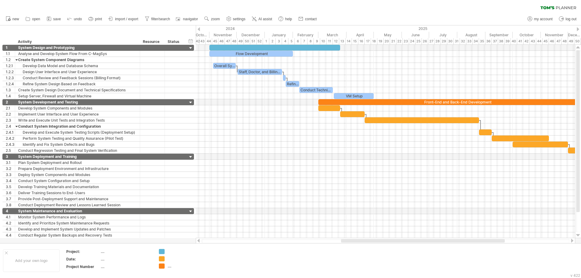
drag, startPoint x: 452, startPoint y: 241, endPoint x: 466, endPoint y: 241, distance: 13.9
click at [466, 241] on div at bounding box center [423, 241] width 164 height 4
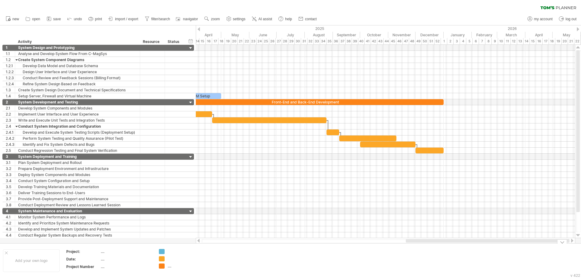
drag, startPoint x: 448, startPoint y: 242, endPoint x: 528, endPoint y: 248, distance: 79.8
click at [528, 248] on div "Trying to reach [DOMAIN_NAME] Connected again... 0% clear filter new 1" at bounding box center [290, 139] width 581 height 278
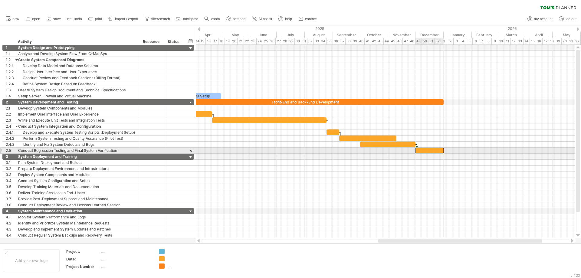
click at [442, 149] on div at bounding box center [429, 151] width 28 height 6
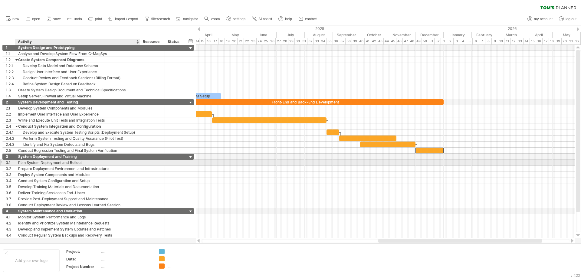
click at [62, 162] on div "Plan System Deployment and Rollout" at bounding box center [77, 163] width 119 height 6
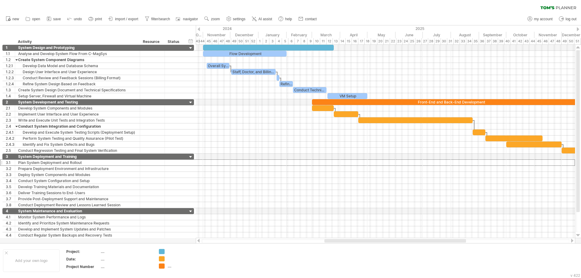
drag, startPoint x: 430, startPoint y: 241, endPoint x: 376, endPoint y: 243, distance: 53.9
click at [376, 243] on div at bounding box center [386, 241] width 368 height 4
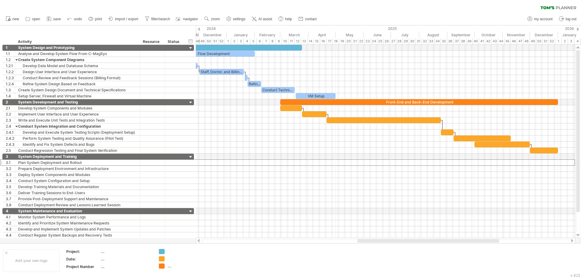
drag, startPoint x: 434, startPoint y: 242, endPoint x: 448, endPoint y: 242, distance: 13.6
click at [448, 242] on div at bounding box center [428, 241] width 142 height 4
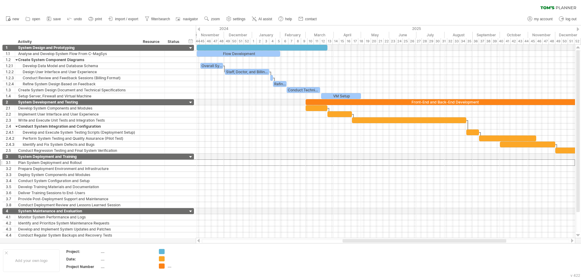
drag, startPoint x: 410, startPoint y: 240, endPoint x: 399, endPoint y: 240, distance: 10.6
click at [399, 240] on div at bounding box center [425, 241] width 164 height 4
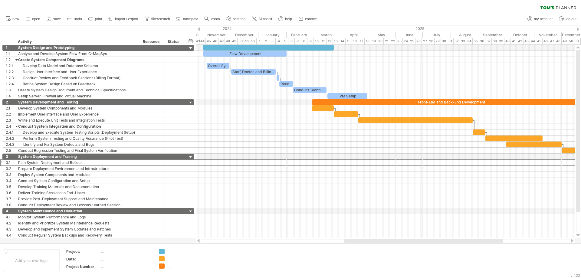
click at [386, 240] on div at bounding box center [423, 241] width 159 height 4
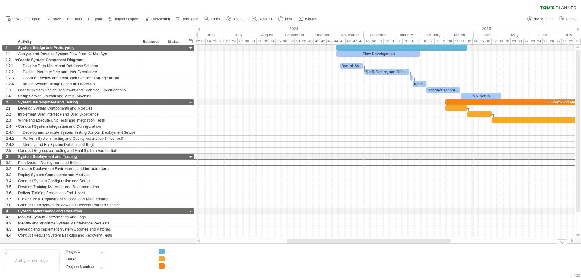
drag, startPoint x: 388, startPoint y: 240, endPoint x: 331, endPoint y: 248, distance: 57.2
click at [331, 248] on div "Trying to reach [DOMAIN_NAME] Connected again... 0% clear filter new 1" at bounding box center [290, 139] width 581 height 278
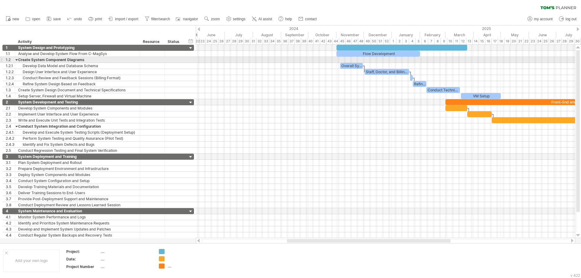
click at [240, 61] on div at bounding box center [385, 60] width 379 height 6
click at [239, 59] on div at bounding box center [385, 60] width 379 height 6
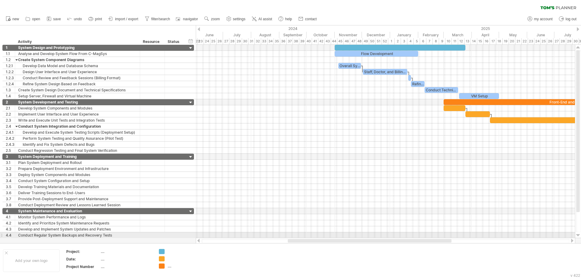
drag, startPoint x: 424, startPoint y: 242, endPoint x: 397, endPoint y: 218, distance: 35.4
click at [421, 237] on div "Trying to reach [DOMAIN_NAME] Connected again... 0% clear filter new 1" at bounding box center [290, 139] width 581 height 278
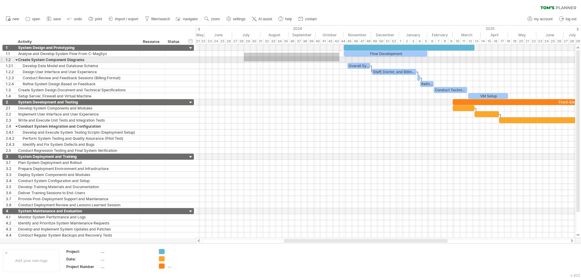
drag, startPoint x: 244, startPoint y: 53, endPoint x: 339, endPoint y: 61, distance: 95.7
click at [339, 61] on div at bounding box center [385, 72] width 379 height 54
drag, startPoint x: 242, startPoint y: 54, endPoint x: 337, endPoint y: 62, distance: 95.7
click at [337, 62] on div at bounding box center [385, 72] width 379 height 54
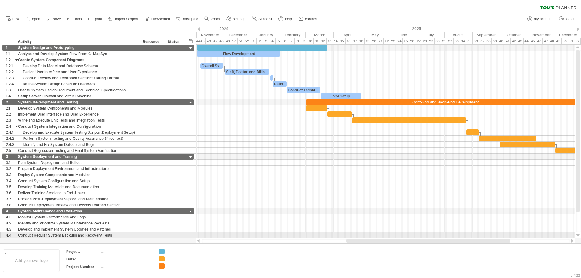
drag, startPoint x: 382, startPoint y: 241, endPoint x: 445, endPoint y: 238, distance: 62.7
click at [445, 238] on div at bounding box center [385, 241] width 379 height 6
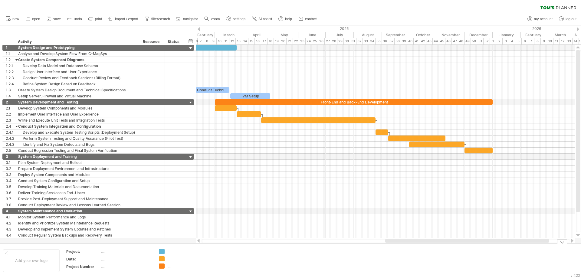
drag, startPoint x: 412, startPoint y: 241, endPoint x: 450, endPoint y: 242, distance: 38.8
click at [450, 242] on div at bounding box center [467, 241] width 164 height 4
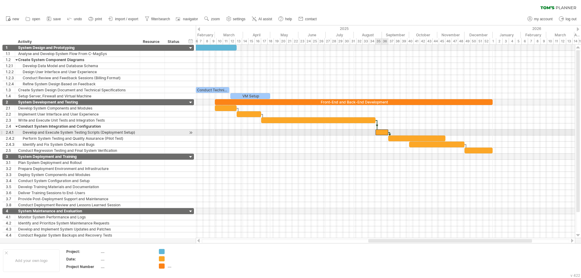
click at [384, 133] on div at bounding box center [382, 133] width 13 height 6
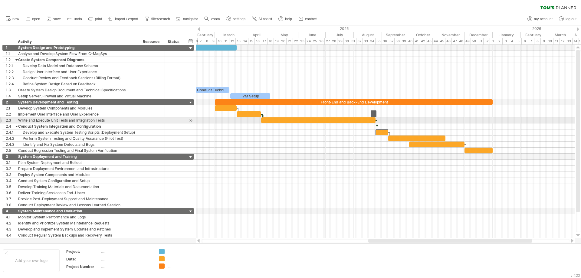
click at [343, 121] on div at bounding box center [318, 120] width 114 height 6
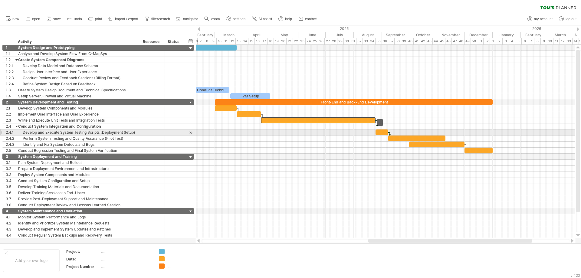
click at [380, 133] on div at bounding box center [382, 133] width 13 height 6
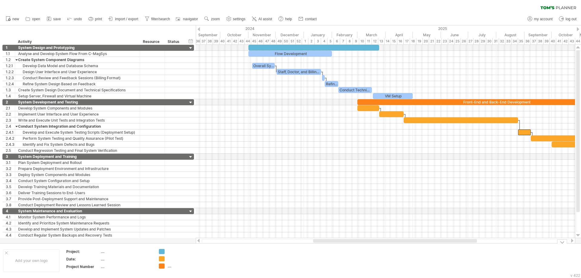
drag, startPoint x: 461, startPoint y: 239, endPoint x: 406, endPoint y: 245, distance: 55.4
click at [406, 245] on div "Trying to reach [DOMAIN_NAME] Connected again... 0% clear filter new 1" at bounding box center [290, 139] width 581 height 278
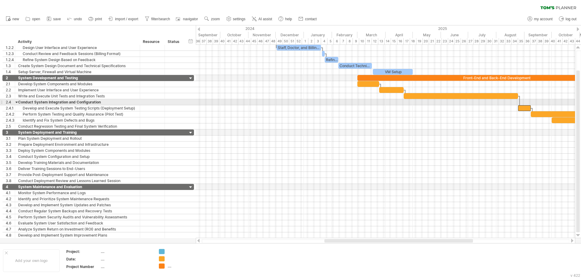
drag, startPoint x: 578, startPoint y: 75, endPoint x: 577, endPoint y: 101, distance: 26.3
click at [577, 101] on div at bounding box center [578, 152] width 4 height 162
